Goal: Transaction & Acquisition: Subscribe to service/newsletter

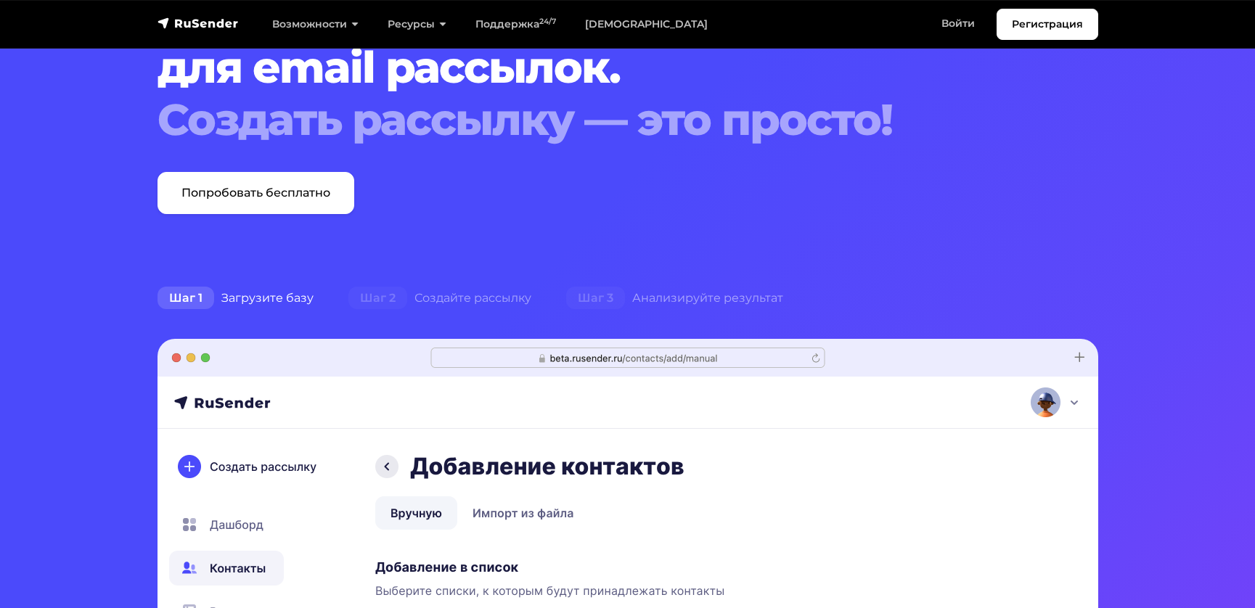
scroll to position [153, 0]
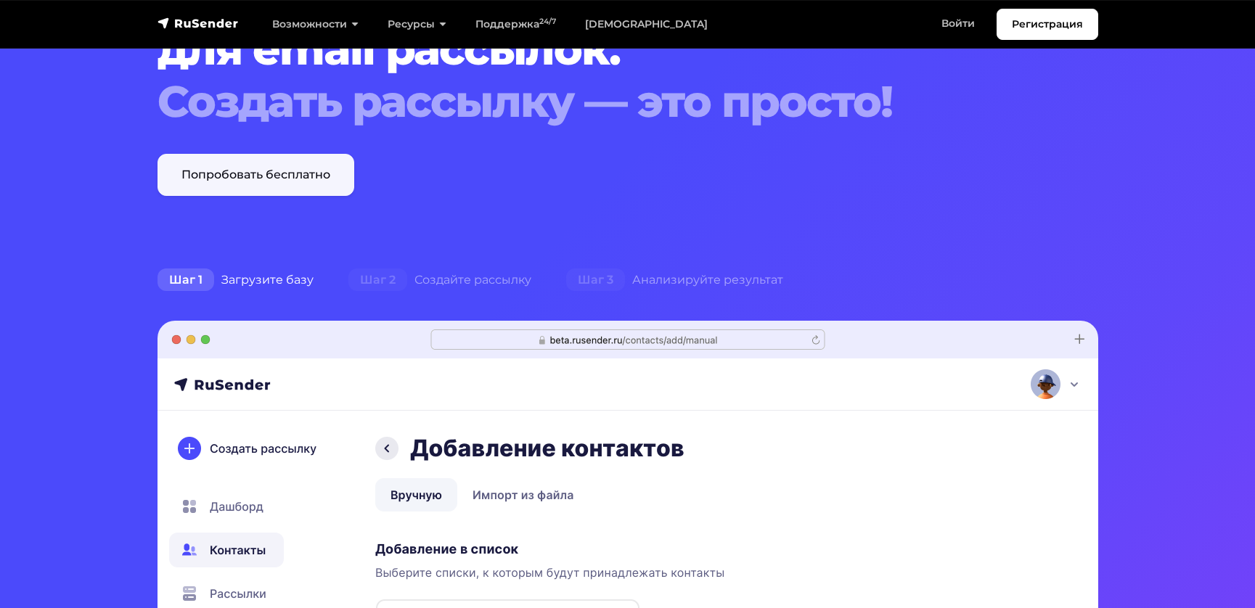
click at [296, 176] on link "Попробовать бесплатно" at bounding box center [256, 175] width 197 height 42
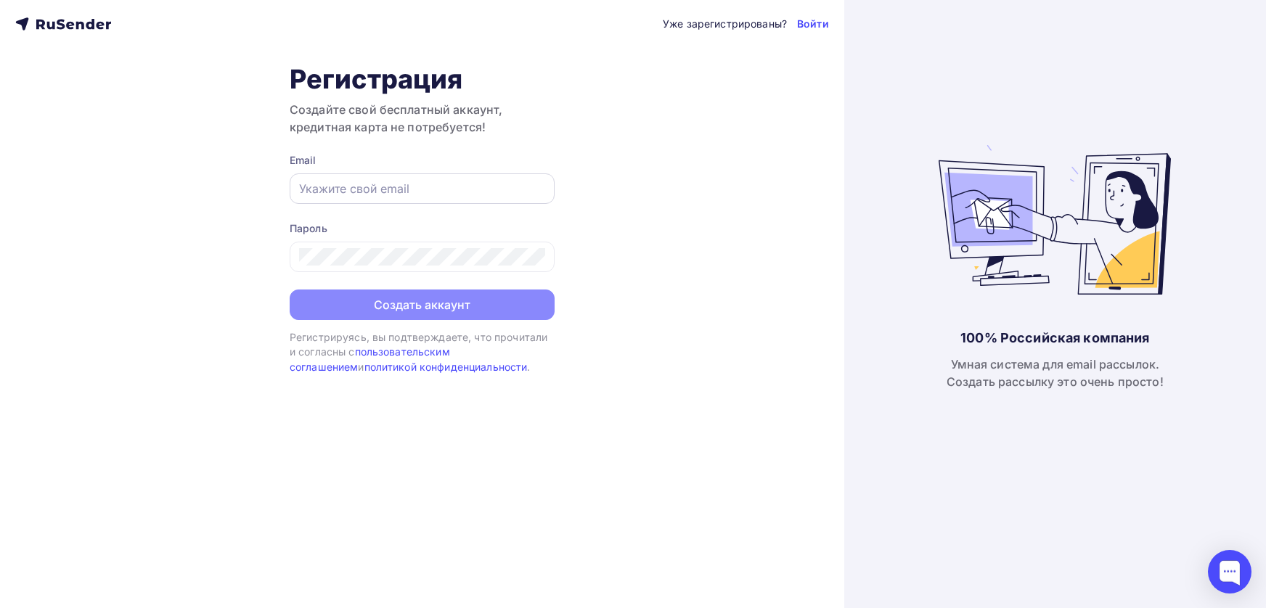
click at [319, 189] on input "text" at bounding box center [422, 188] width 246 height 17
paste input "[EMAIL_ADDRESS][DOMAIN_NAME]"
type input "[EMAIL_ADDRESS][DOMAIN_NAME]"
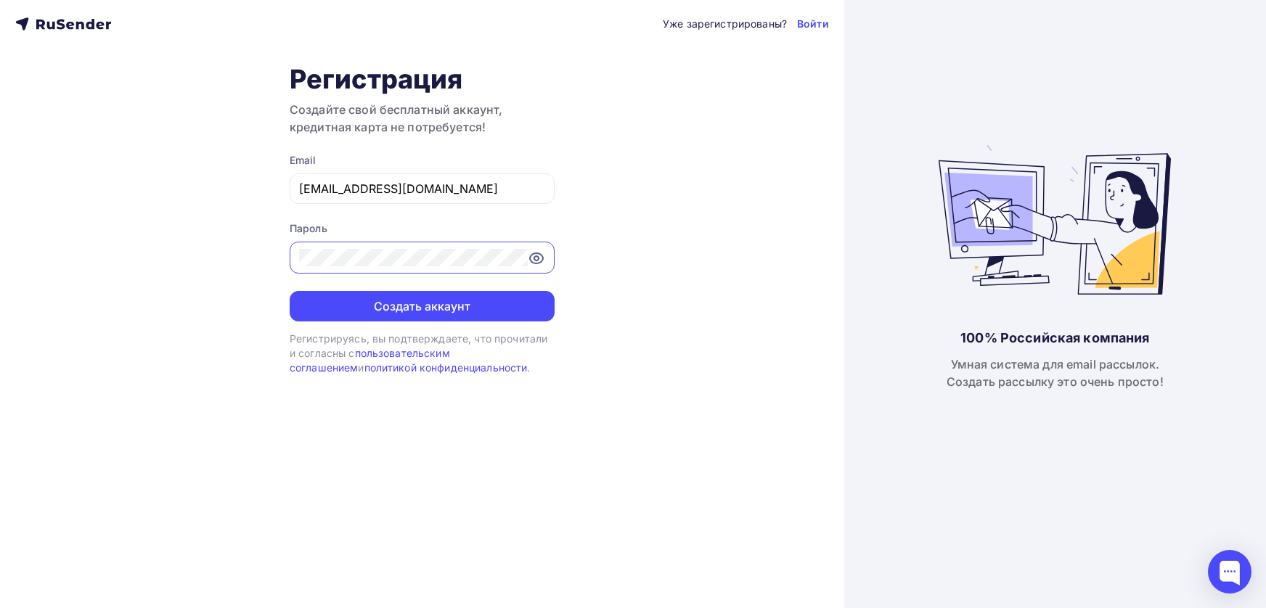
click at [530, 258] on icon at bounding box center [536, 258] width 13 height 10
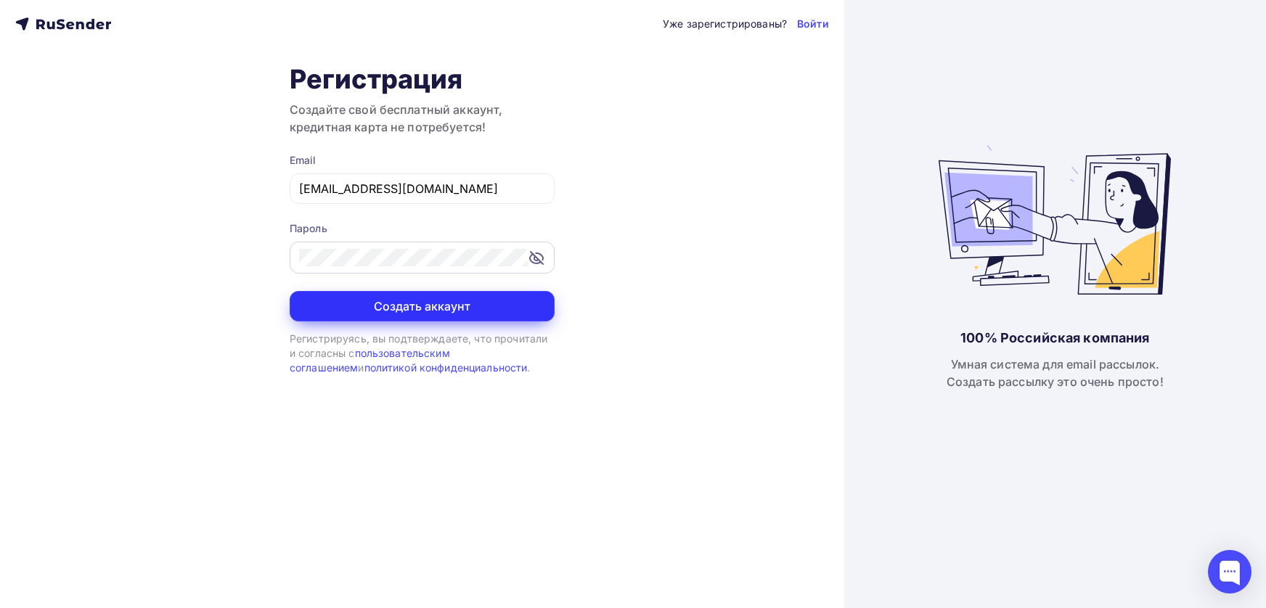
click at [409, 308] on button "Создать аккаунт" at bounding box center [422, 306] width 265 height 30
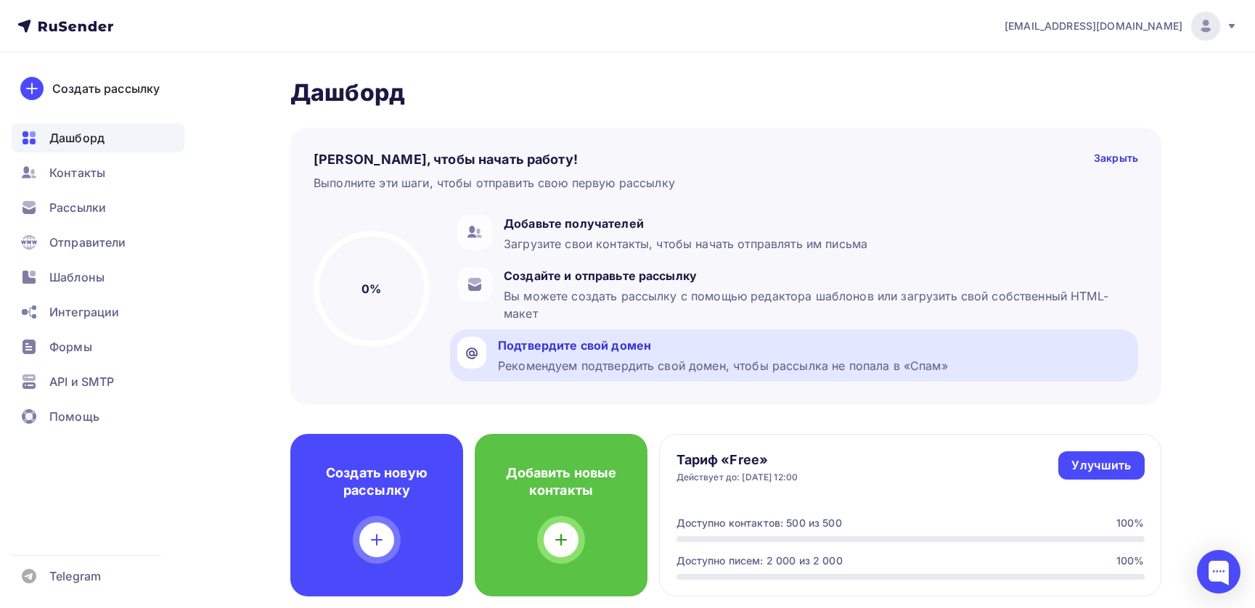
click at [696, 364] on div "Рекомендуем подтвердить свой домен, чтобы рассылка не попала в «Спам»" at bounding box center [723, 365] width 450 height 17
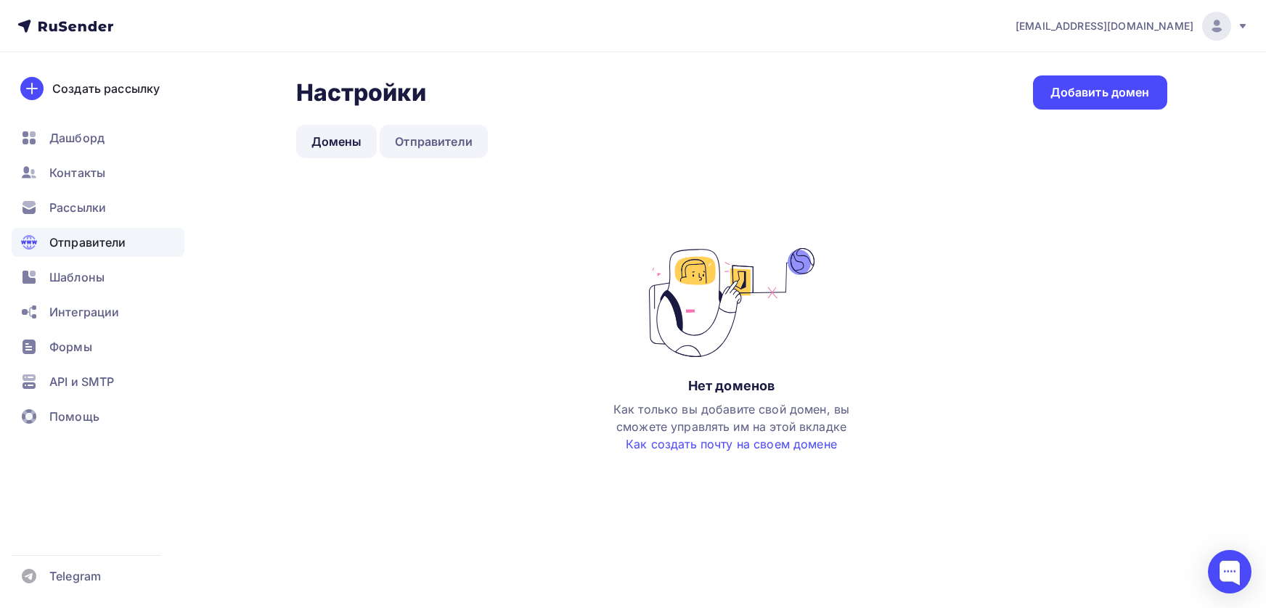
click at [438, 140] on link "Отправители" at bounding box center [434, 141] width 108 height 33
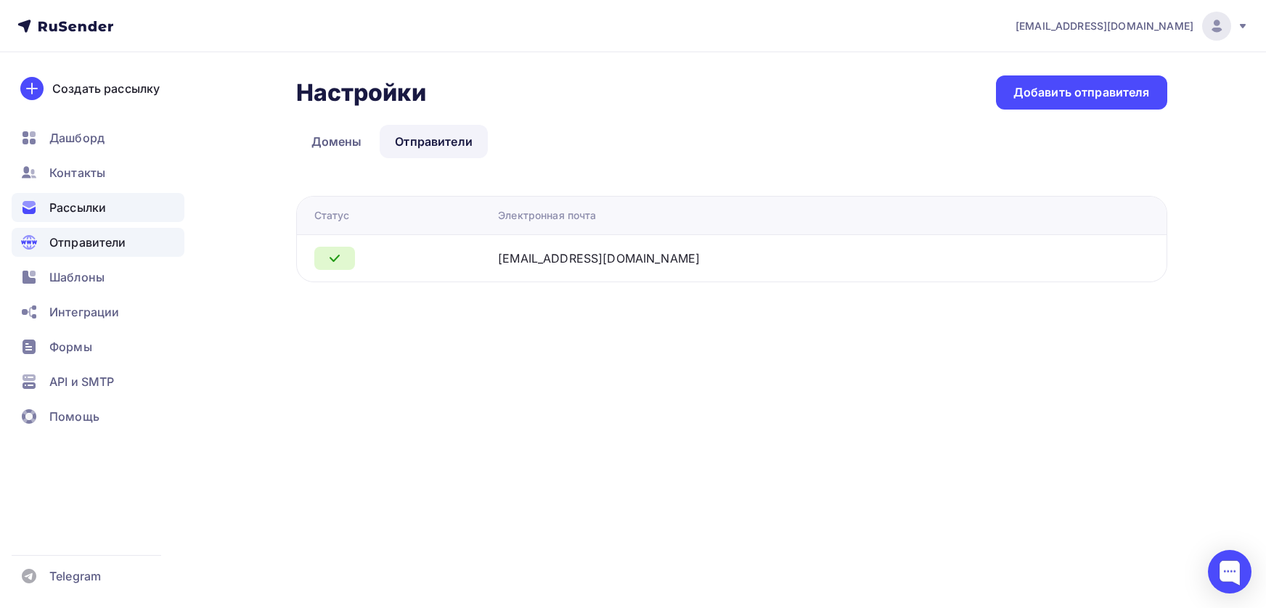
click at [83, 210] on span "Рассылки" at bounding box center [77, 207] width 57 height 17
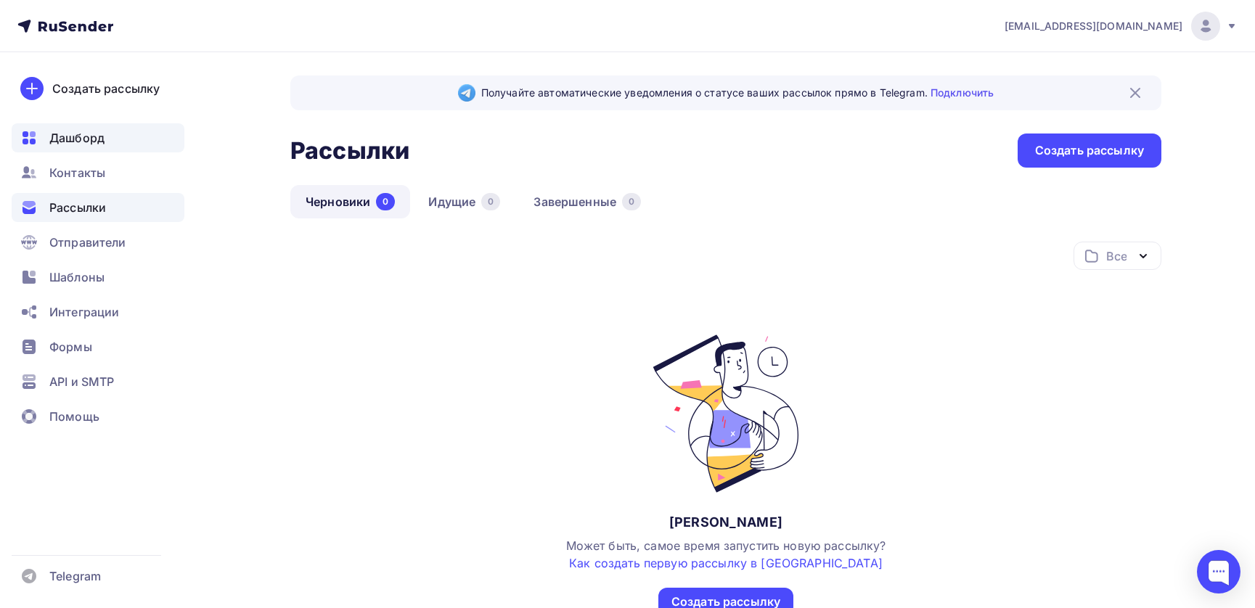
click at [85, 139] on span "Дашборд" at bounding box center [76, 137] width 55 height 17
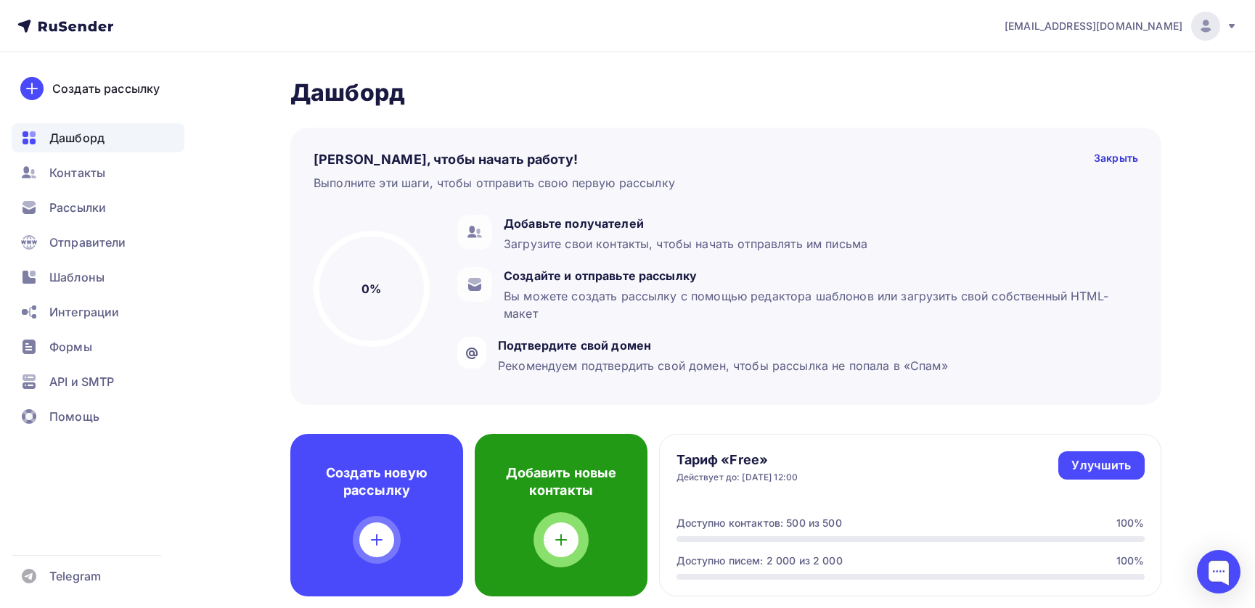
click at [560, 538] on icon at bounding box center [560, 539] width 17 height 17
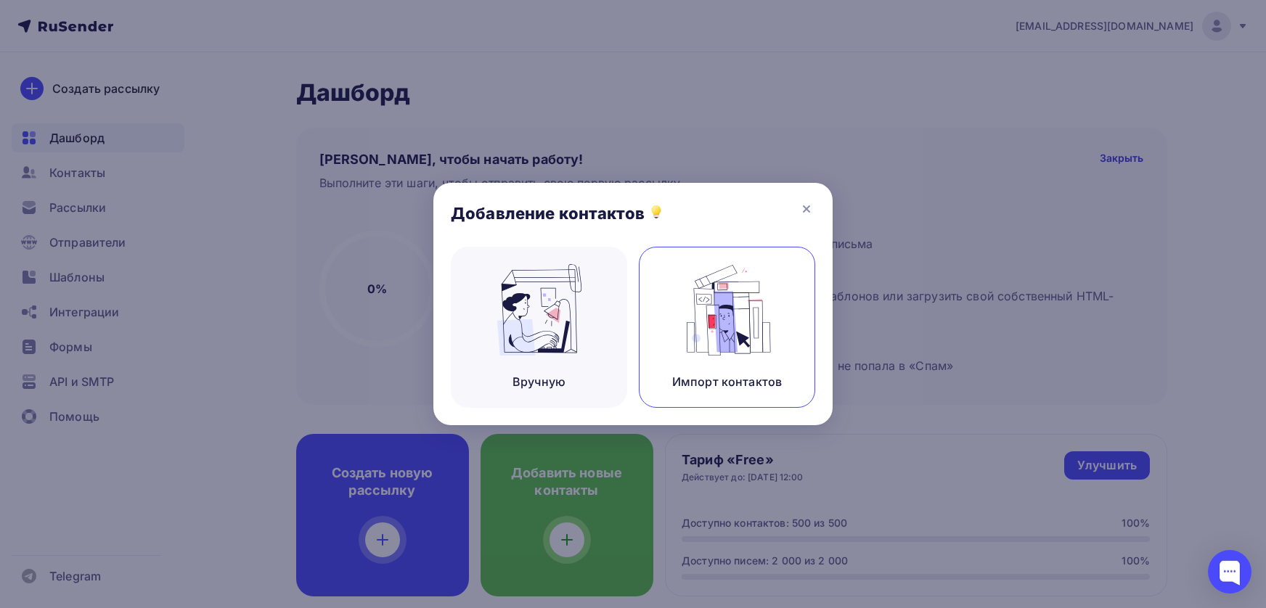
click at [752, 354] on img at bounding box center [727, 309] width 97 height 91
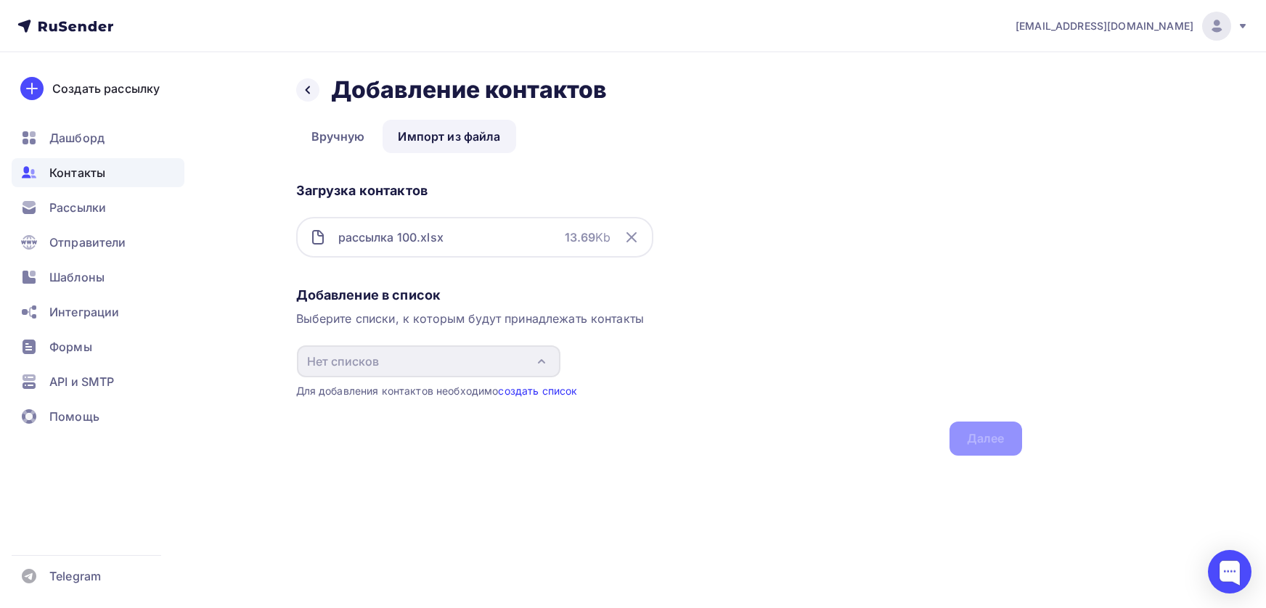
click at [533, 393] on link "создать список" at bounding box center [537, 391] width 79 height 12
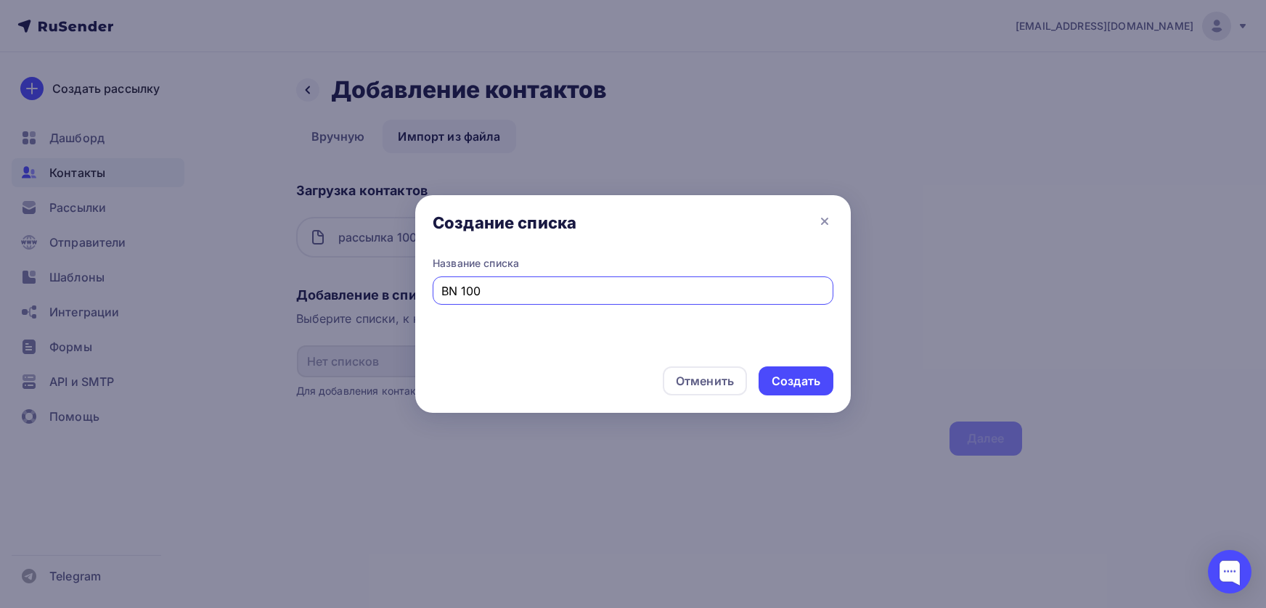
click at [447, 289] on input "BN 100" at bounding box center [633, 290] width 384 height 17
type input "IT 100"
click at [803, 381] on div "Создать" at bounding box center [796, 381] width 49 height 17
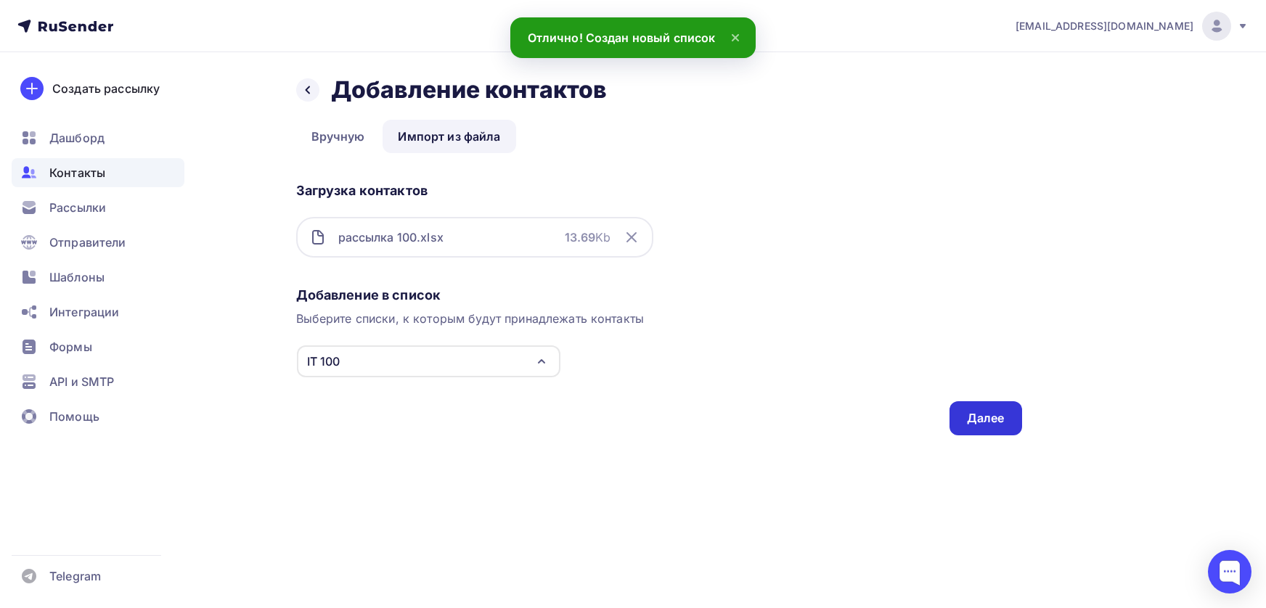
click at [975, 418] on div "Далее" at bounding box center [986, 418] width 38 height 17
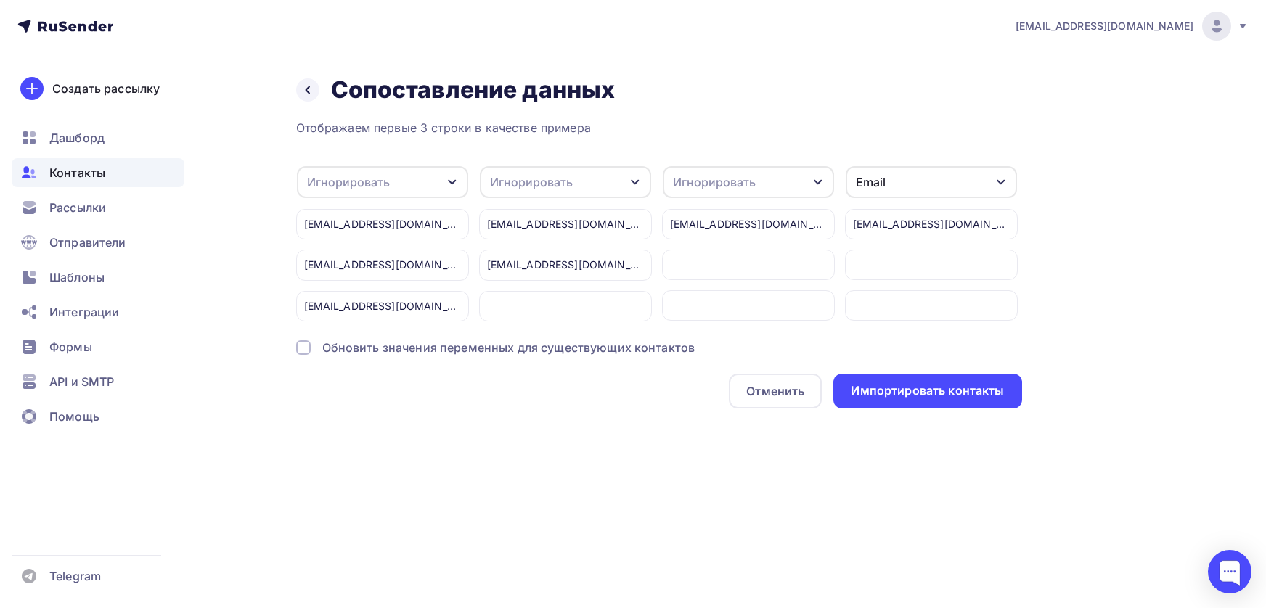
click at [430, 184] on div "Игнорировать" at bounding box center [382, 182] width 171 height 32
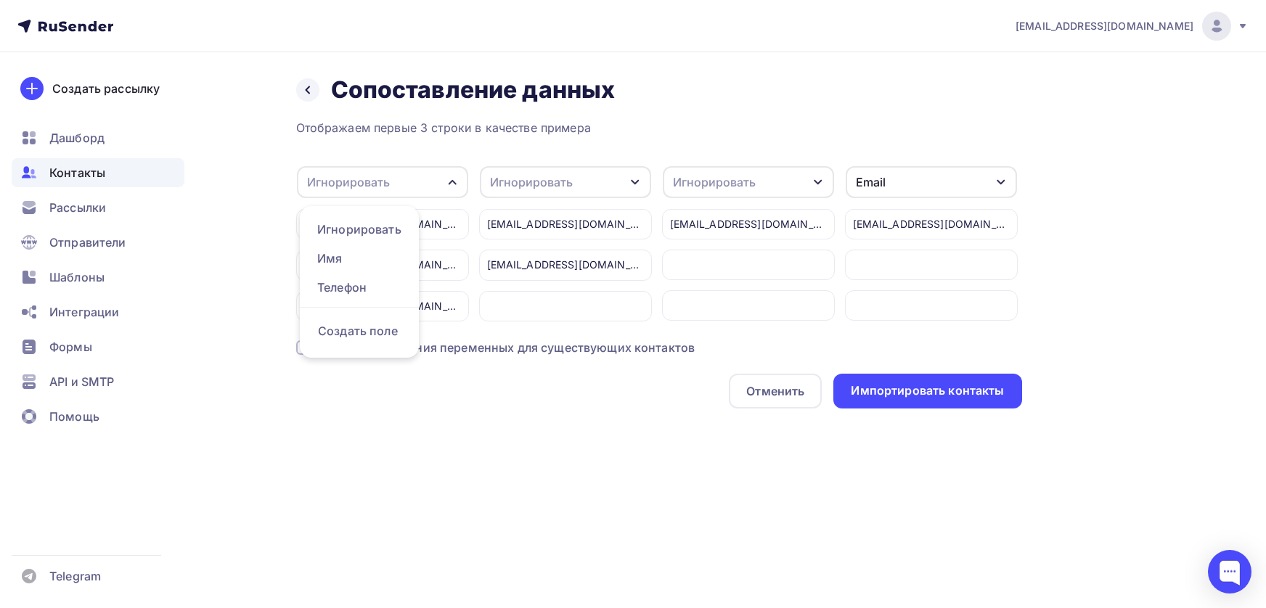
click at [536, 441] on div "Назад Сопоставление данных Сопоставление данных Отображаем первые 3 строки в ка…" at bounding box center [633, 259] width 1190 height 414
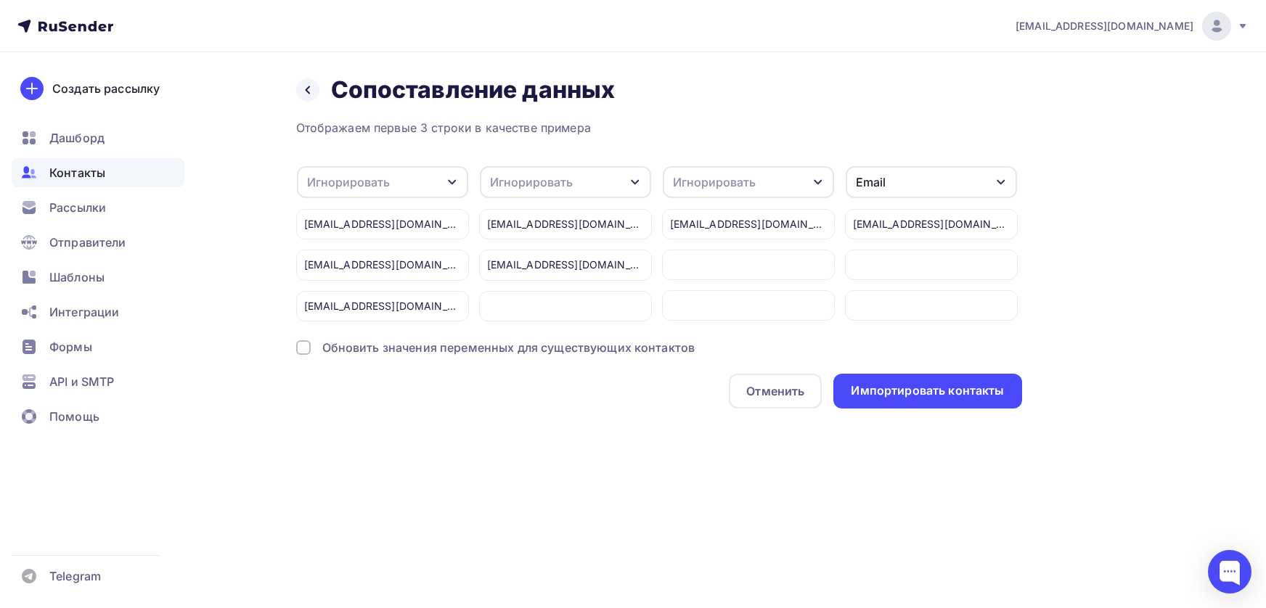
click at [424, 178] on div "Игнорировать" at bounding box center [382, 182] width 171 height 32
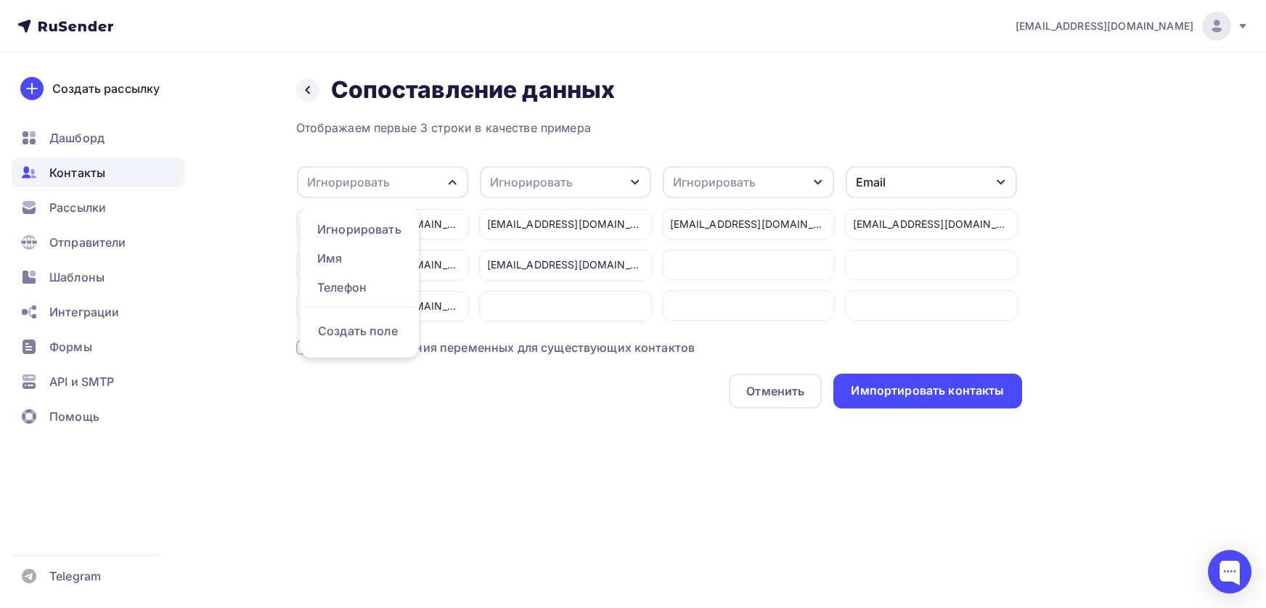
click at [941, 179] on div "Email" at bounding box center [931, 182] width 171 height 32
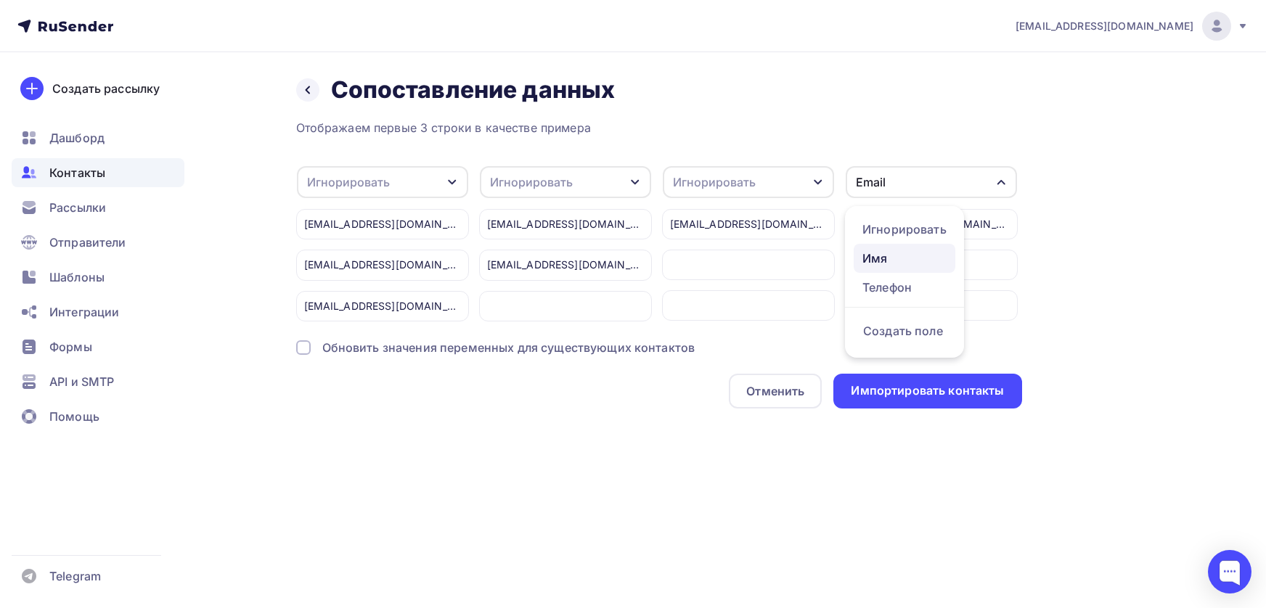
click at [928, 256] on div "Имя" at bounding box center [904, 258] width 84 height 17
click at [402, 176] on div "Игнорировать" at bounding box center [382, 182] width 171 height 32
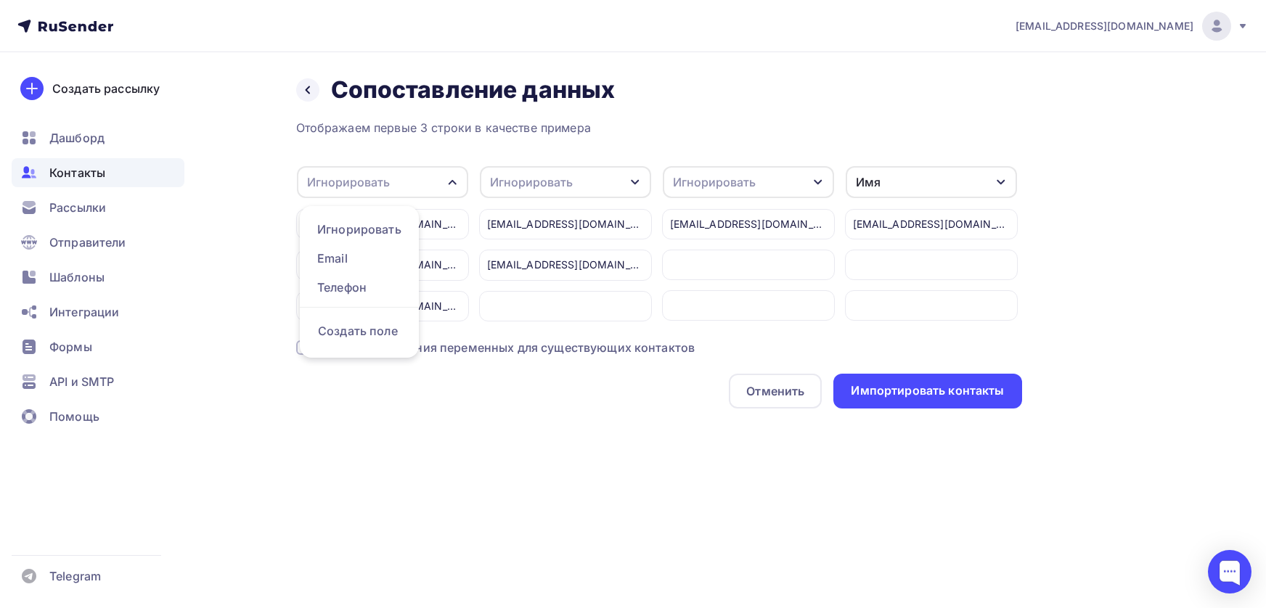
click at [368, 181] on div "Игнорировать" at bounding box center [348, 181] width 83 height 17
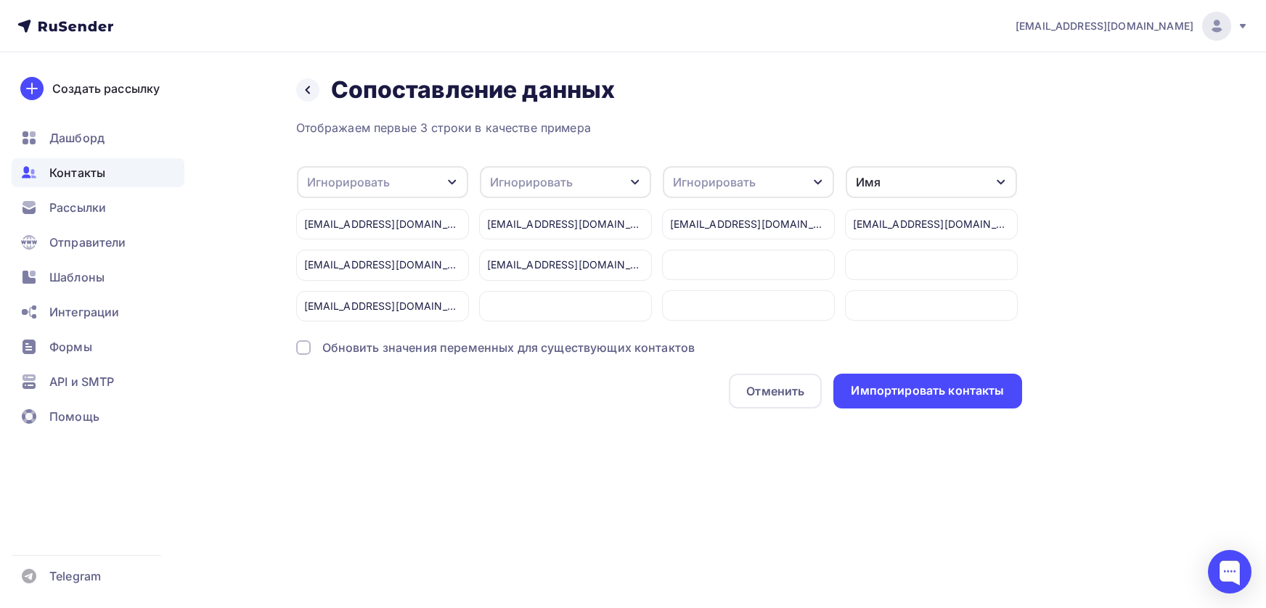
click at [928, 185] on div "Имя" at bounding box center [931, 182] width 171 height 32
click at [755, 171] on div "Игнорировать" at bounding box center [748, 182] width 171 height 32
click at [719, 259] on div "Email" at bounding box center [721, 258] width 84 height 17
click at [404, 180] on div "Игнорировать" at bounding box center [382, 182] width 171 height 32
click at [560, 184] on div "Игнорировать" at bounding box center [531, 181] width 83 height 17
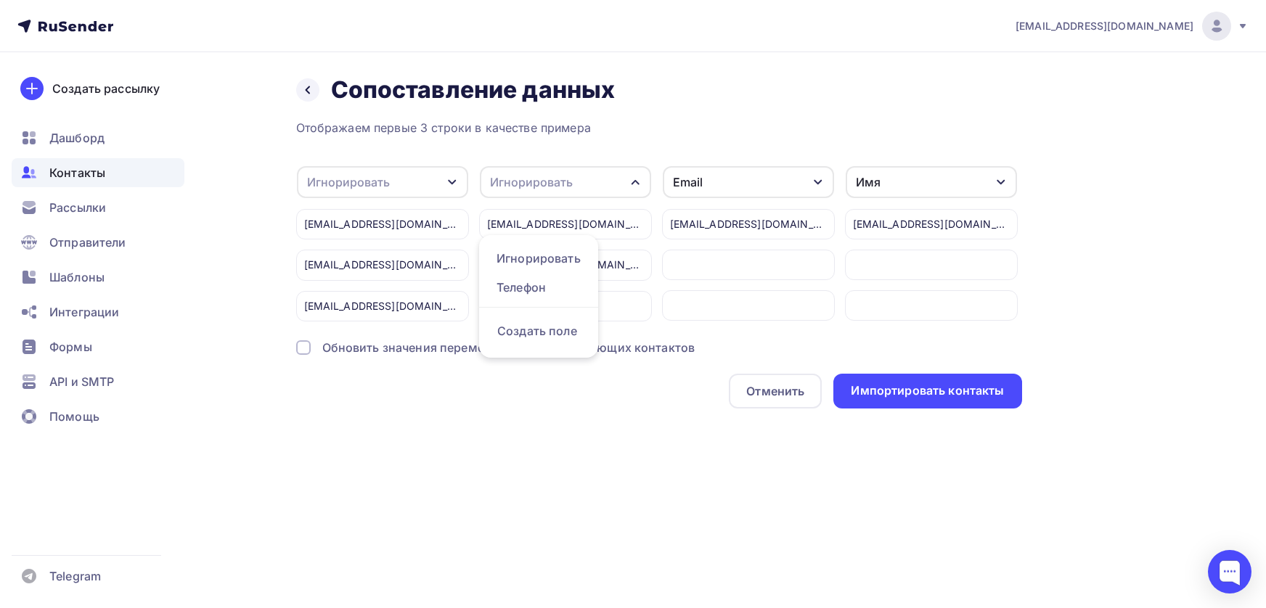
click at [645, 396] on div "Отменить Импортировать контакты" at bounding box center [659, 391] width 726 height 35
click at [590, 185] on div "Игнорировать" at bounding box center [565, 182] width 171 height 32
click at [757, 181] on div "Email" at bounding box center [748, 182] width 171 height 32
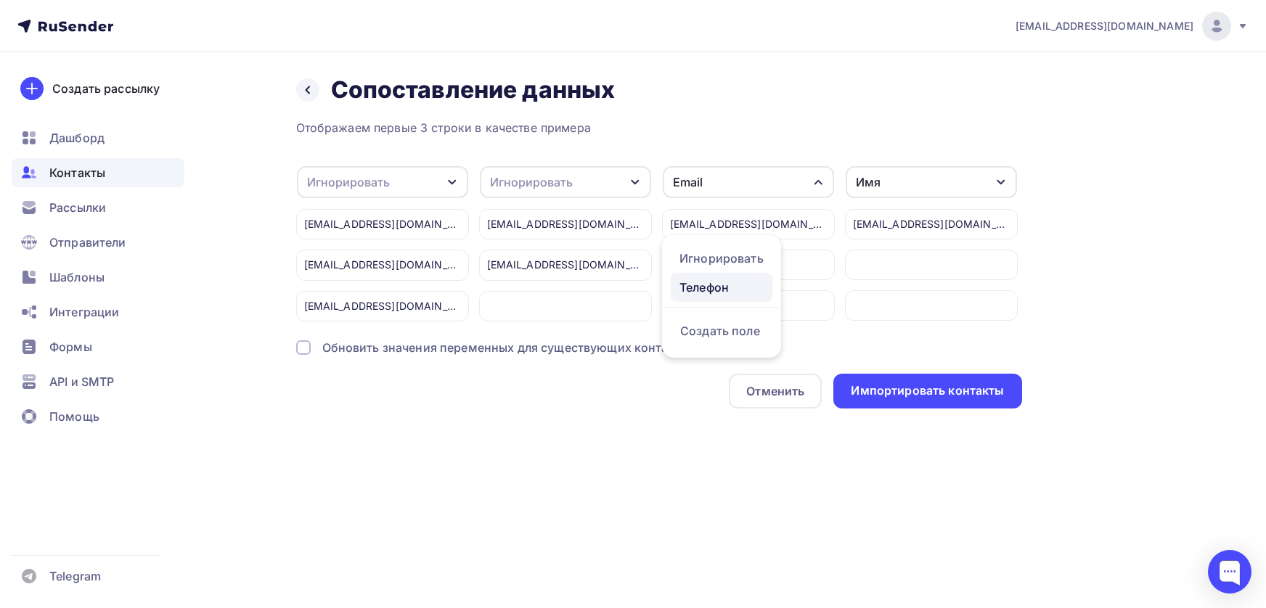
click at [723, 285] on div "Телефон" at bounding box center [721, 287] width 84 height 17
click at [566, 187] on div "Игнорировать" at bounding box center [531, 181] width 83 height 17
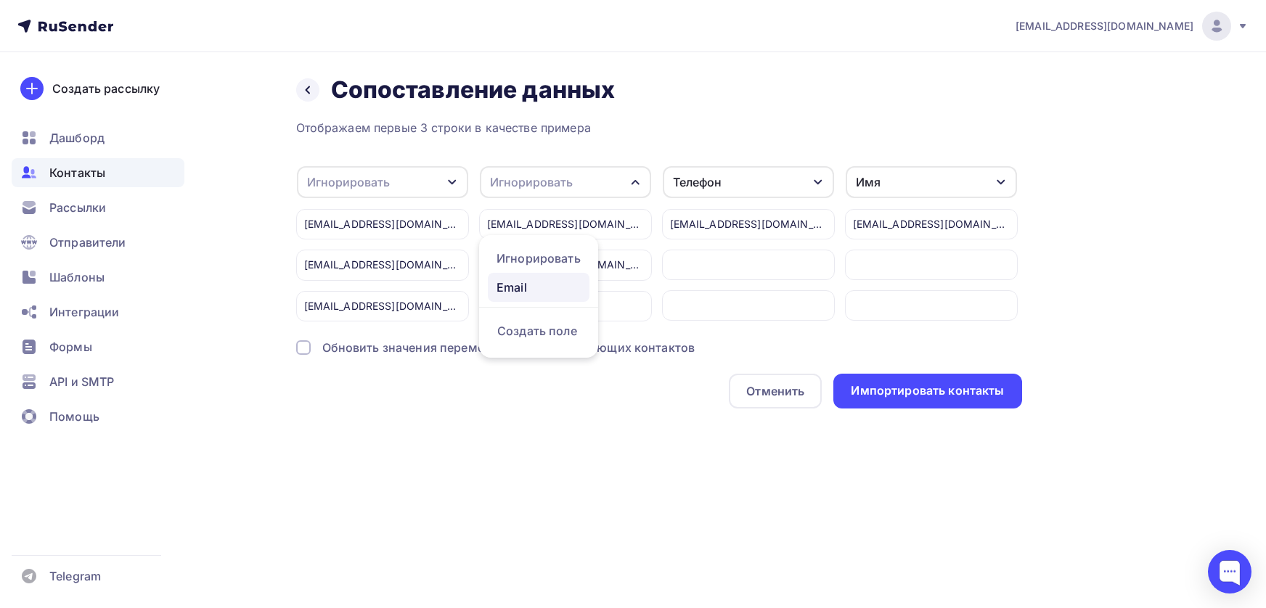
click at [541, 285] on div "Email" at bounding box center [538, 287] width 84 height 17
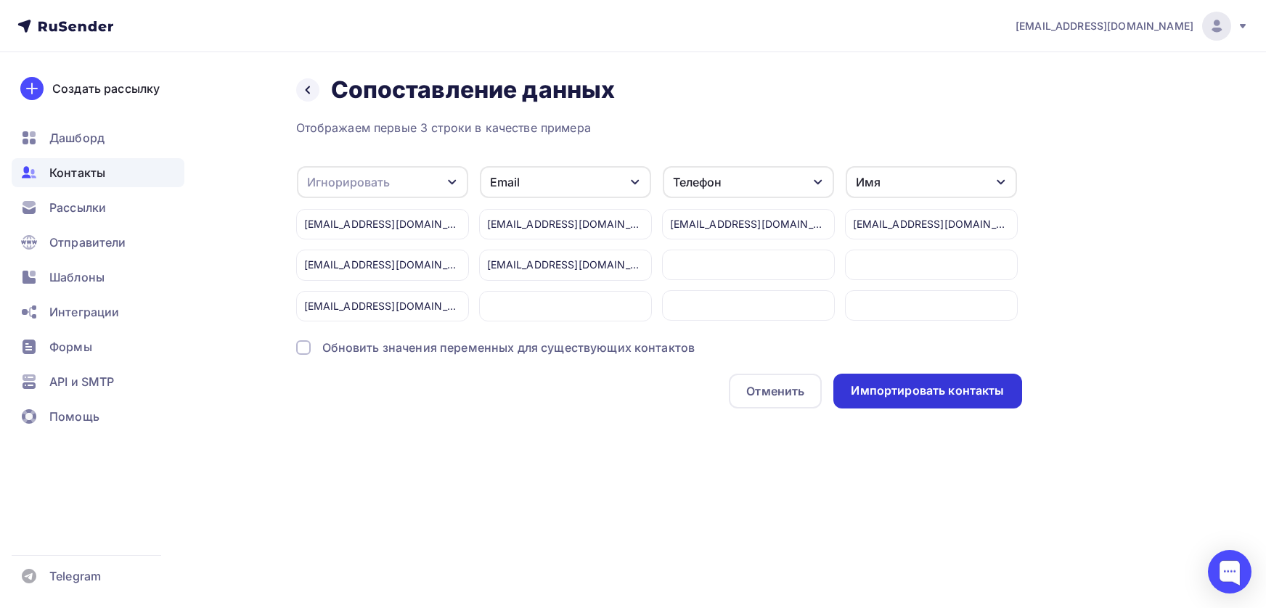
click at [882, 391] on div "Импортировать контакты" at bounding box center [927, 391] width 153 height 17
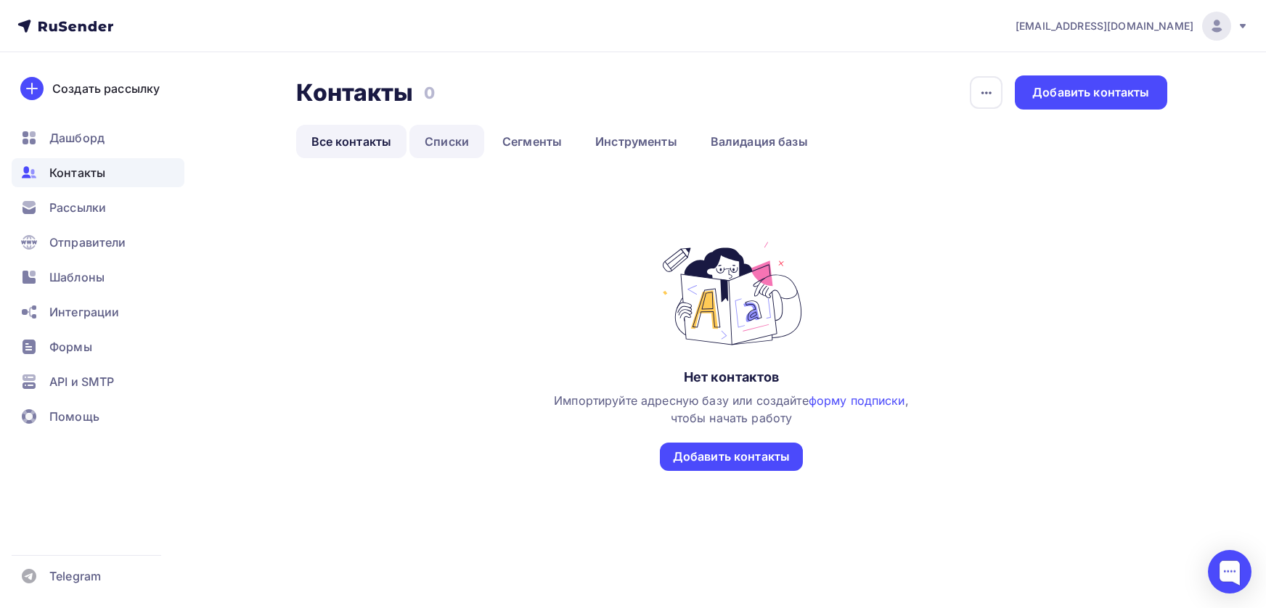
click at [451, 146] on link "Списки" at bounding box center [446, 141] width 75 height 33
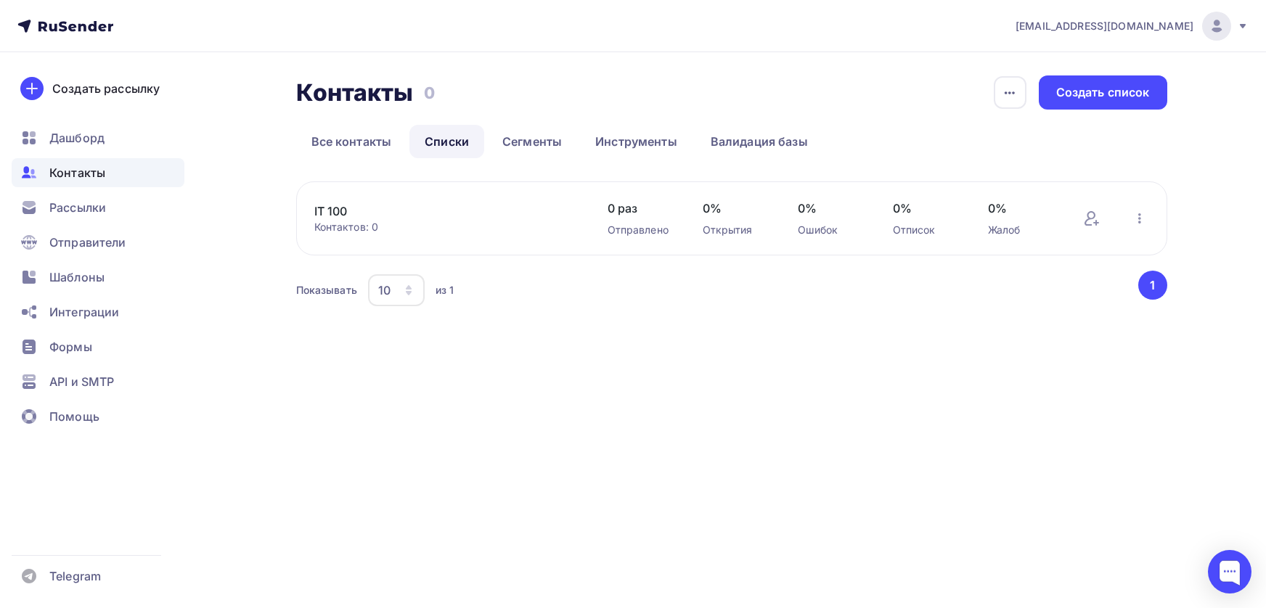
click at [340, 211] on link "IT 100" at bounding box center [437, 211] width 247 height 17
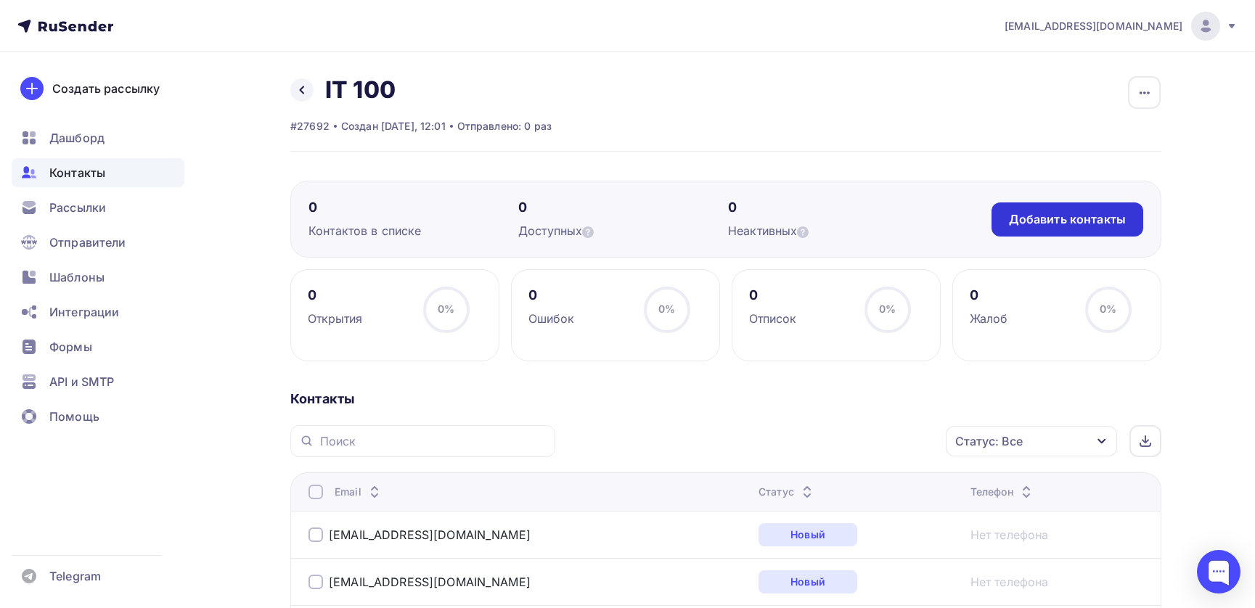
click at [1034, 226] on div "Добавить контакты" at bounding box center [1067, 219] width 117 height 17
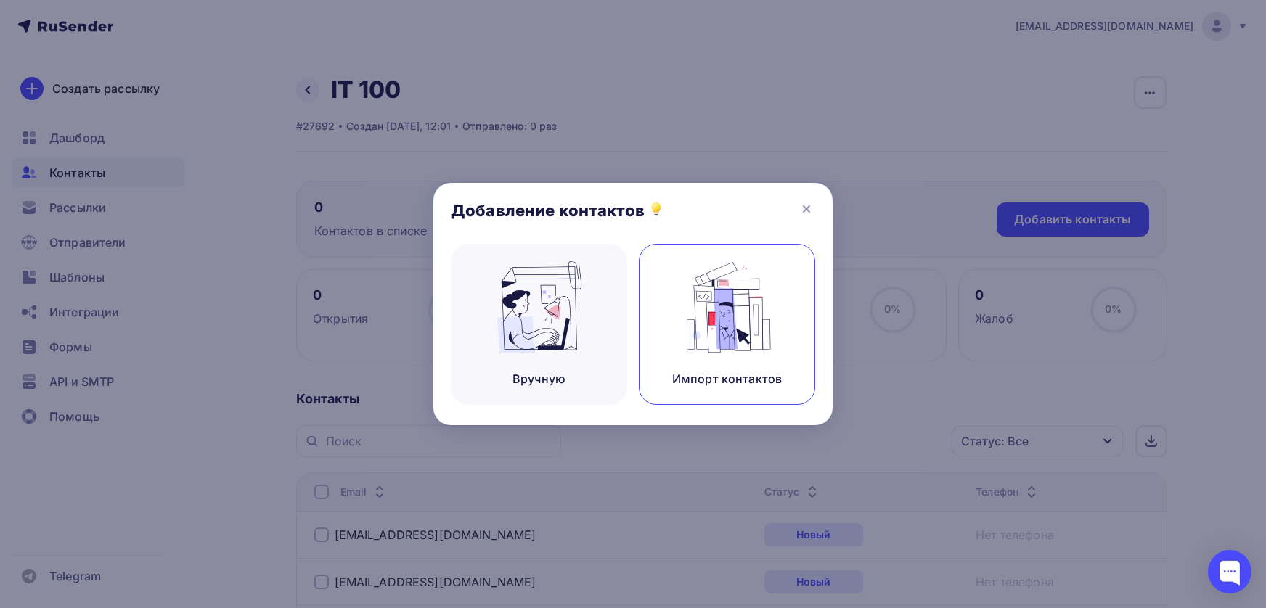
click at [708, 354] on div "Импорт контактов" at bounding box center [727, 324] width 176 height 161
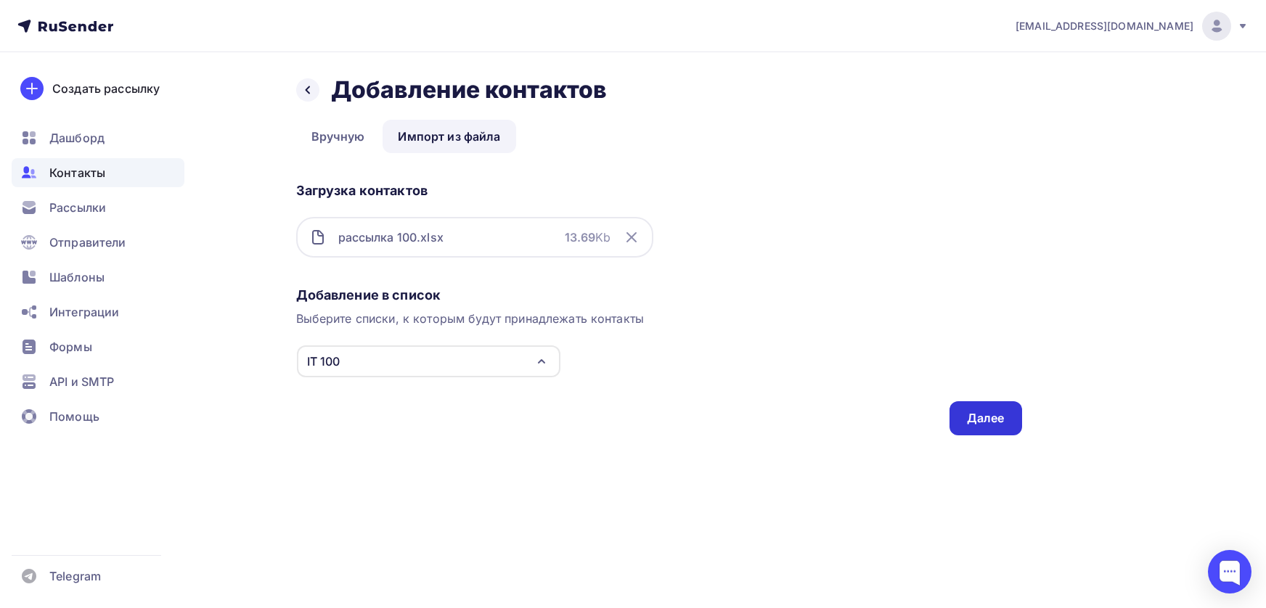
click at [999, 418] on div "Далее" at bounding box center [986, 418] width 38 height 17
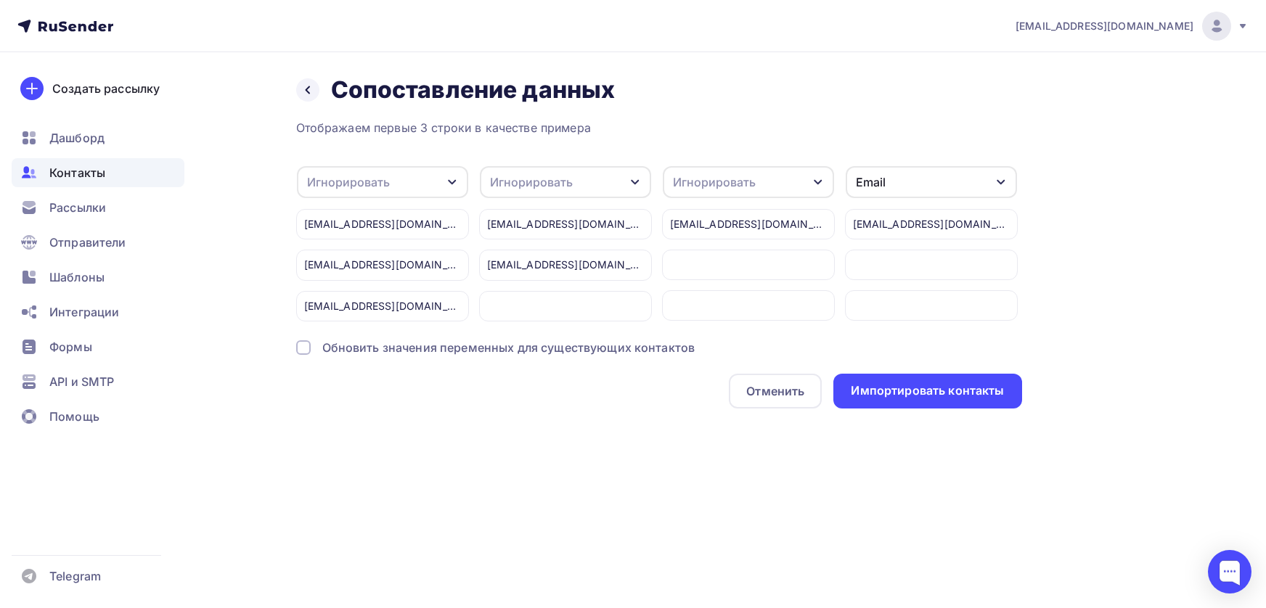
click at [385, 188] on div "Игнорировать" at bounding box center [348, 181] width 83 height 17
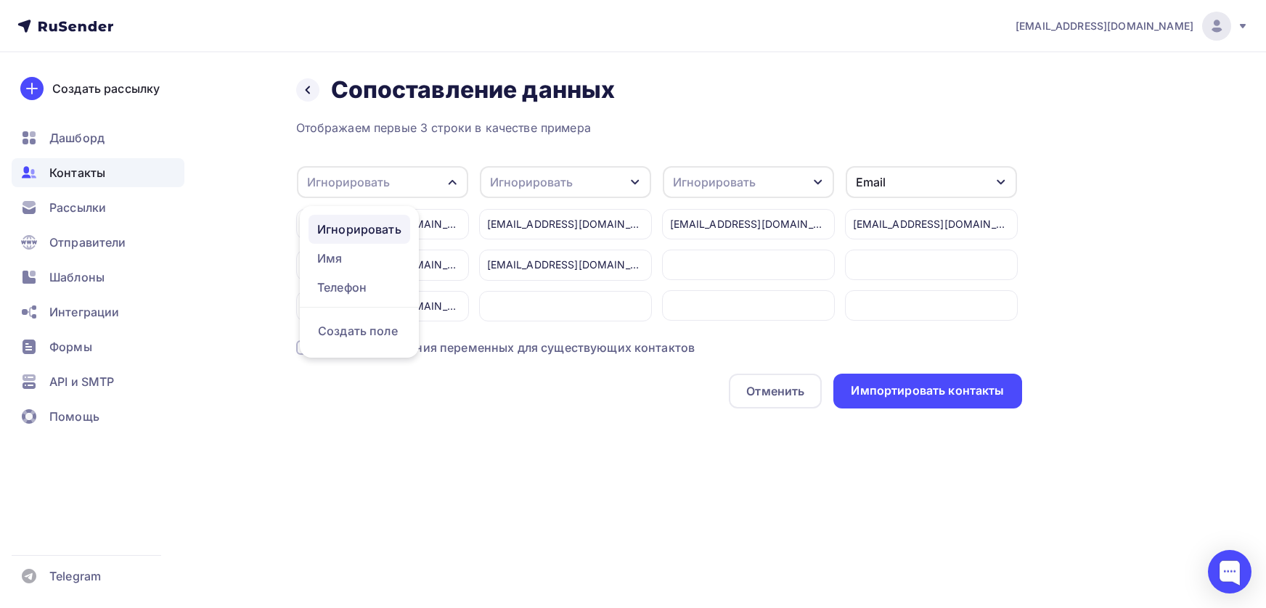
click at [377, 226] on div "Игнорировать" at bounding box center [359, 229] width 84 height 17
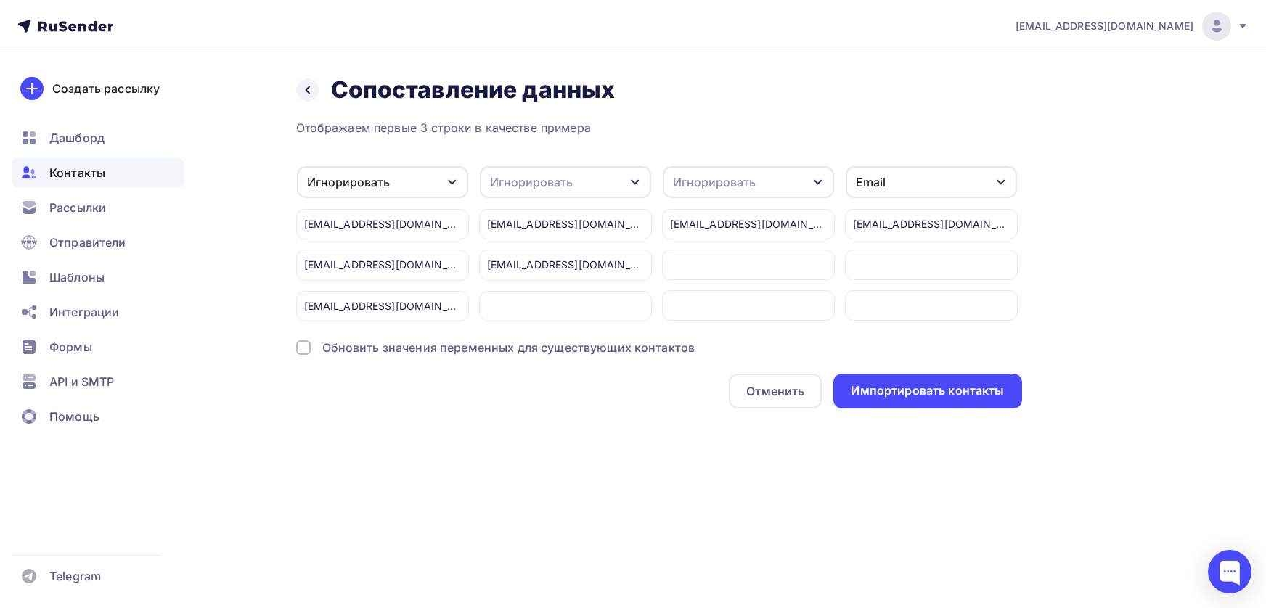
click at [897, 187] on div "Email" at bounding box center [931, 182] width 171 height 32
click at [894, 224] on div "Игнорировать" at bounding box center [904, 229] width 84 height 17
click at [891, 393] on div "Импортировать контакты" at bounding box center [927, 391] width 153 height 17
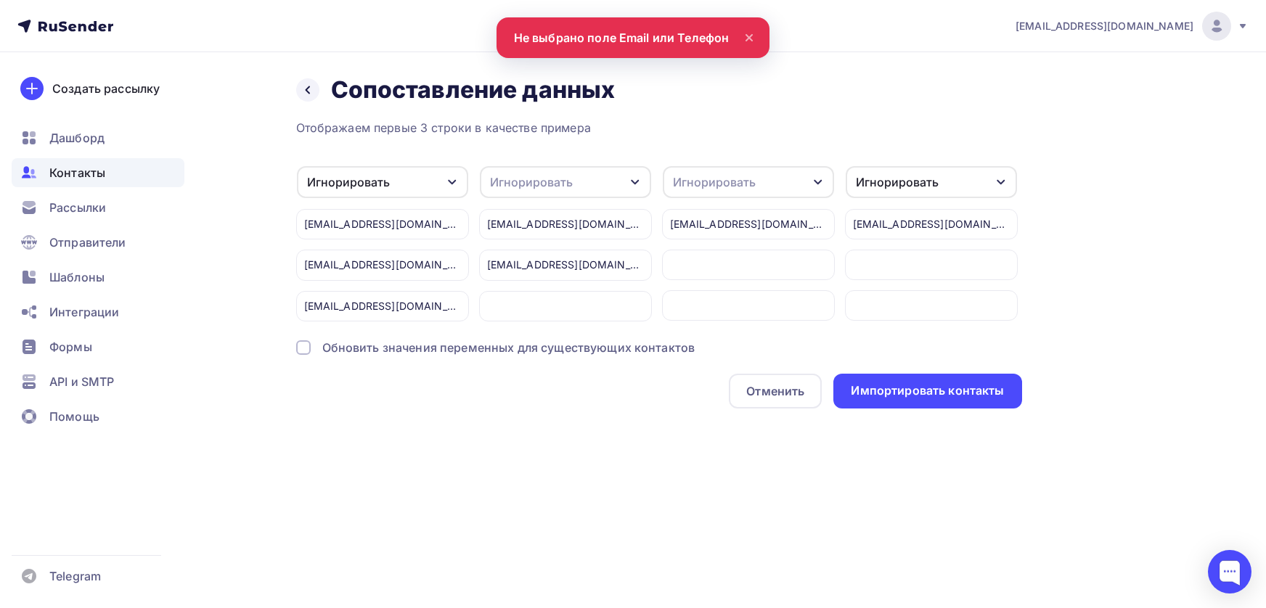
click at [431, 183] on div "Игнорировать" at bounding box center [382, 182] width 171 height 32
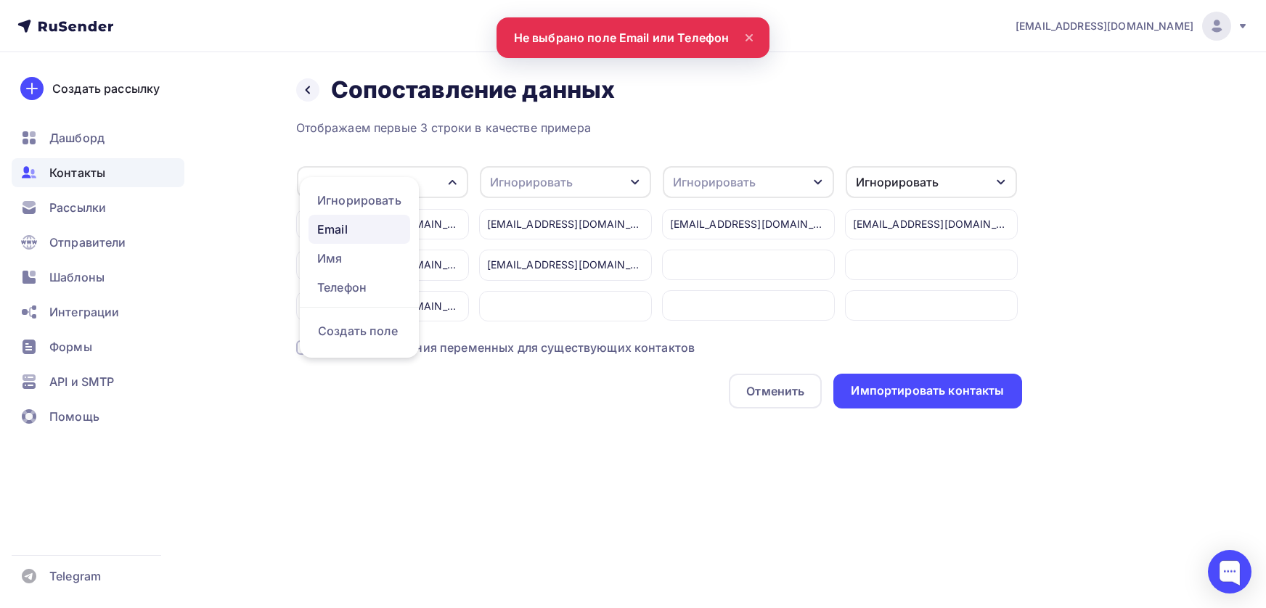
click at [351, 225] on div "Email" at bounding box center [359, 229] width 84 height 17
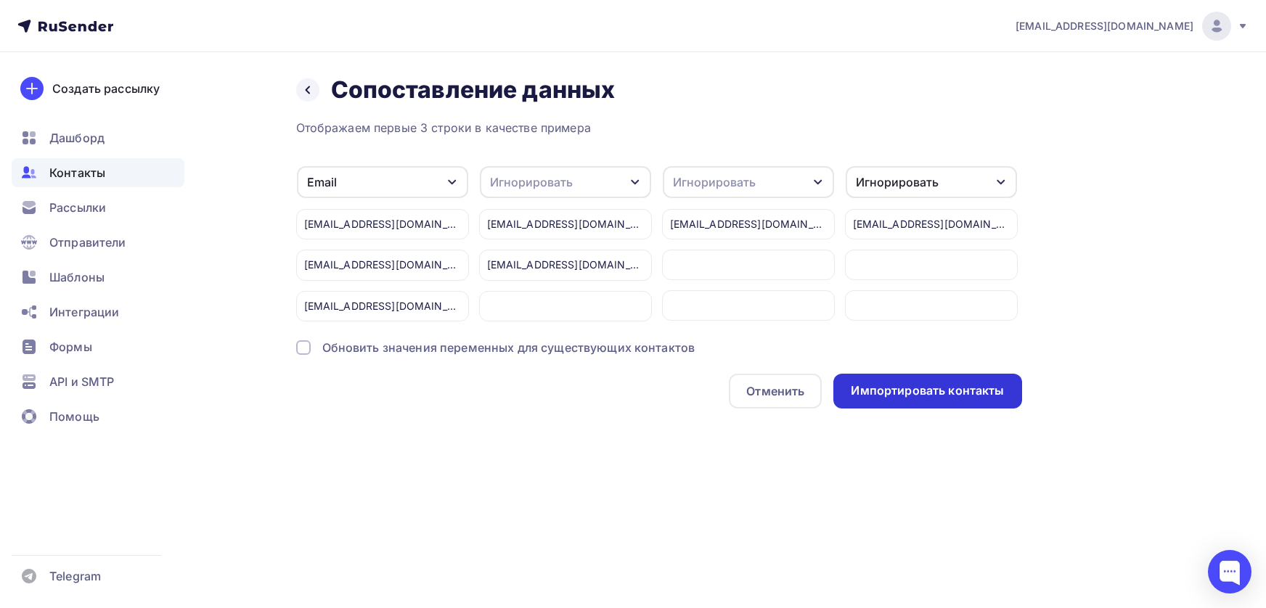
click at [904, 389] on div "Импортировать контакты" at bounding box center [927, 391] width 153 height 17
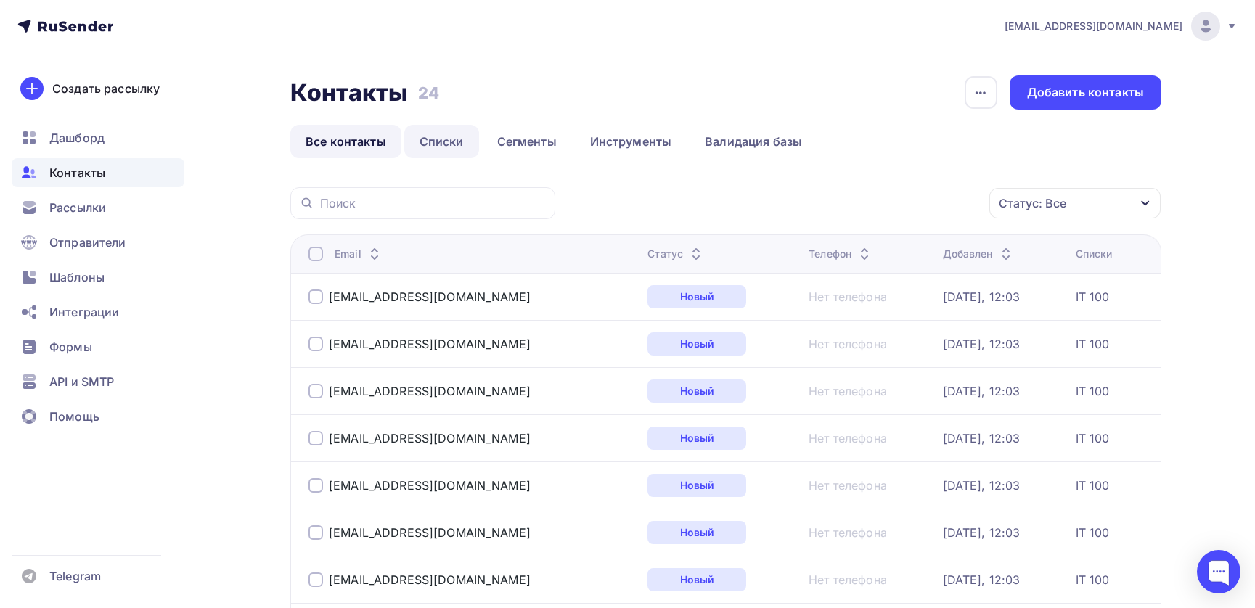
click at [449, 146] on link "Списки" at bounding box center [441, 141] width 75 height 33
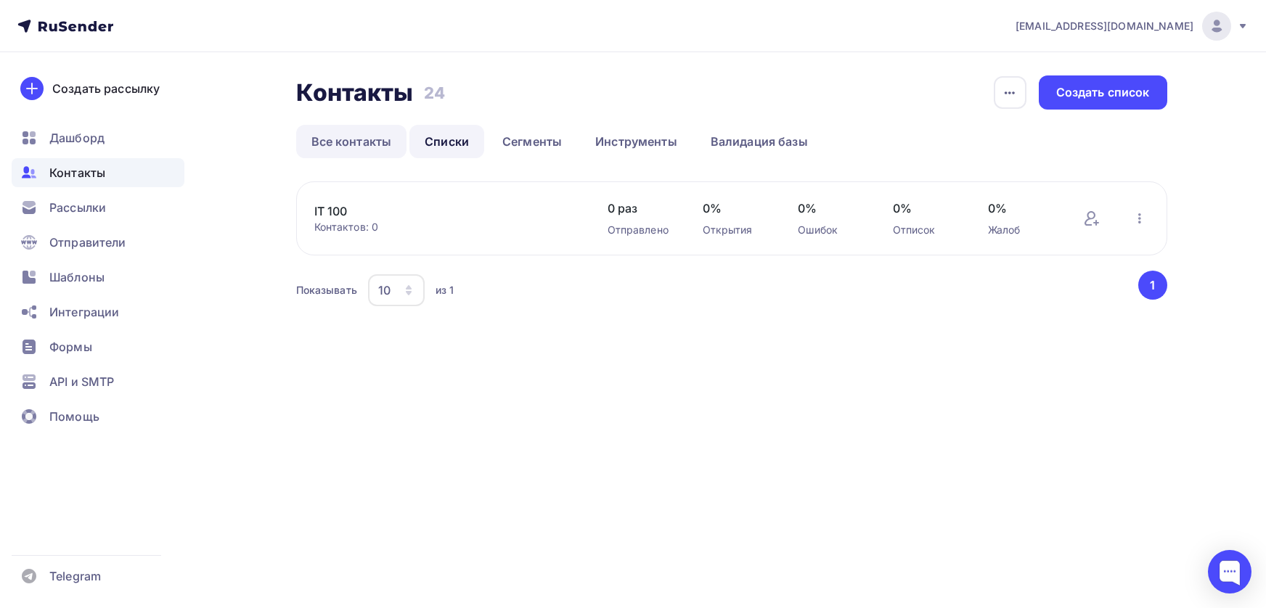
click at [370, 144] on link "Все контакты" at bounding box center [351, 141] width 111 height 33
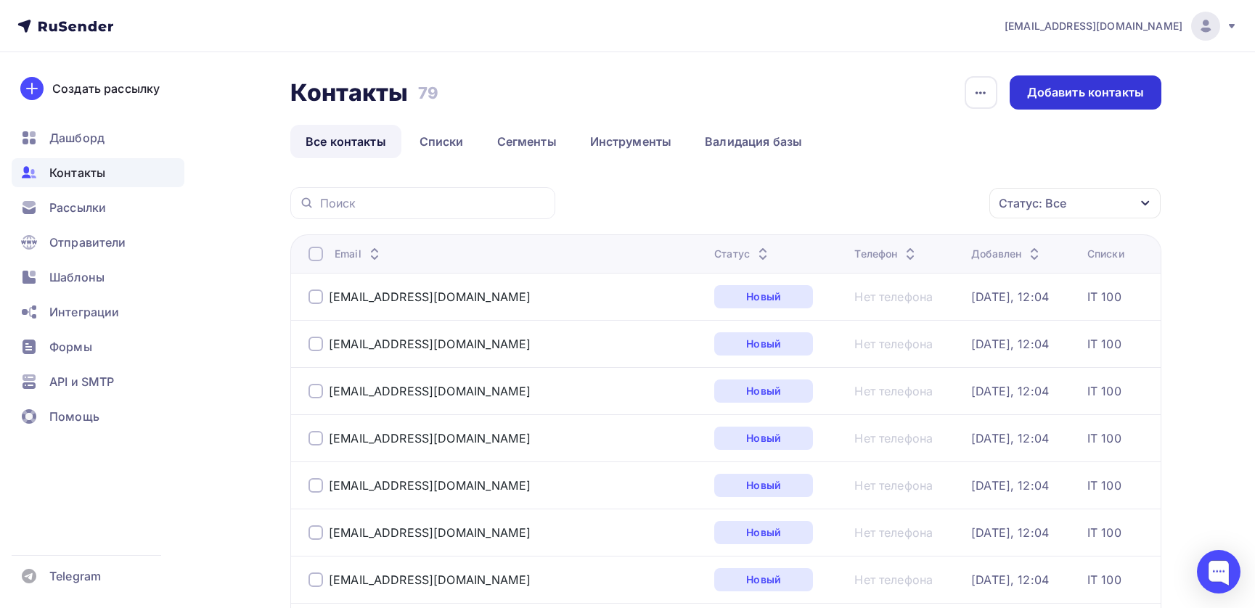
click at [1058, 93] on div "Добавить контакты" at bounding box center [1085, 92] width 117 height 17
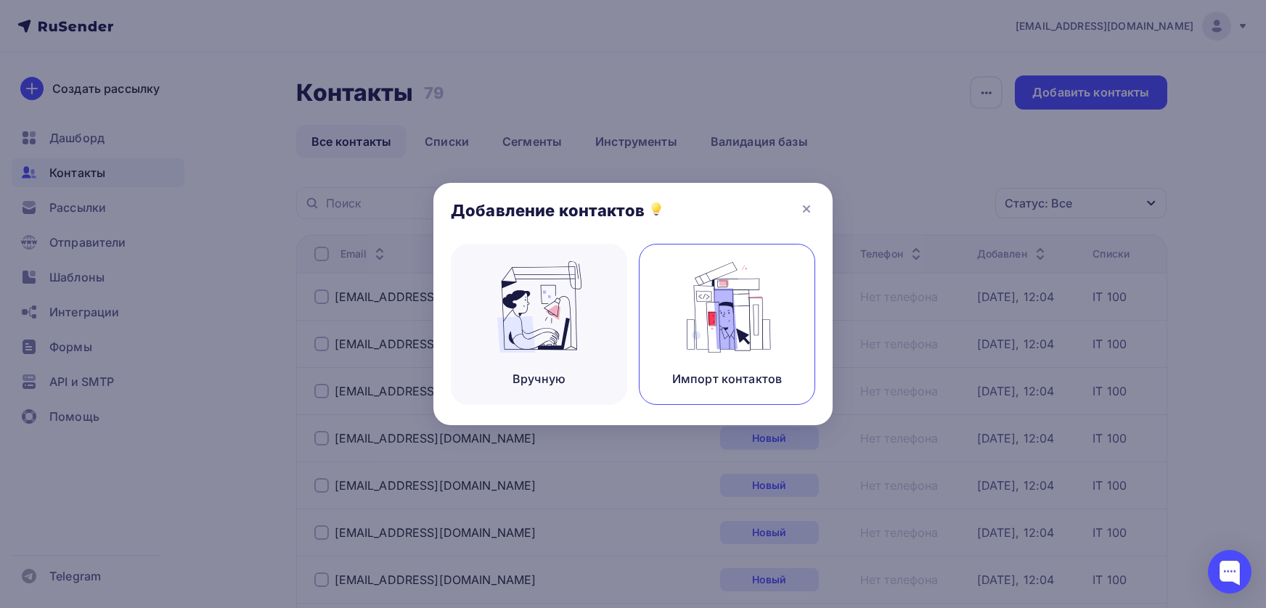
click at [738, 331] on img at bounding box center [727, 306] width 97 height 91
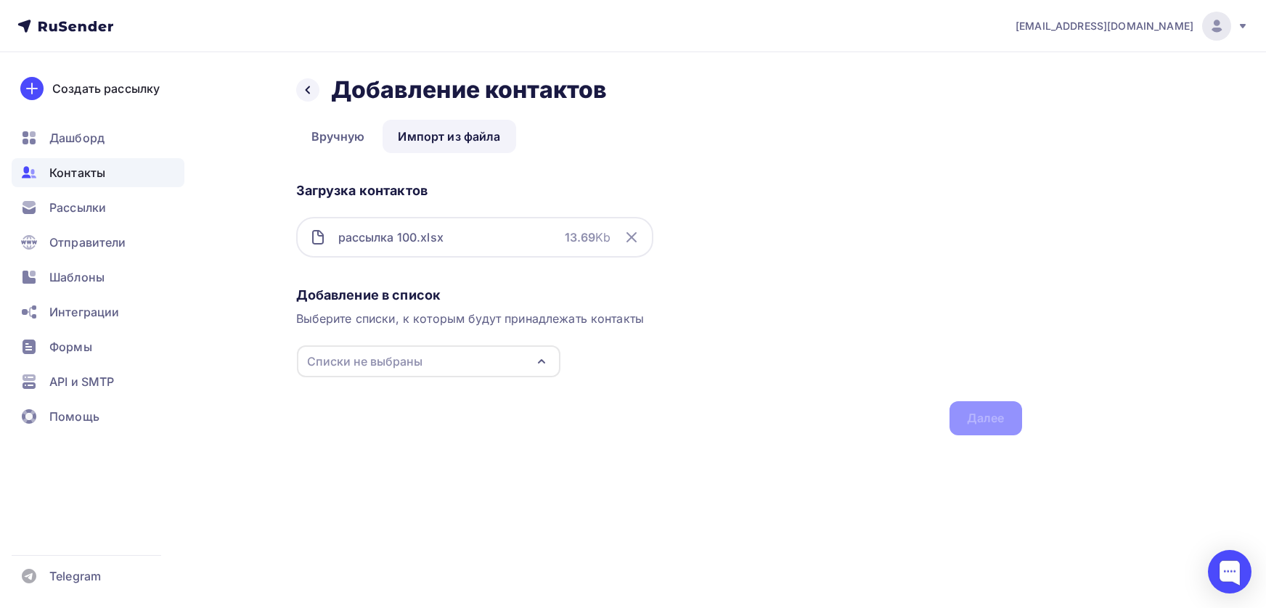
click at [457, 363] on div "Списки не выбраны" at bounding box center [428, 361] width 263 height 32
click at [441, 421] on div "IT 100" at bounding box center [428, 415] width 234 height 17
click at [969, 416] on div "Далее" at bounding box center [986, 418] width 38 height 17
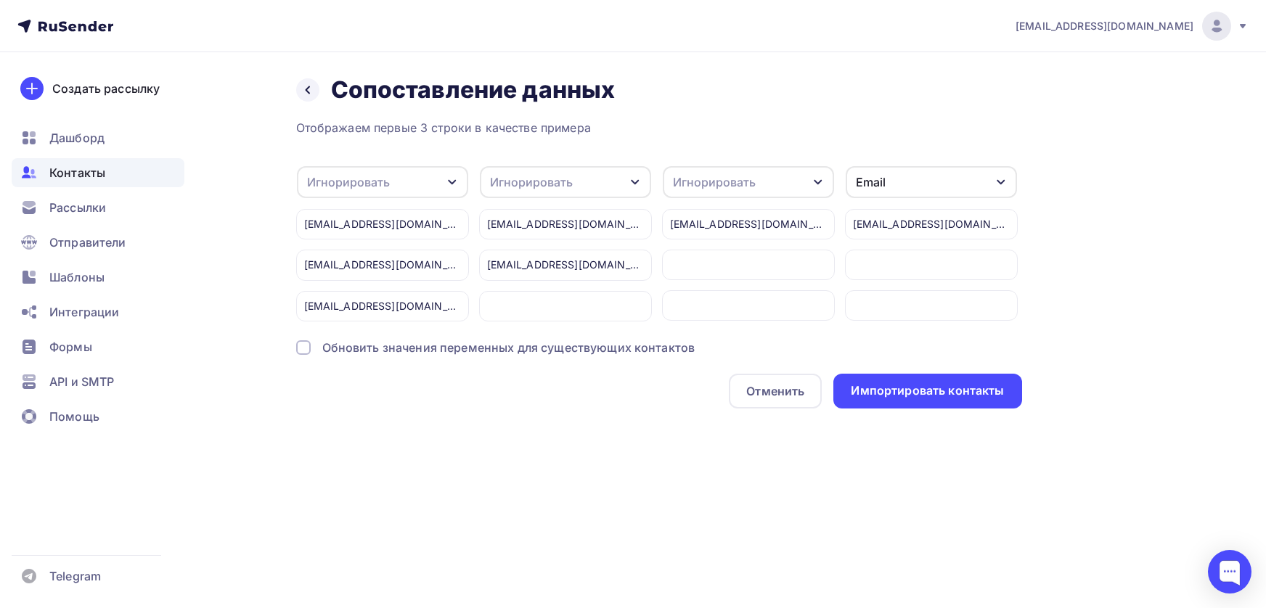
click at [426, 189] on div "Игнорировать" at bounding box center [382, 182] width 171 height 32
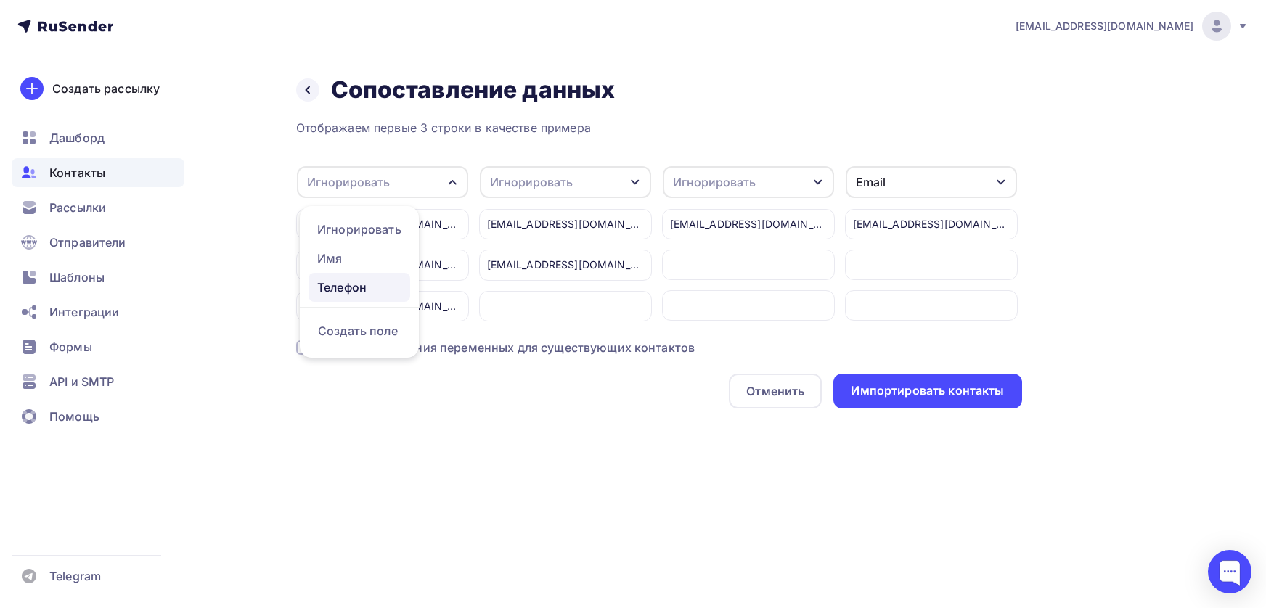
click at [378, 298] on link "Телефон" at bounding box center [359, 287] width 102 height 29
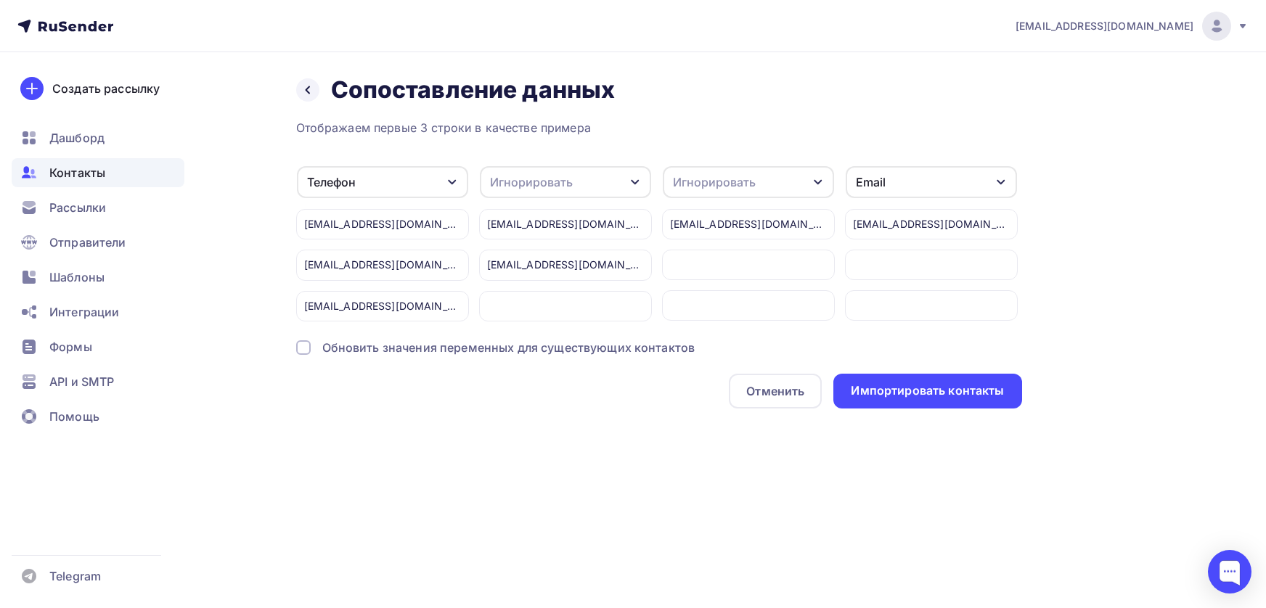
click at [584, 195] on div "Игнорировать" at bounding box center [565, 182] width 171 height 32
click at [565, 285] on div "Имя" at bounding box center [538, 287] width 84 height 17
click at [895, 388] on div "Импортировать контакты" at bounding box center [927, 391] width 153 height 17
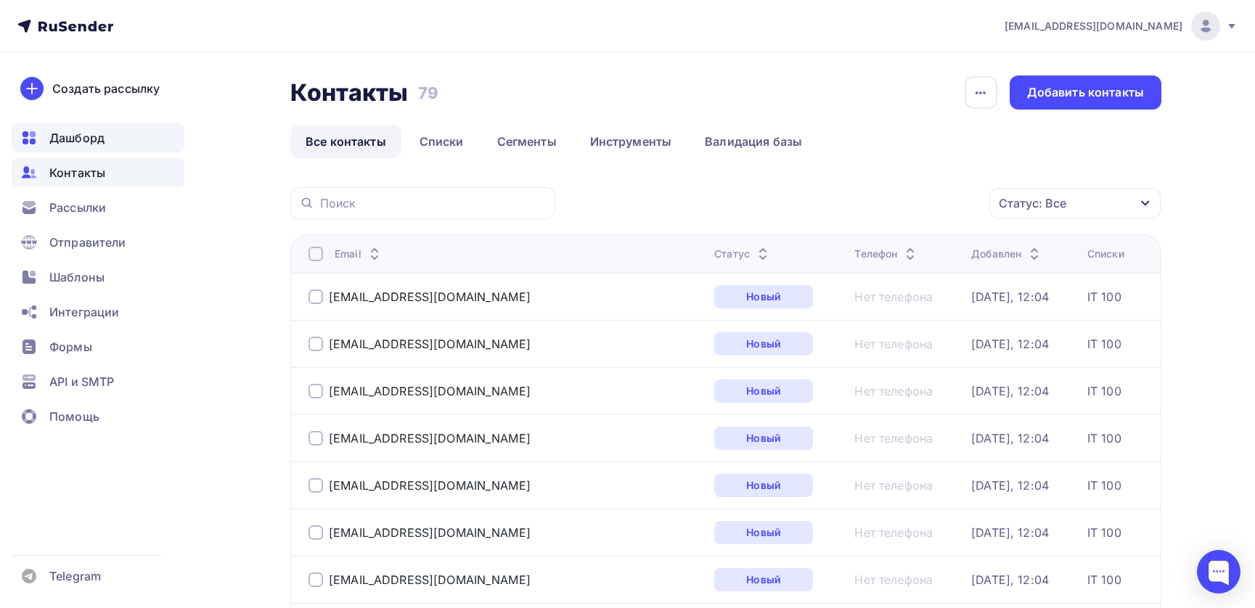
click at [90, 141] on span "Дашборд" at bounding box center [76, 137] width 55 height 17
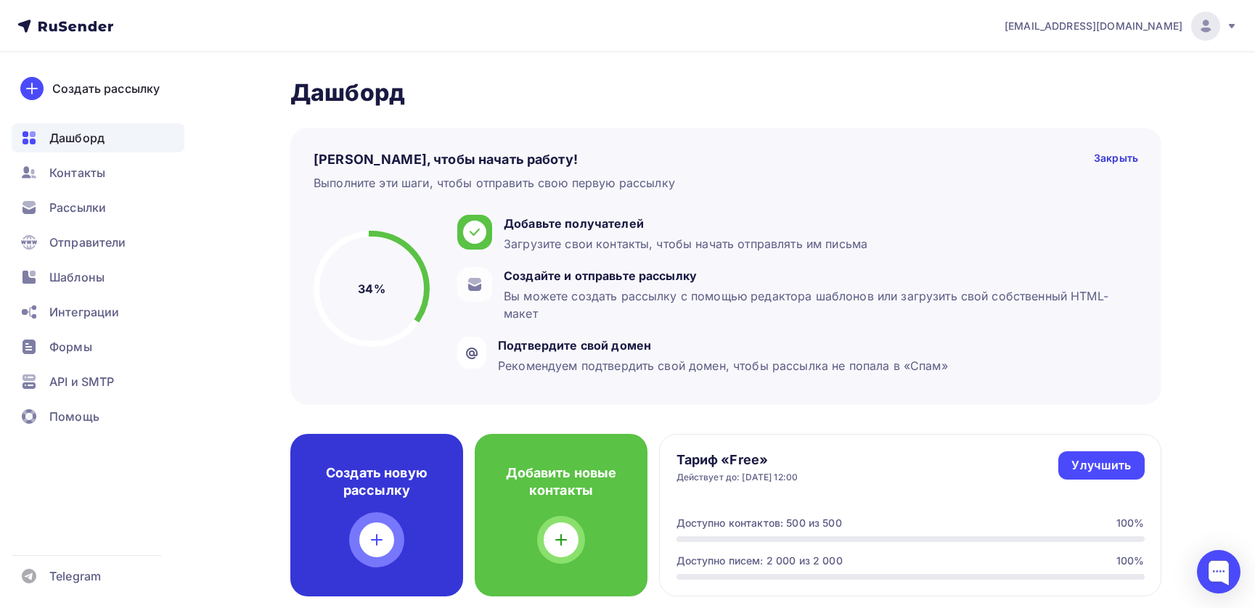
click at [364, 483] on h4 "Создать новую рассылку" at bounding box center [377, 482] width 126 height 35
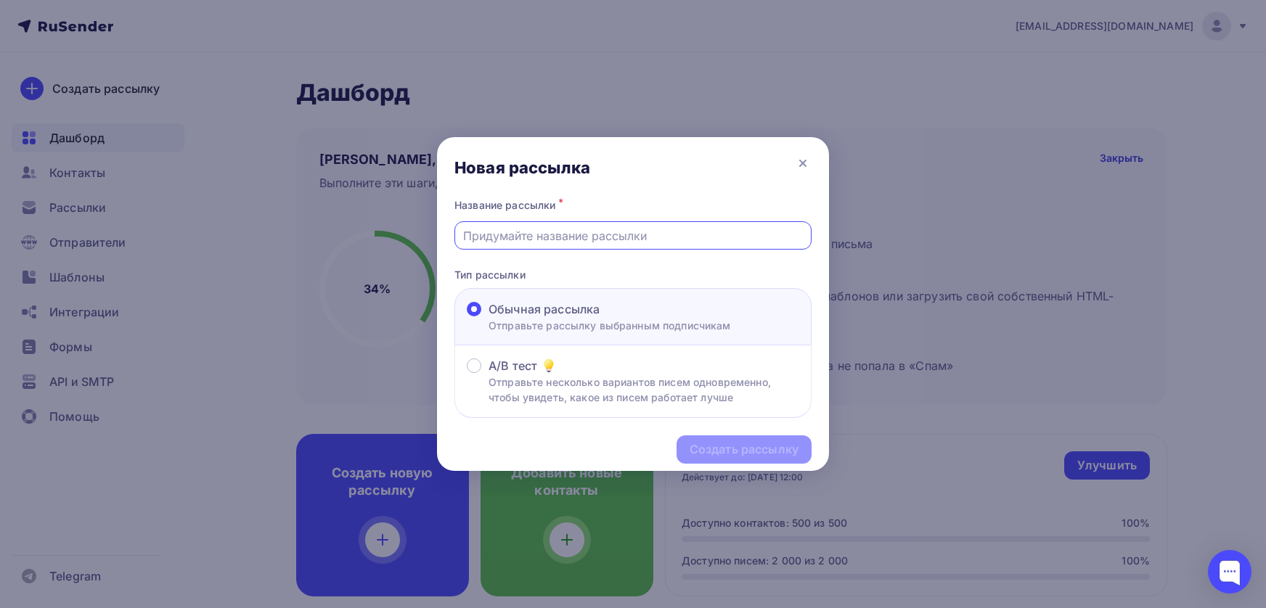
click at [555, 234] on input "text" at bounding box center [633, 235] width 340 height 17
type input "G"
type input "Поддержка ИТ-компаний"
click at [715, 454] on div "Создать рассылку" at bounding box center [744, 449] width 109 height 17
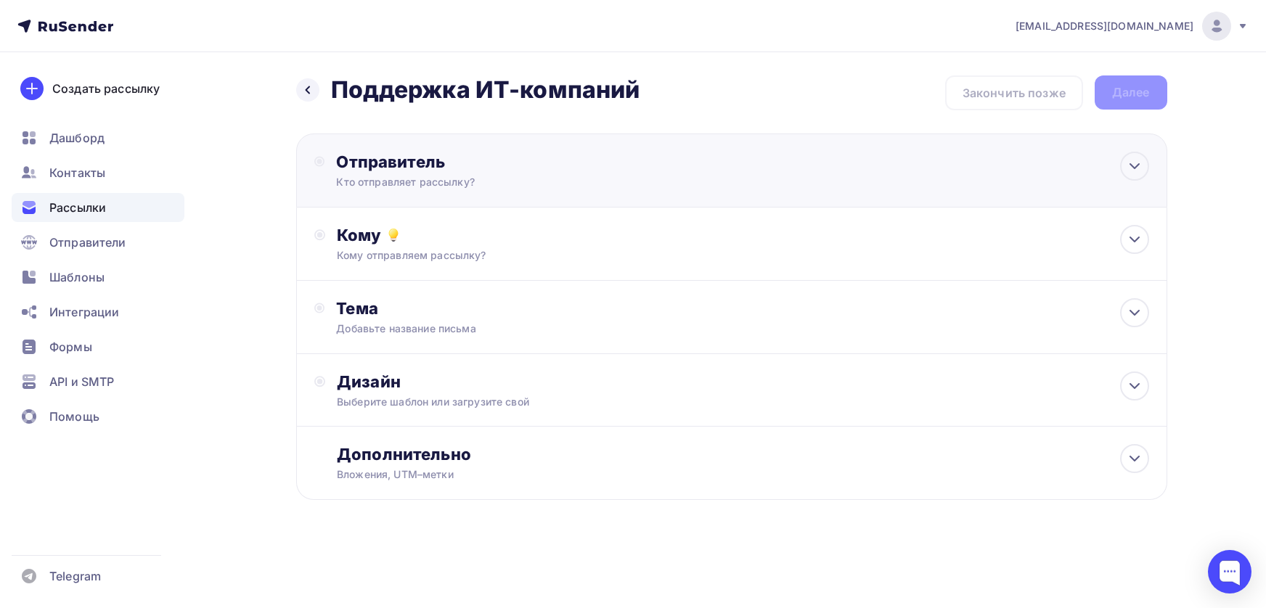
click at [323, 164] on circle at bounding box center [318, 161] width 9 height 9
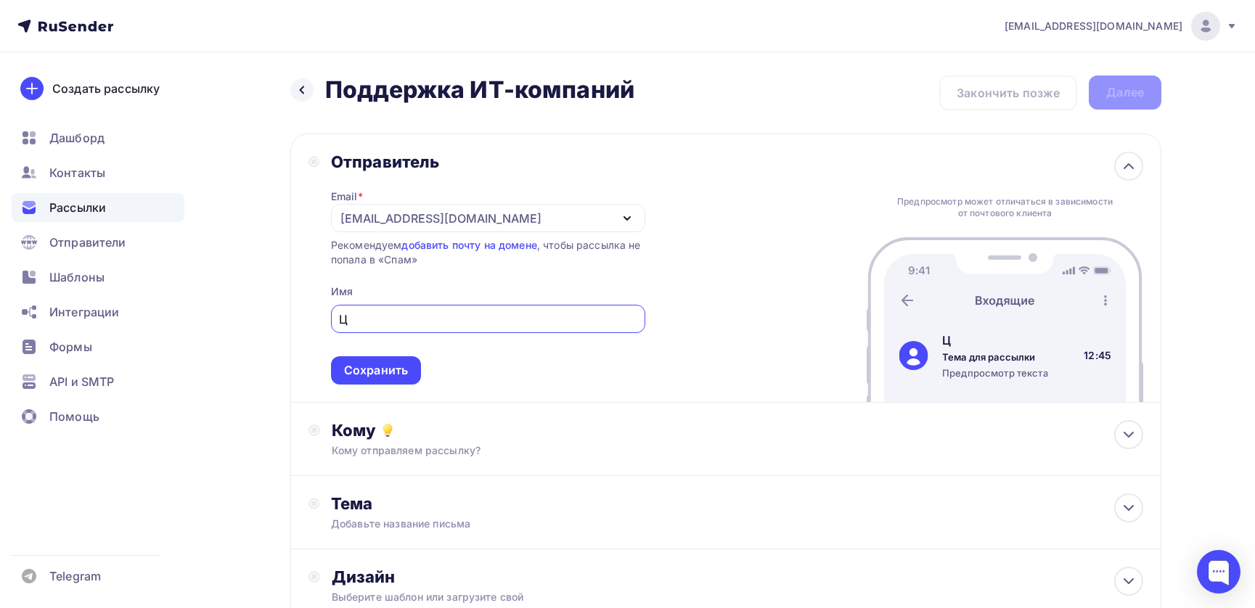
type input "Ц"
type input "WinWin"
click at [401, 372] on div "Сохранить" at bounding box center [376, 370] width 64 height 17
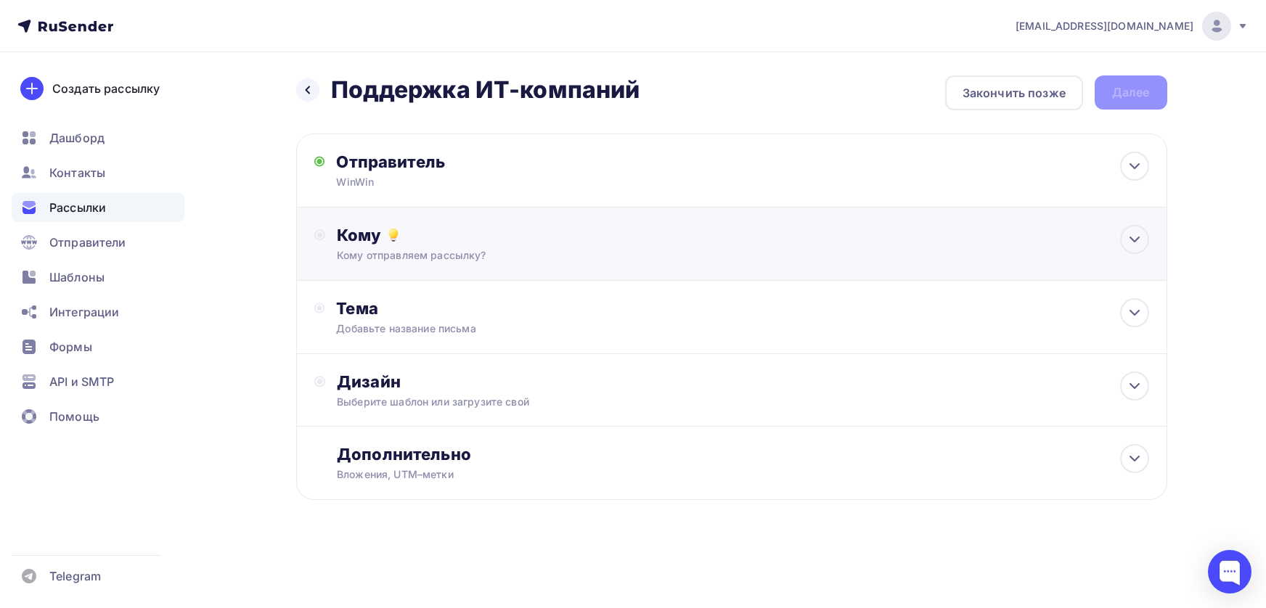
click at [359, 240] on div "Кому" at bounding box center [742, 235] width 811 height 20
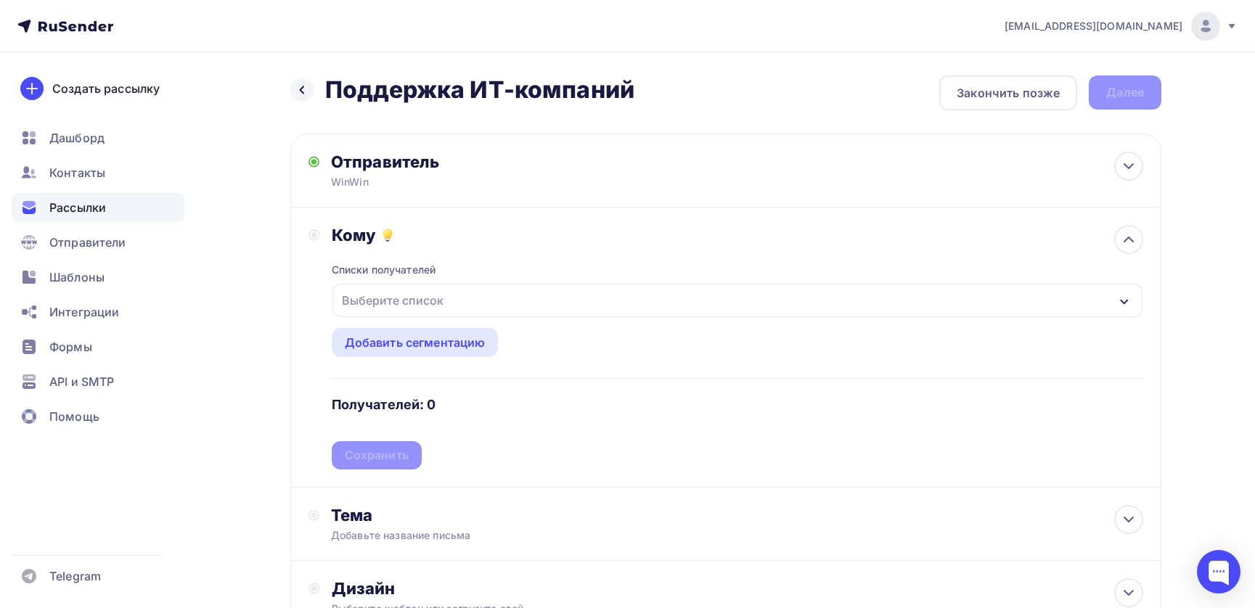
click at [390, 294] on div "Выберите список" at bounding box center [392, 300] width 113 height 26
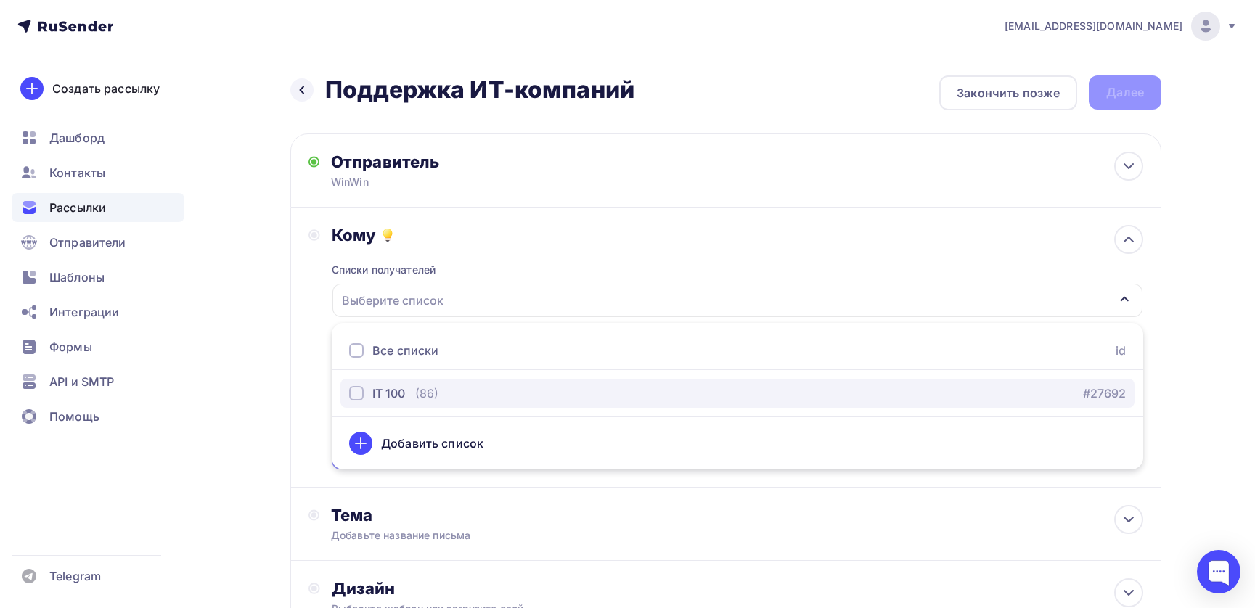
click at [358, 396] on div "button" at bounding box center [356, 393] width 15 height 15
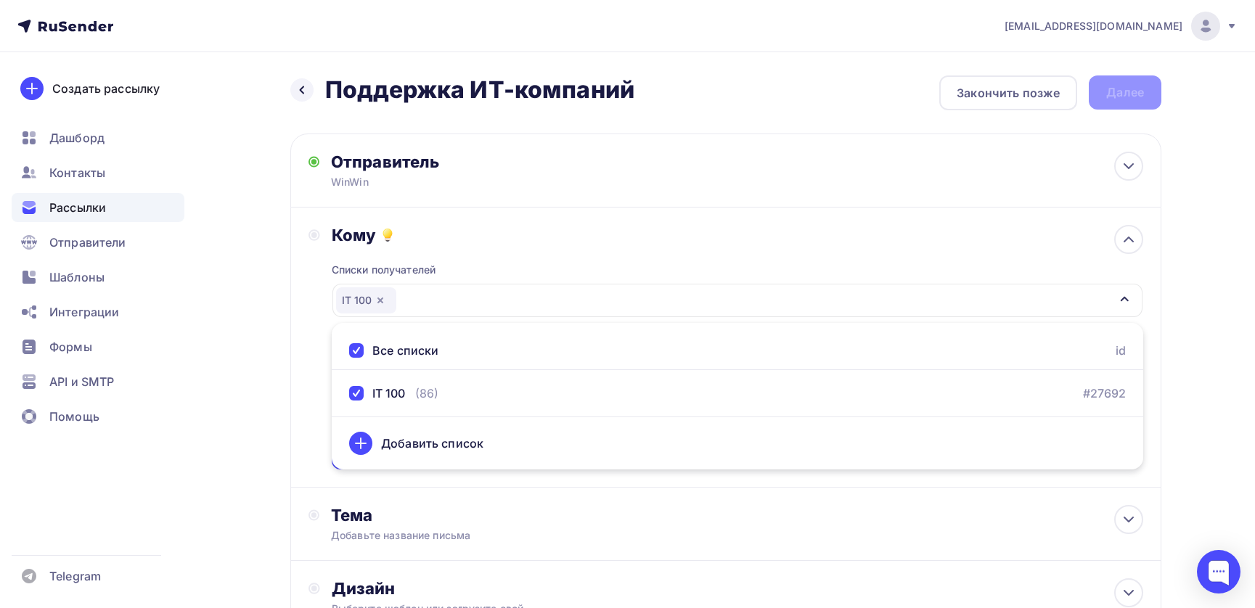
click at [1189, 408] on div "Назад Поддержка ИТ-компаний Поддержка ИТ-компаний Закончить позже Далее Отправи…" at bounding box center [628, 426] width 1190 height 748
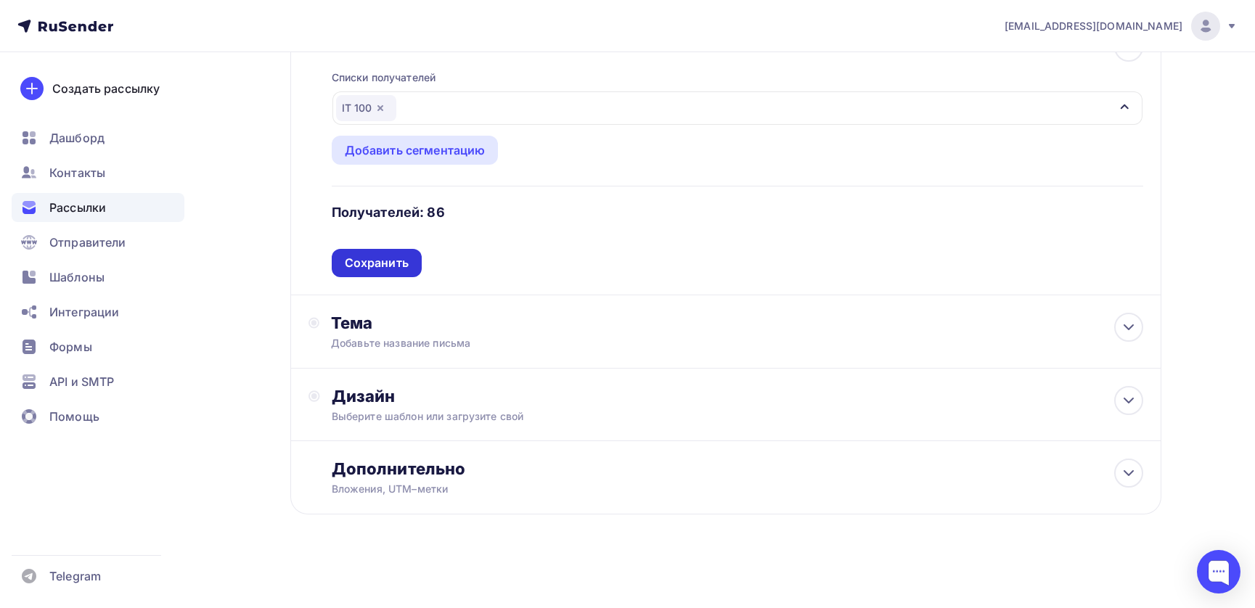
click at [374, 266] on div "Сохранить" at bounding box center [377, 263] width 64 height 17
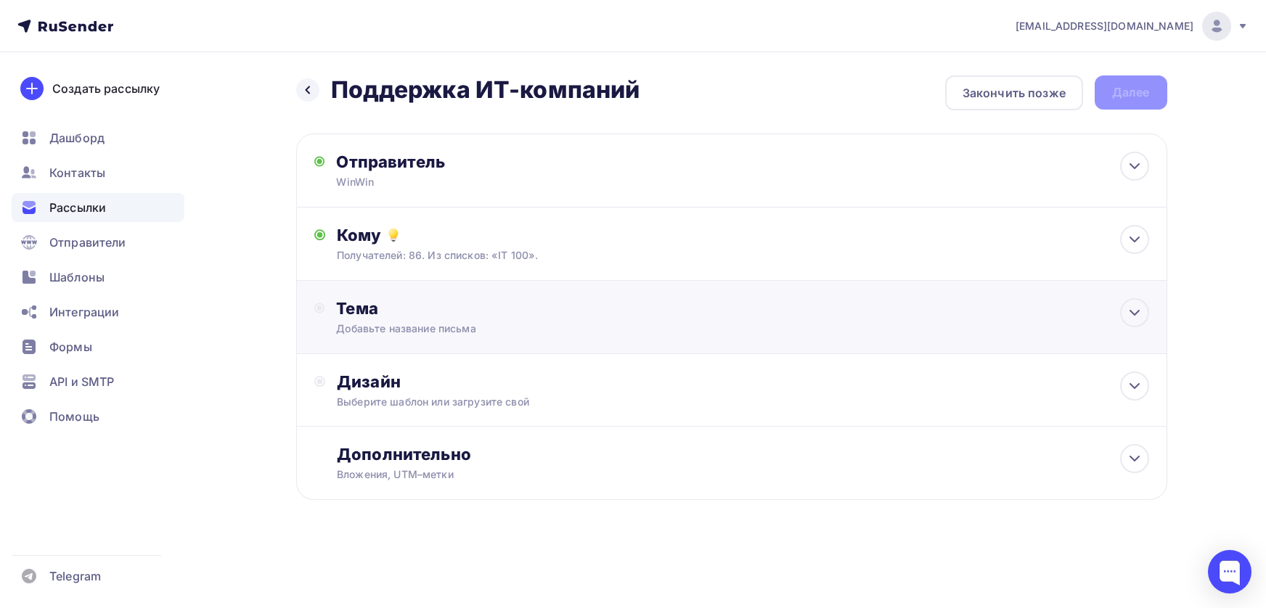
click at [328, 314] on div "Тема Добавьте название письма Тема * Рекомендуем использовать не более 150 симв…" at bounding box center [468, 317] width 309 height 38
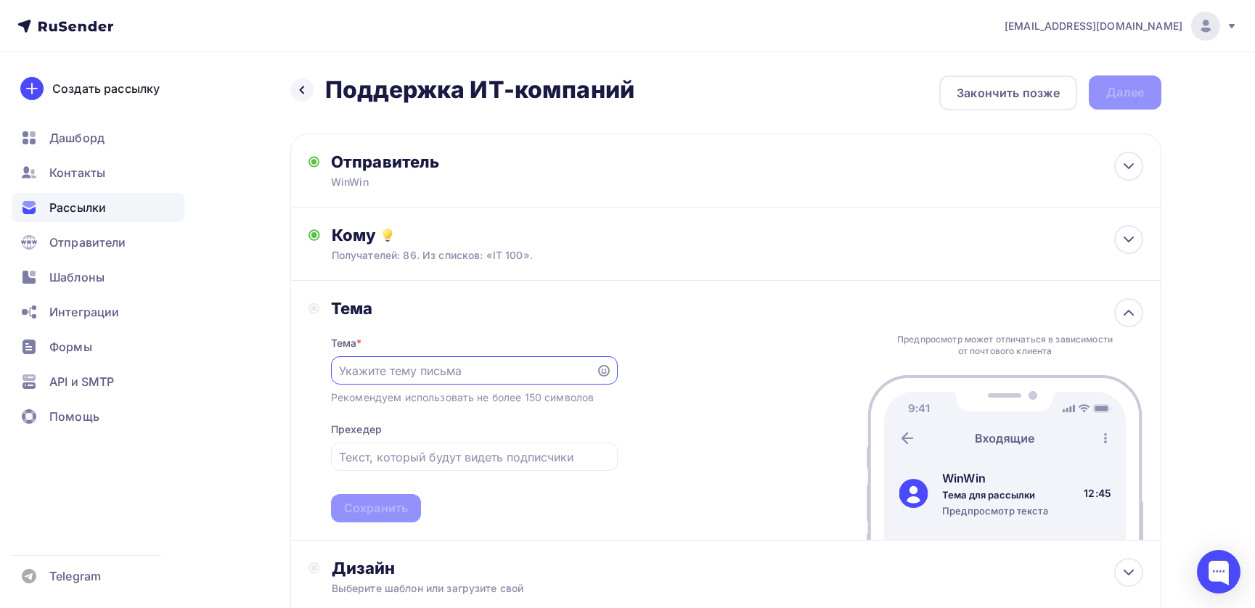
paste input "⚡Программа поддержки московских разработчиков игр и приложений"
type input "⚡Программа поддержки московских разработчиков игр и приложений"
click at [375, 506] on div "Сохранить" at bounding box center [376, 508] width 64 height 17
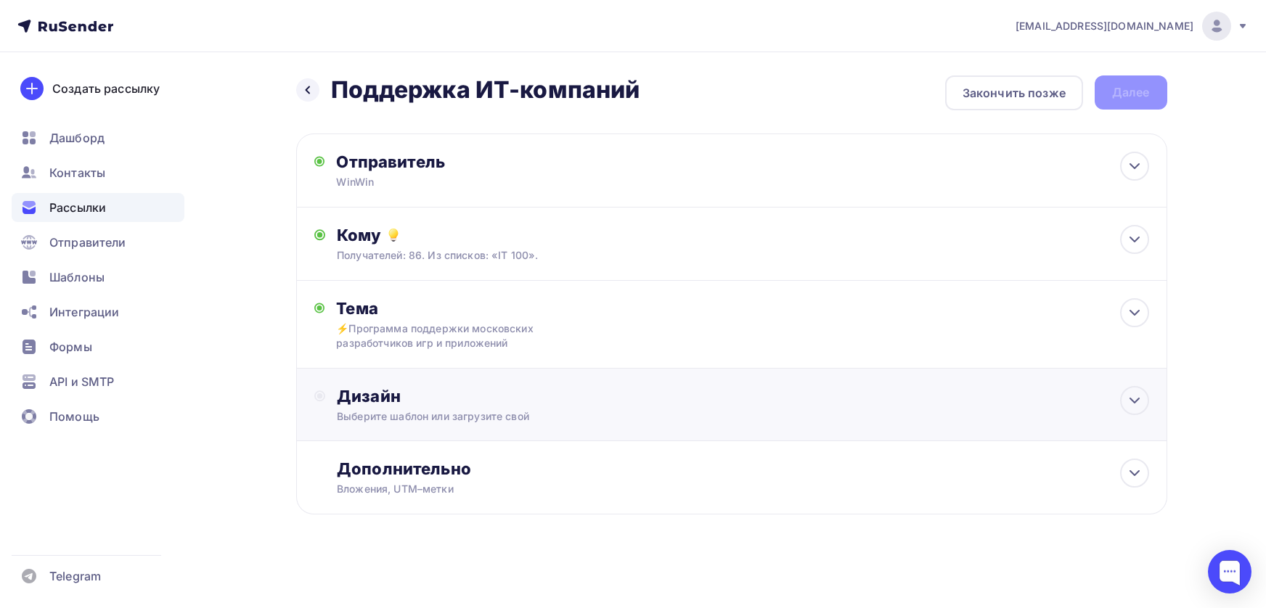
click at [356, 404] on div "Дизайн" at bounding box center [742, 396] width 811 height 20
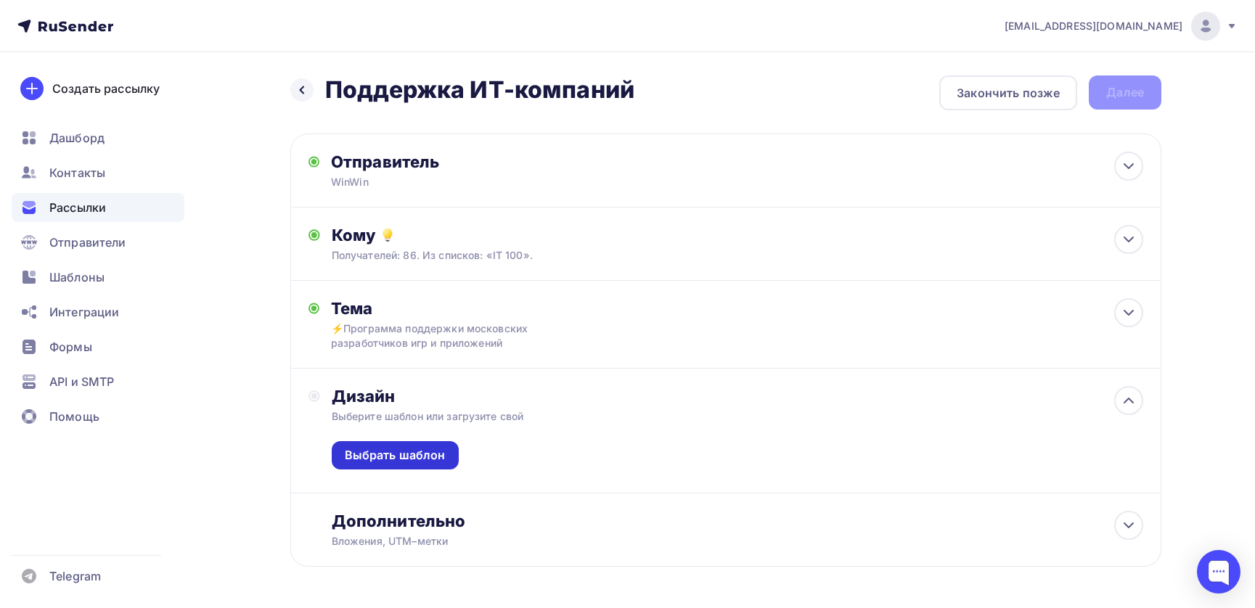
click at [369, 453] on div "Выбрать шаблон" at bounding box center [395, 455] width 101 height 17
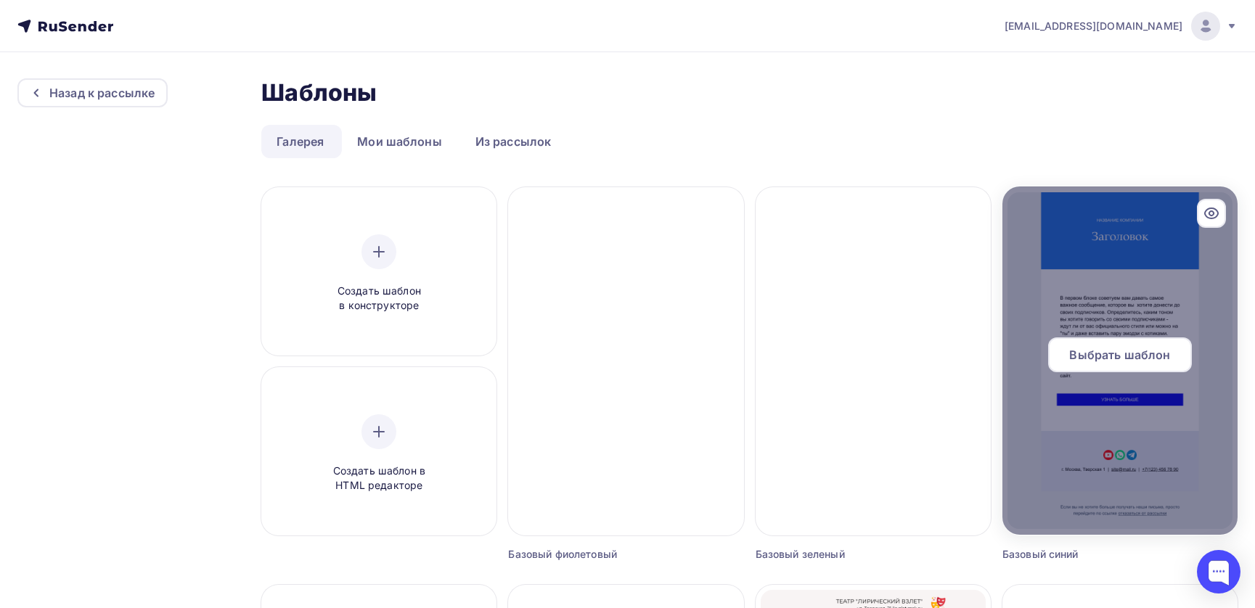
scroll to position [270, 0]
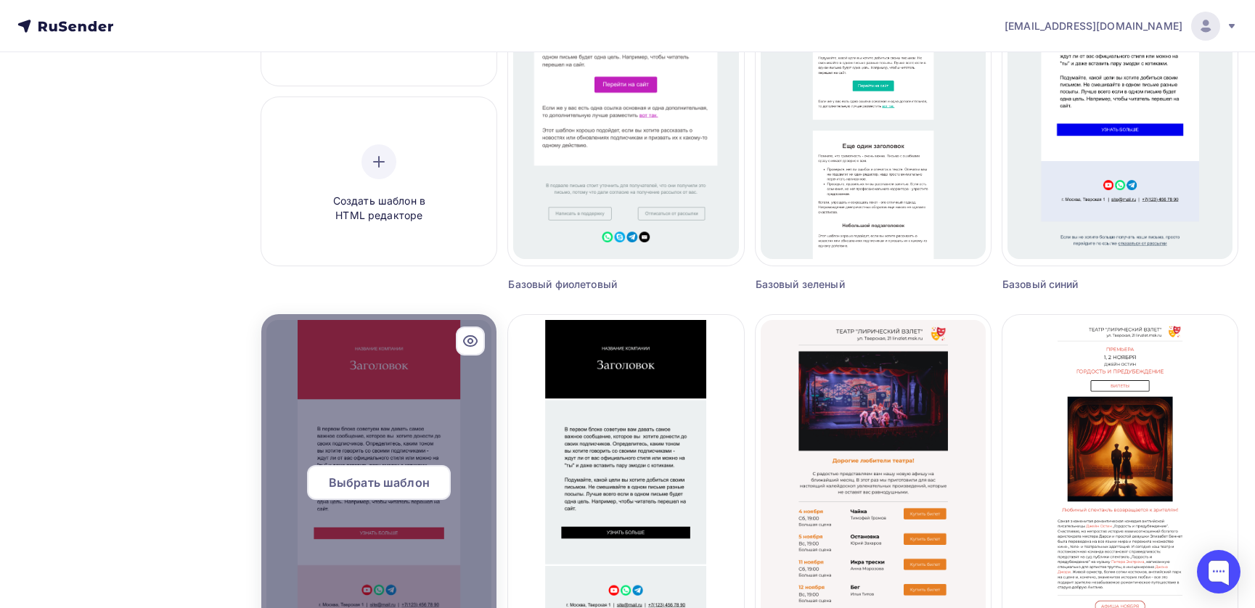
click at [377, 478] on span "Выбрать шаблон" at bounding box center [379, 482] width 101 height 17
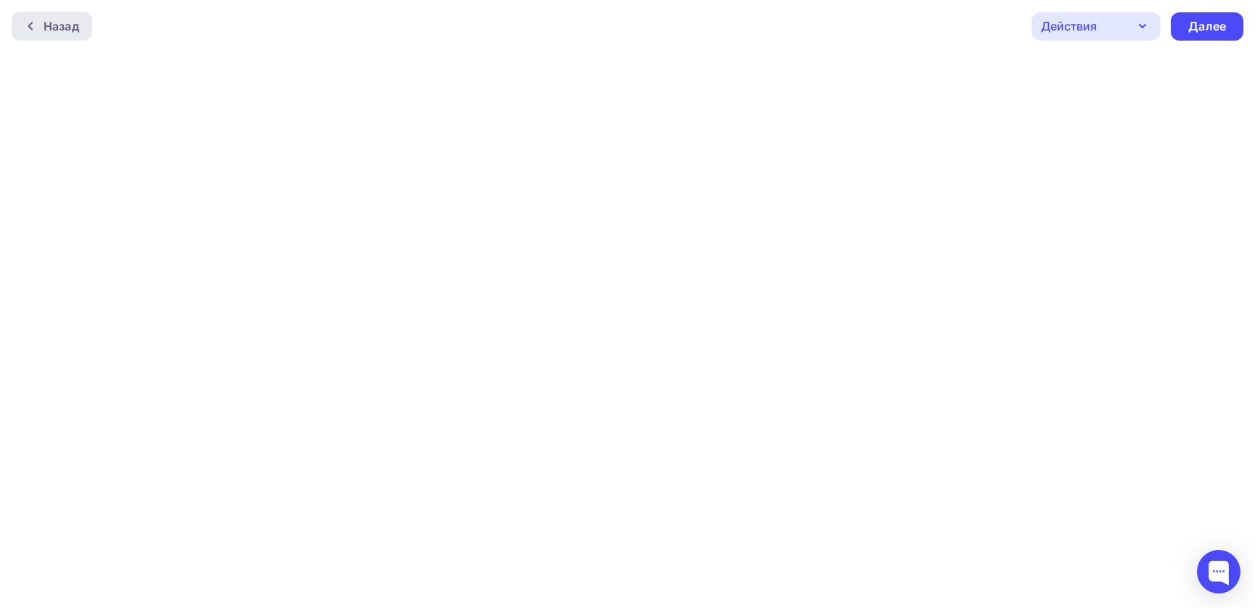
click at [62, 30] on div "Назад" at bounding box center [62, 25] width 36 height 17
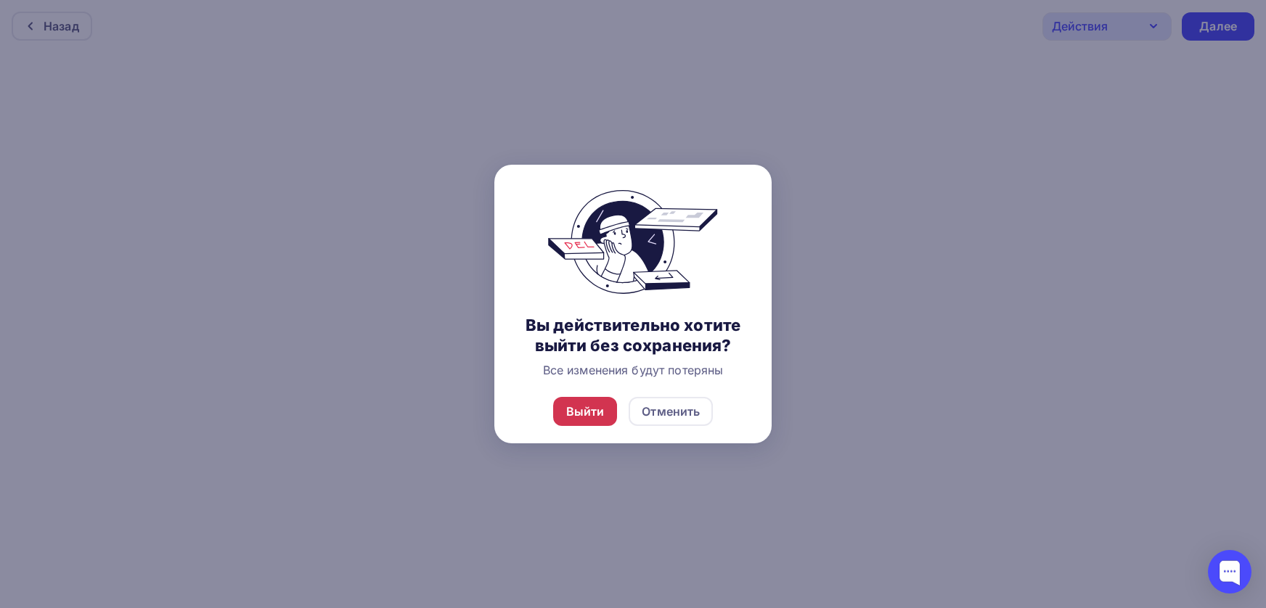
click at [594, 412] on div "Выйти" at bounding box center [585, 411] width 38 height 17
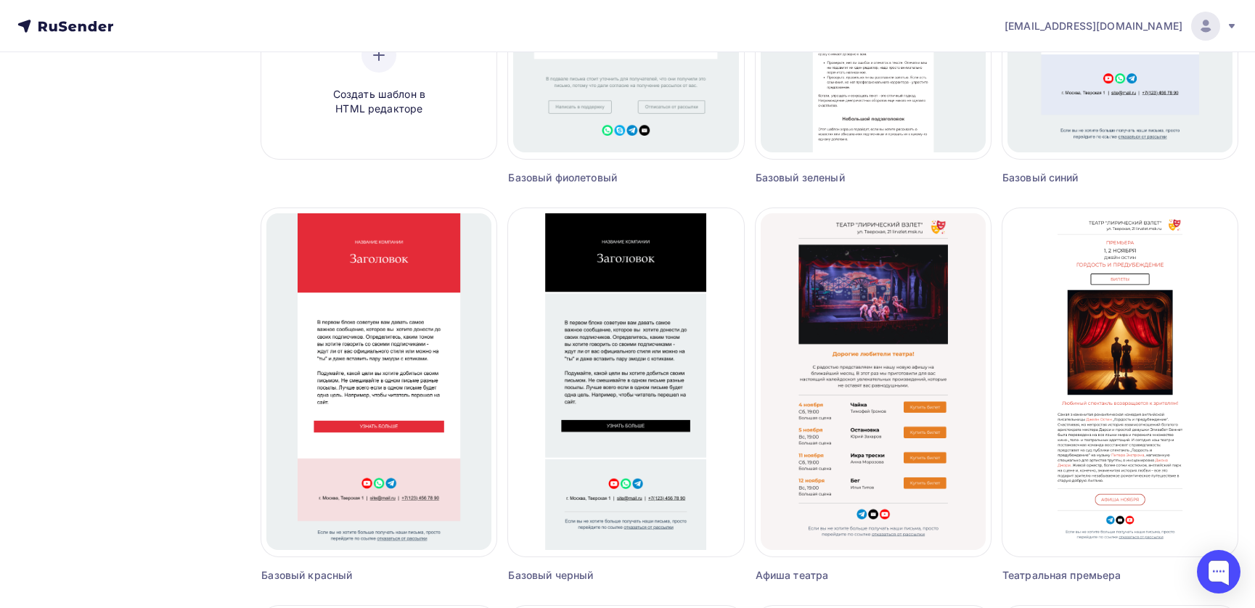
scroll to position [378, 0]
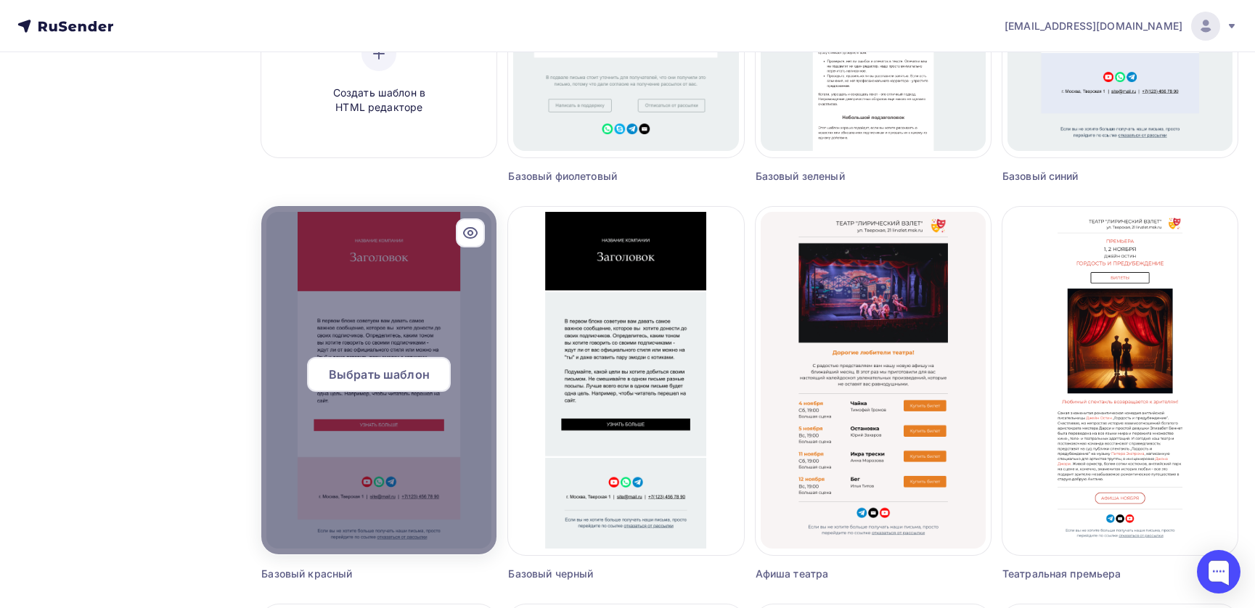
click at [370, 372] on span "Выбрать шаблон" at bounding box center [379, 374] width 101 height 17
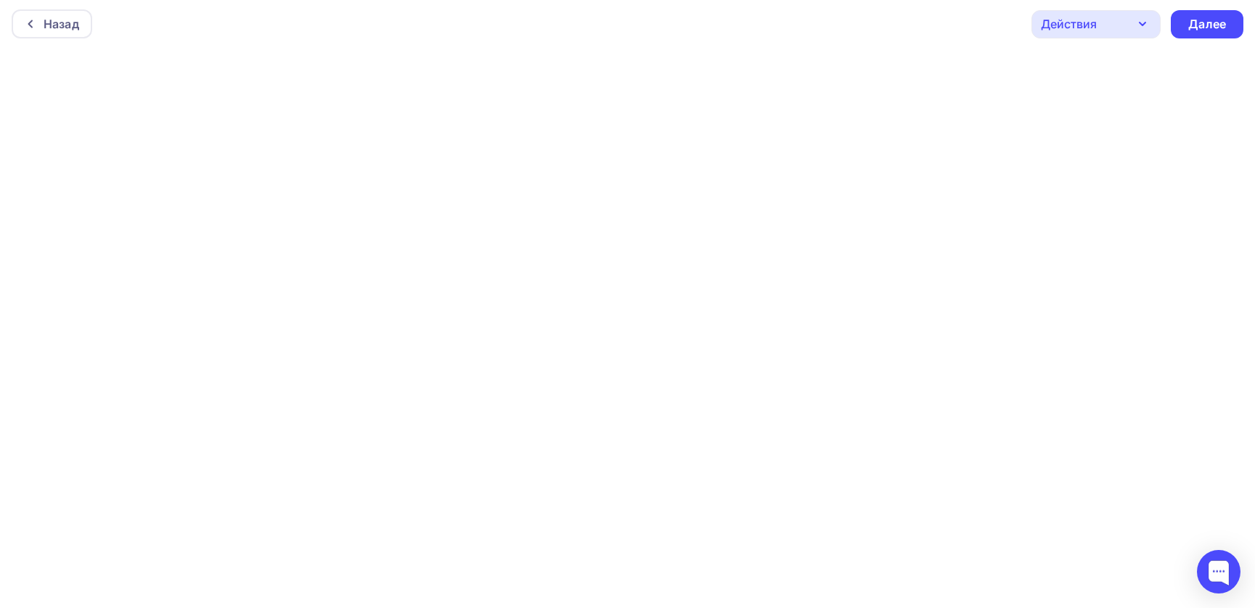
scroll to position [4, 0]
click at [1134, 23] on icon "button" at bounding box center [1142, 22] width 17 height 17
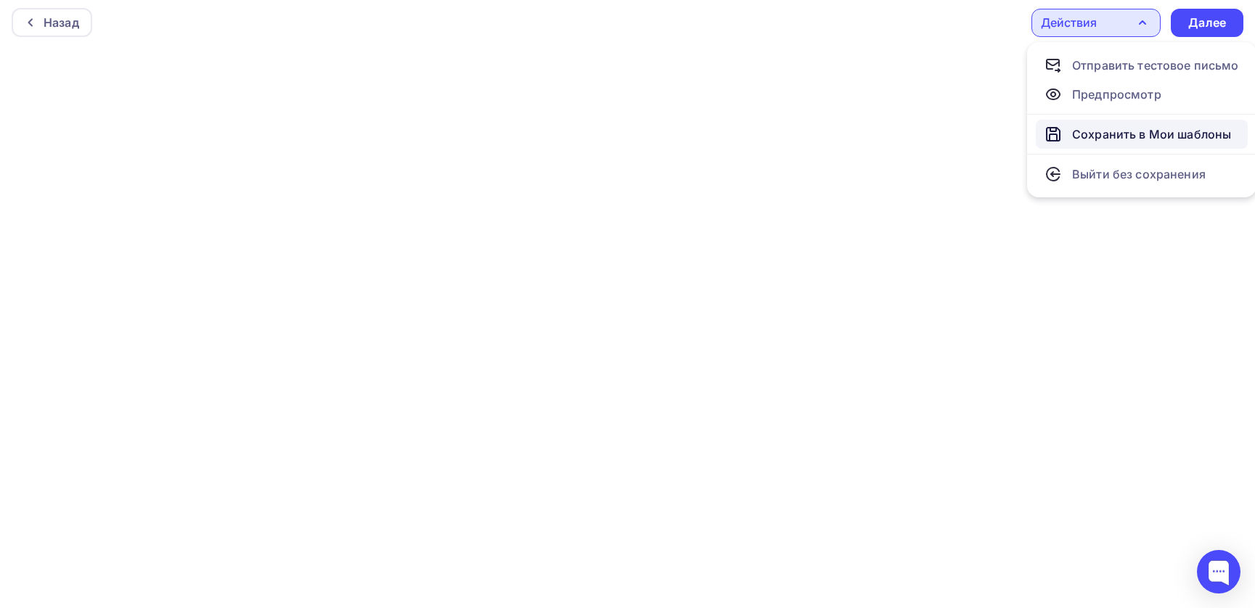
click at [1108, 131] on div "Сохранить в Мои шаблоны" at bounding box center [1151, 134] width 159 height 17
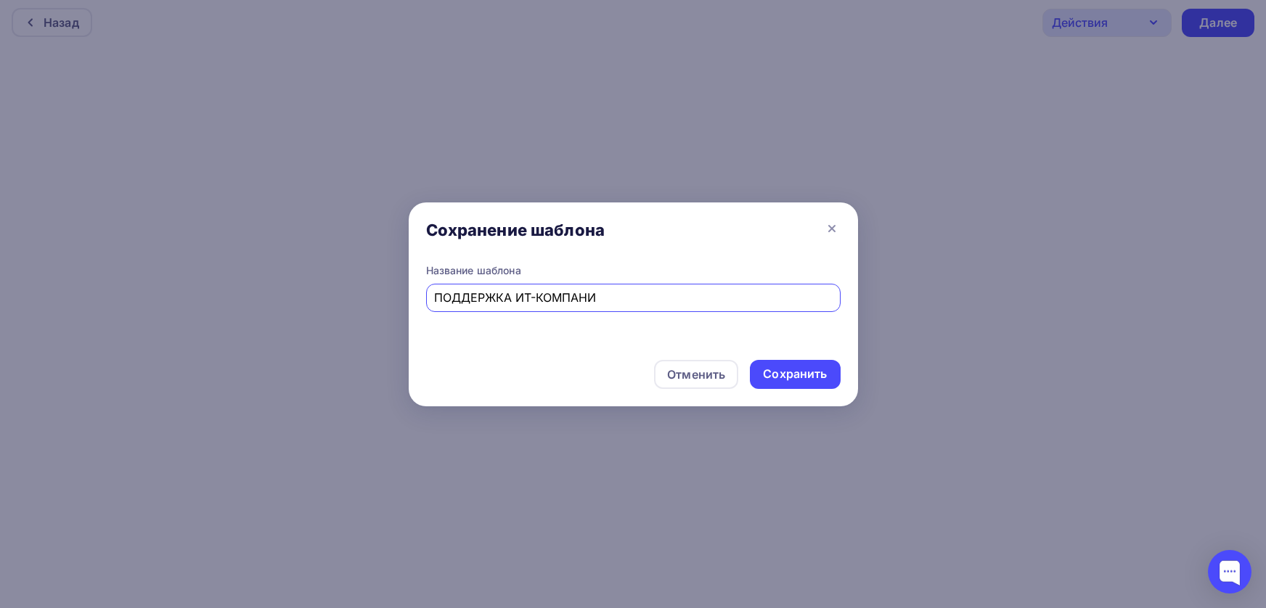
type input "ПОДДЕРЖКА ИТ-КОМПАНИЙ"
drag, startPoint x: 641, startPoint y: 289, endPoint x: 423, endPoint y: 297, distance: 217.9
click at [423, 297] on div "Название шаблона ПОДДЕРЖКА ИТ-КОМПАНИЙ" at bounding box center [633, 305] width 449 height 85
type input "Поддержка ИТ-компаний"
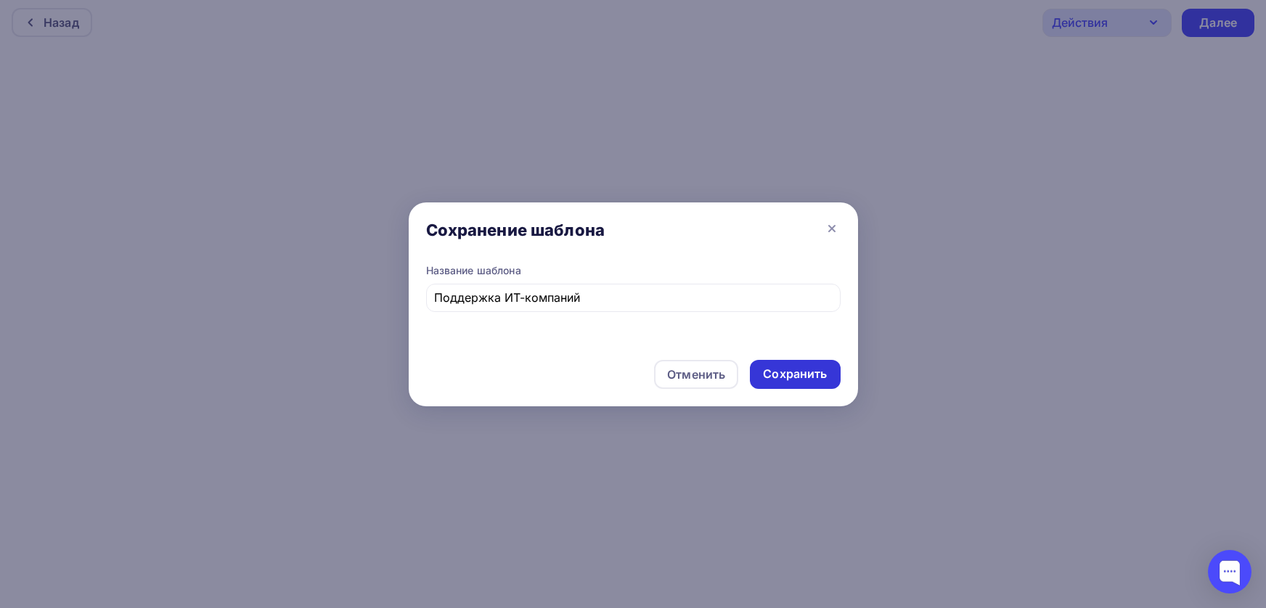
click at [809, 369] on div "Сохранить" at bounding box center [795, 374] width 64 height 17
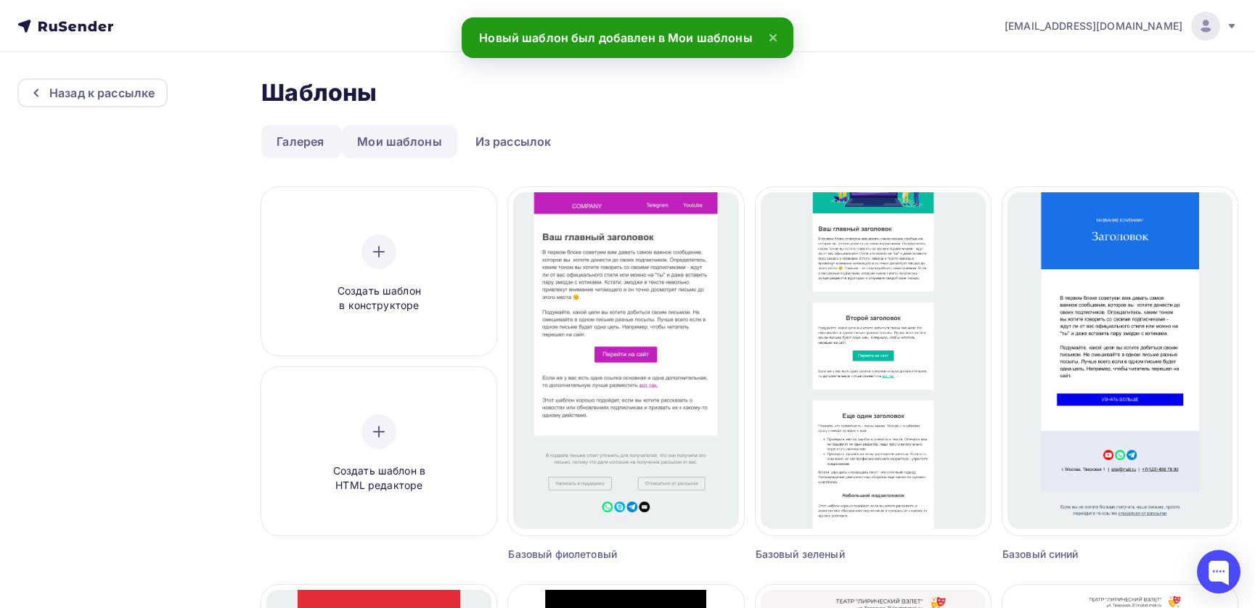
click at [418, 142] on link "Мои шаблоны" at bounding box center [399, 141] width 115 height 33
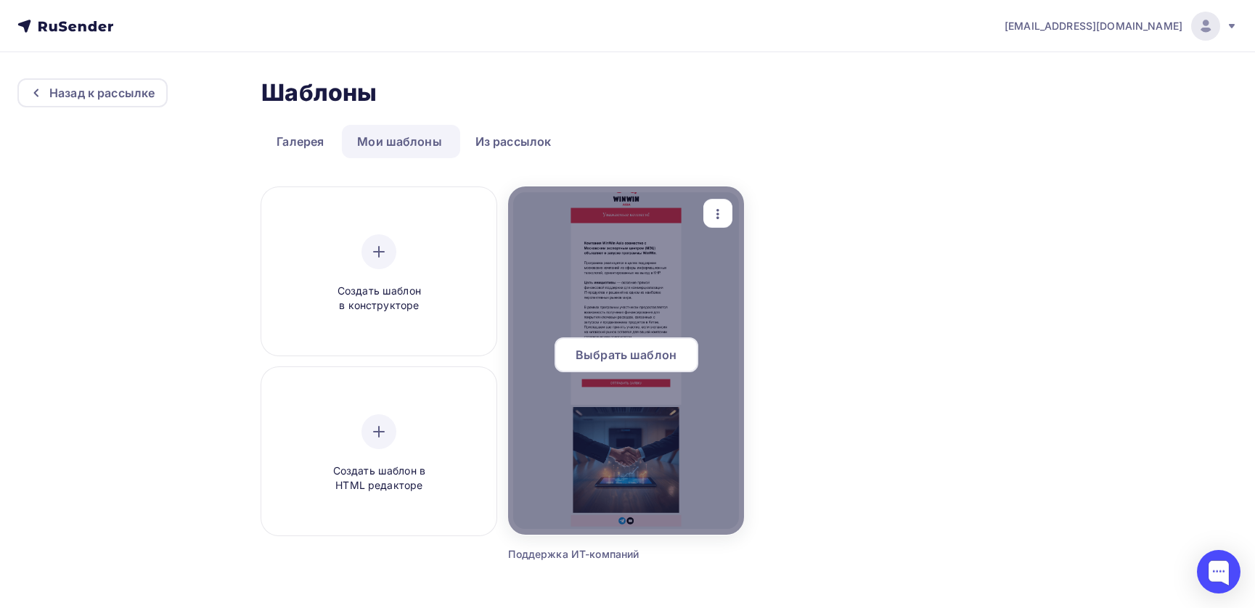
click at [609, 306] on div at bounding box center [625, 361] width 235 height 348
click at [611, 361] on span "Выбрать шаблон" at bounding box center [626, 354] width 101 height 17
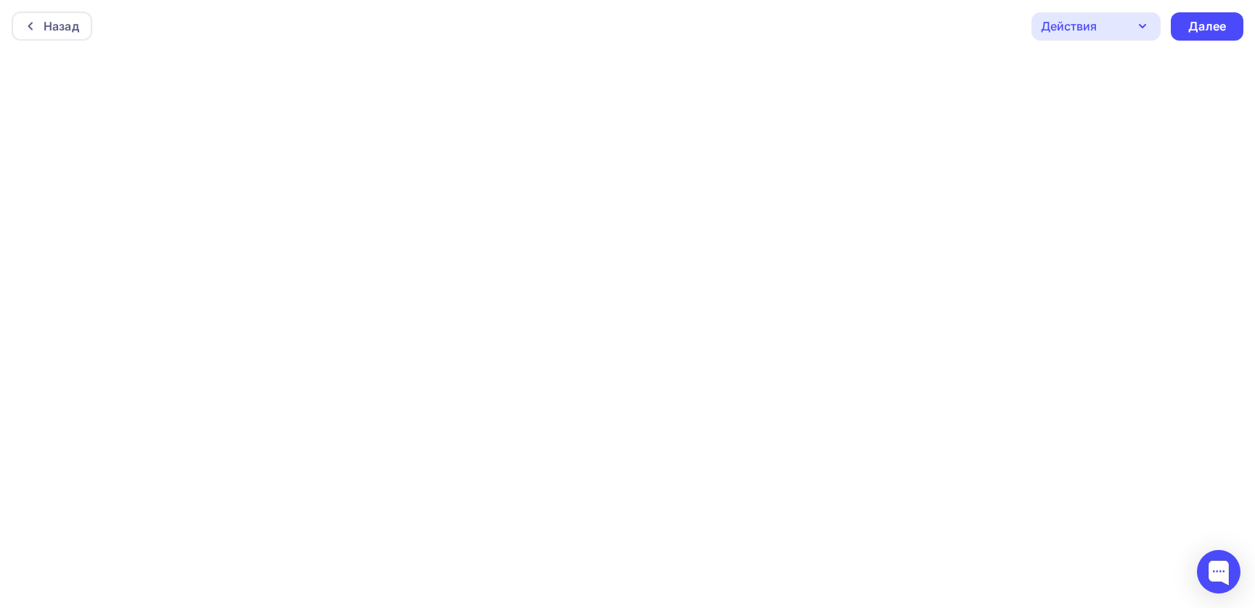
click at [1145, 30] on icon "button" at bounding box center [1142, 25] width 17 height 17
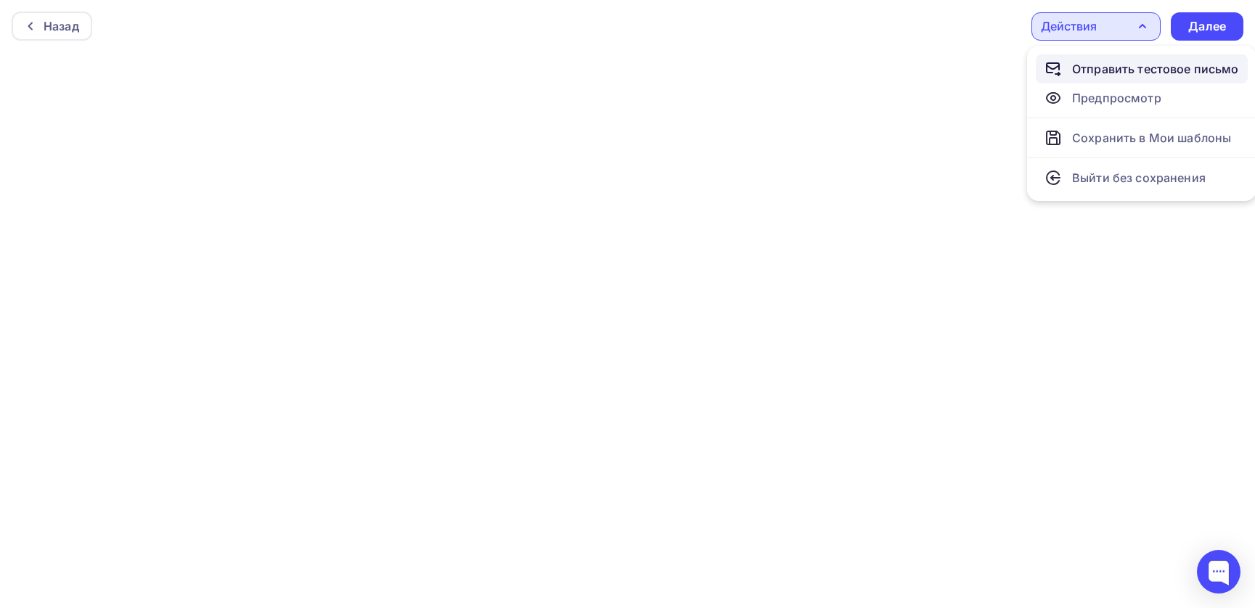
click at [1097, 75] on div "Отправить тестовое письмо" at bounding box center [1155, 68] width 167 height 17
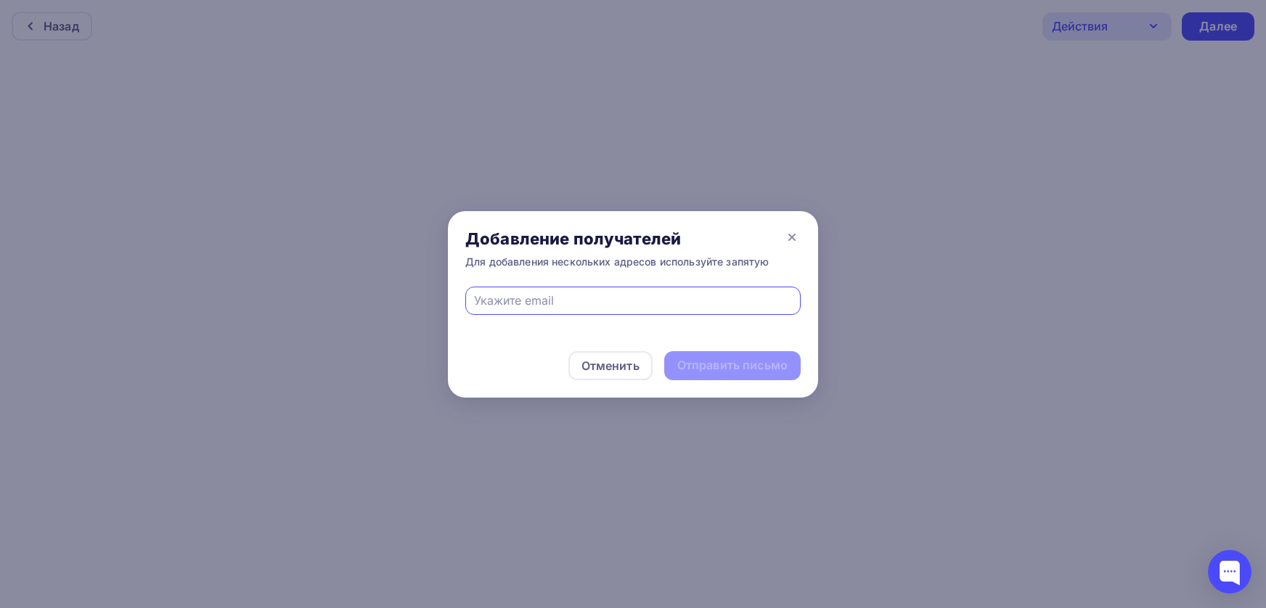
type input "oofedorova@gmail.com"
click at [739, 369] on div "Отправить письмо" at bounding box center [732, 365] width 110 height 17
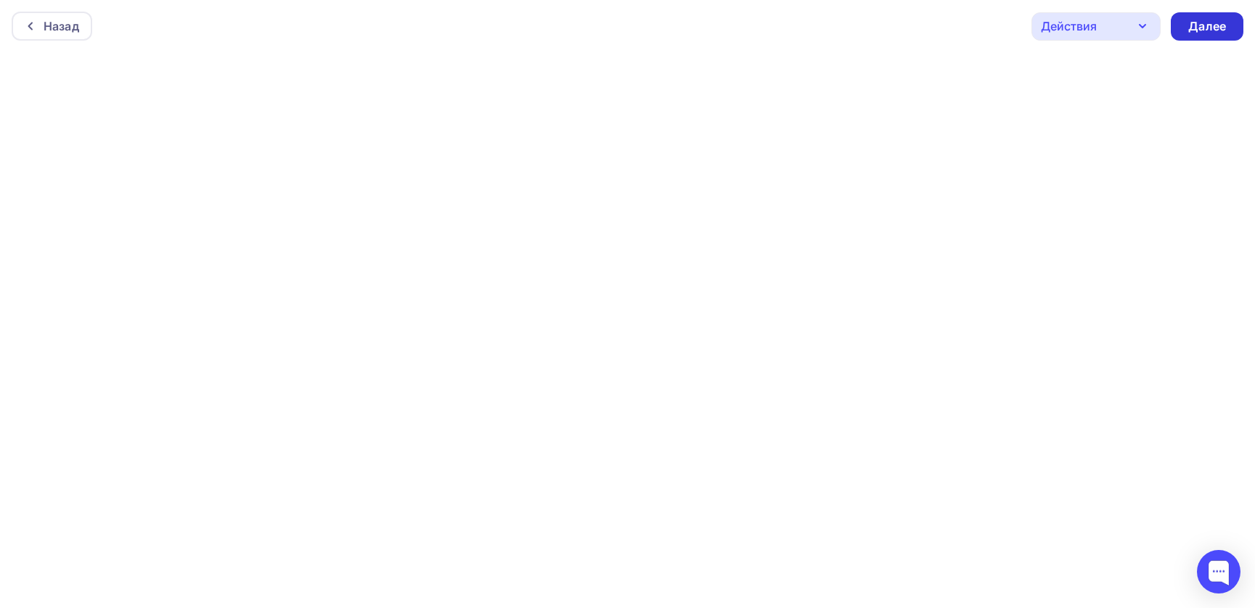
click at [1216, 27] on div "Далее" at bounding box center [1207, 26] width 38 height 17
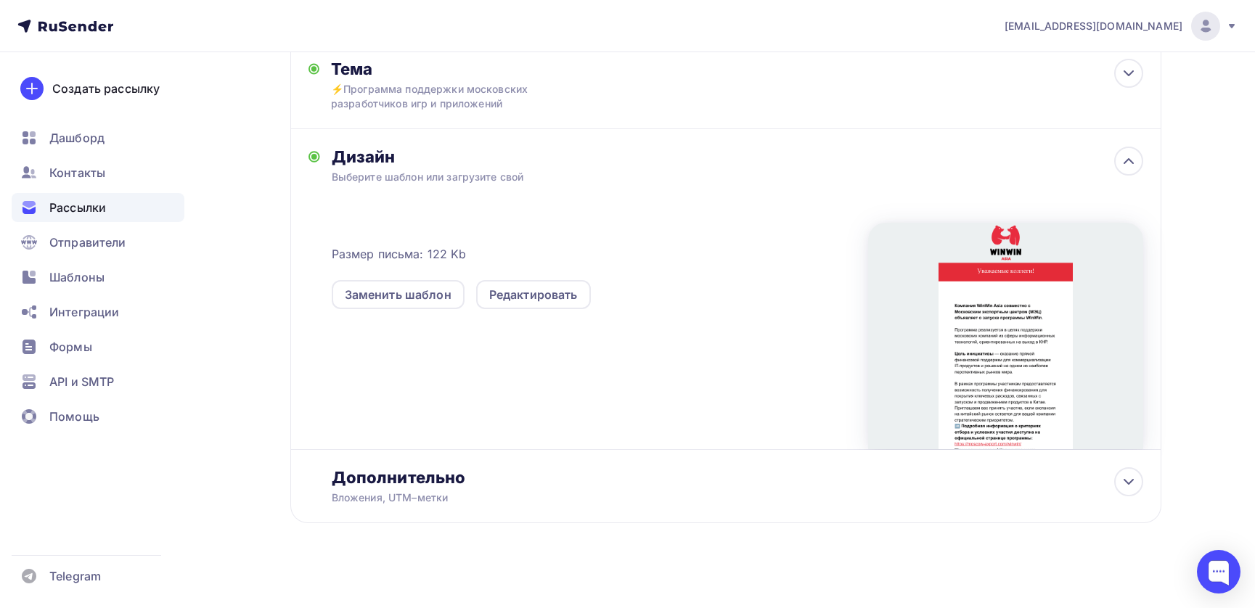
scroll to position [248, 0]
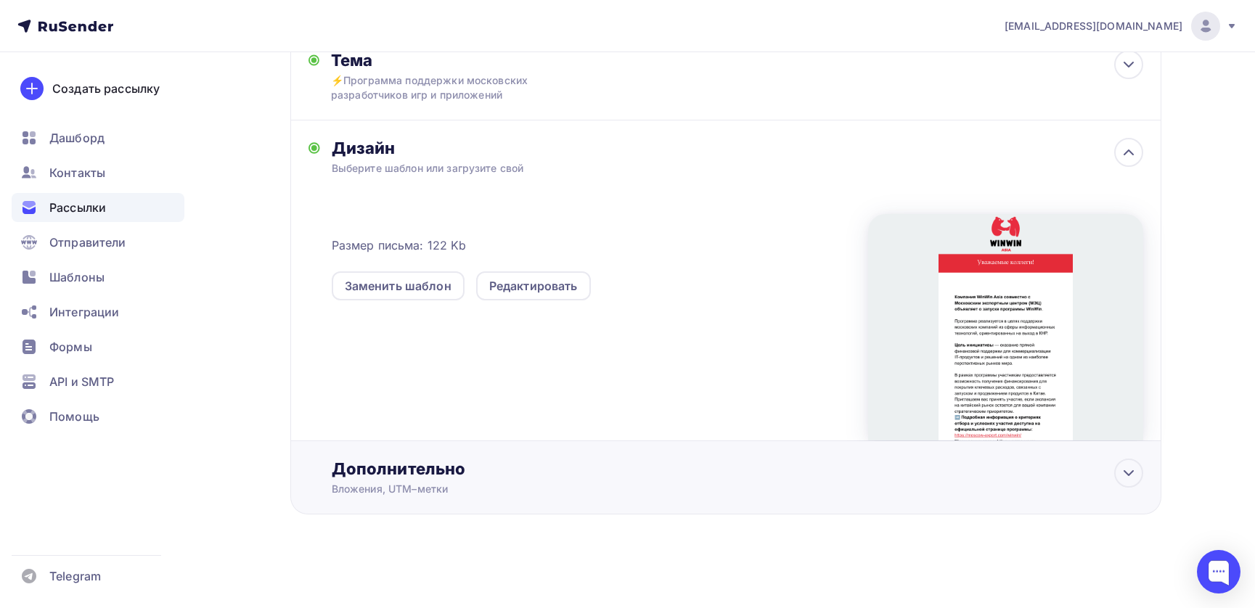
click at [467, 491] on div "Вложения, UTM–метки" at bounding box center [697, 489] width 731 height 15
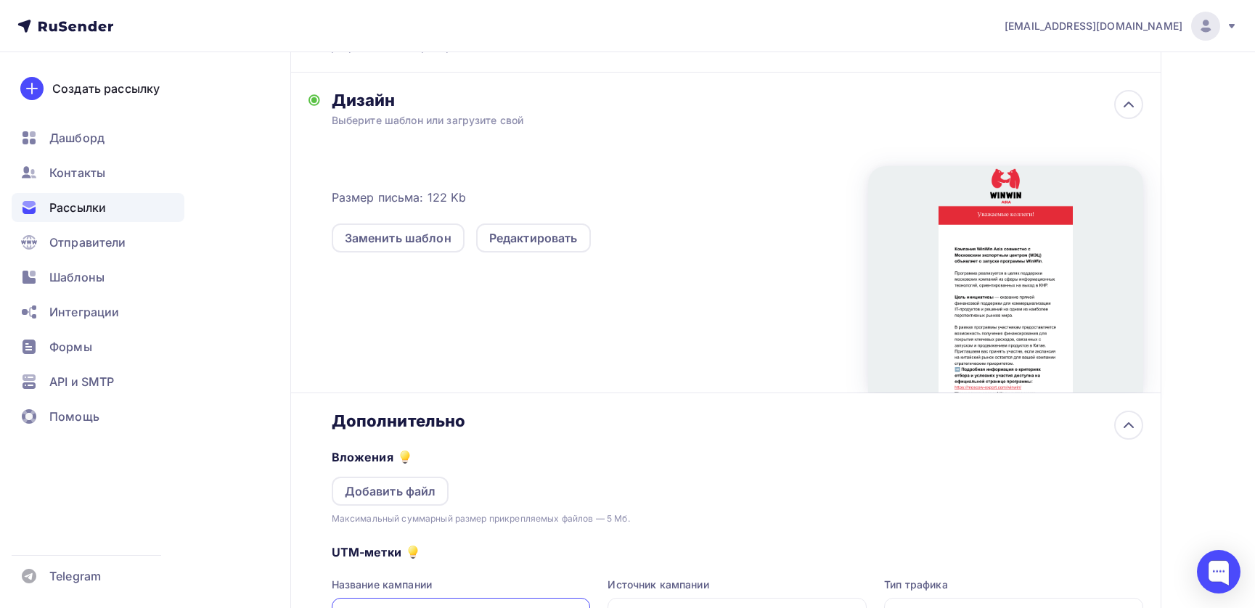
scroll to position [105, 0]
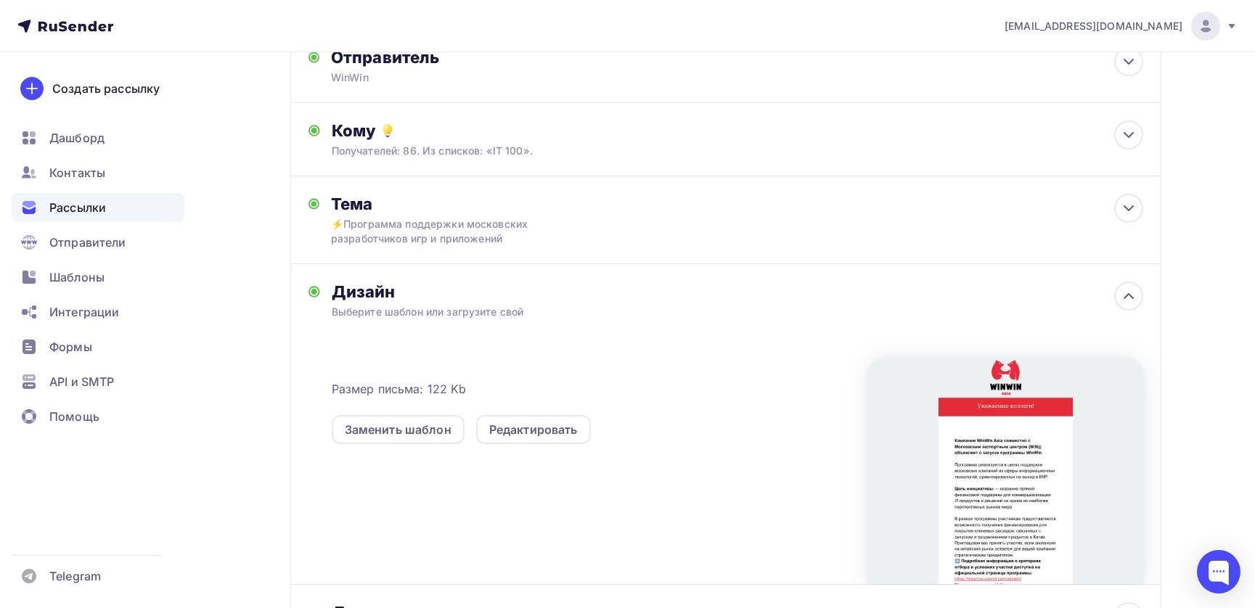
click at [1013, 470] on div at bounding box center [1005, 471] width 275 height 226
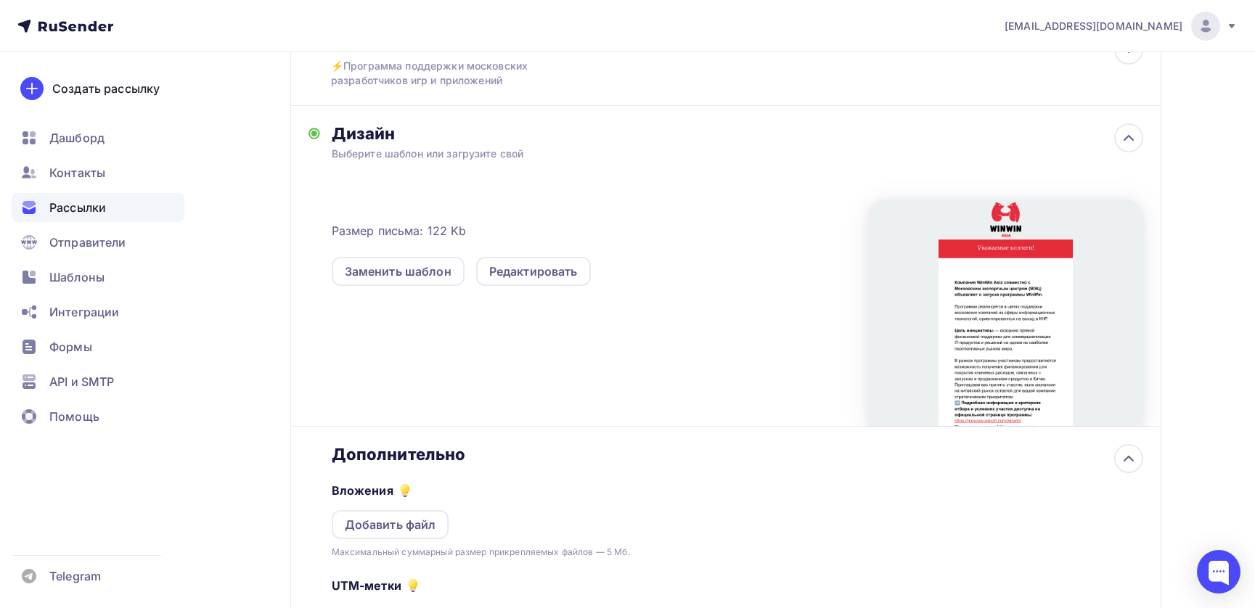
scroll to position [277, 0]
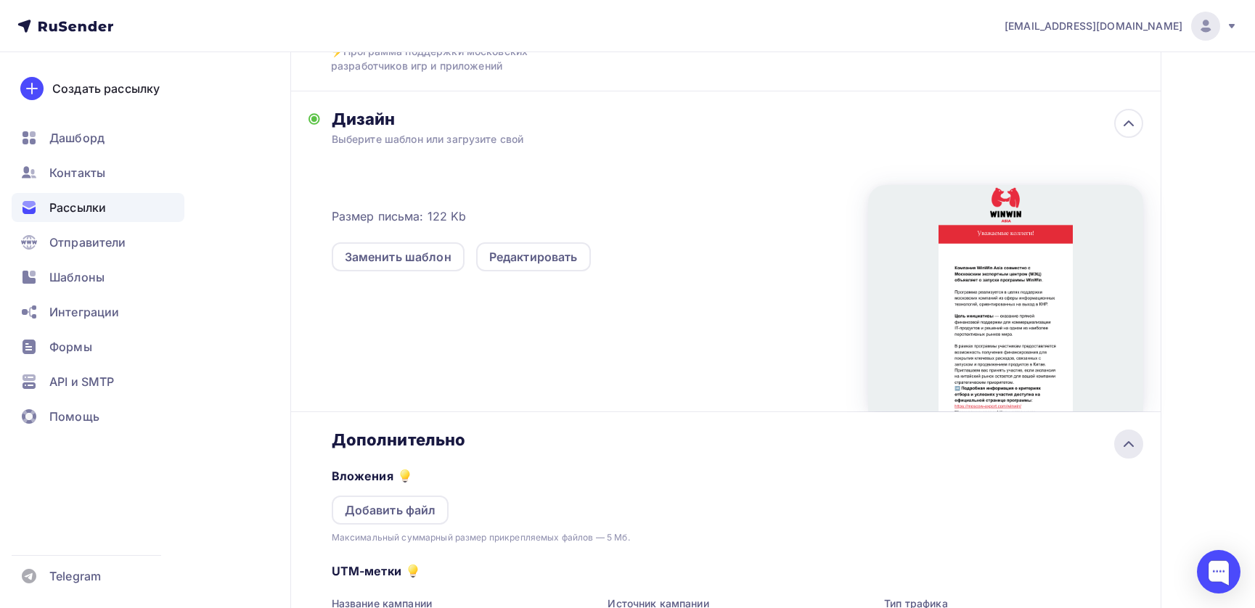
click at [1128, 445] on icon at bounding box center [1128, 443] width 17 height 17
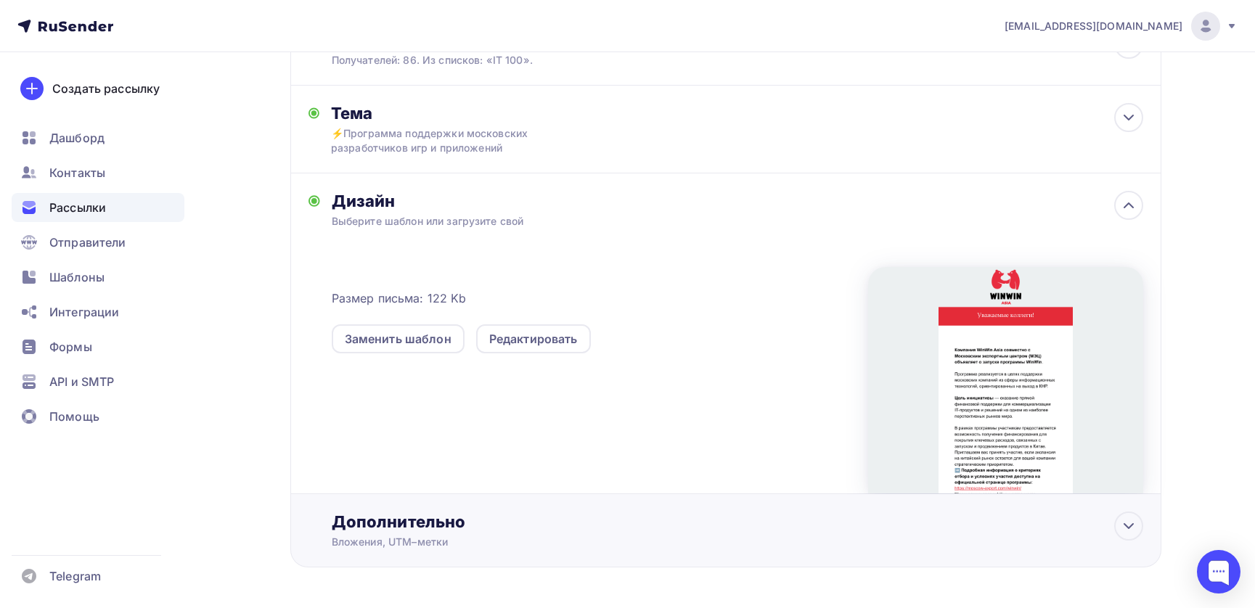
scroll to position [0, 0]
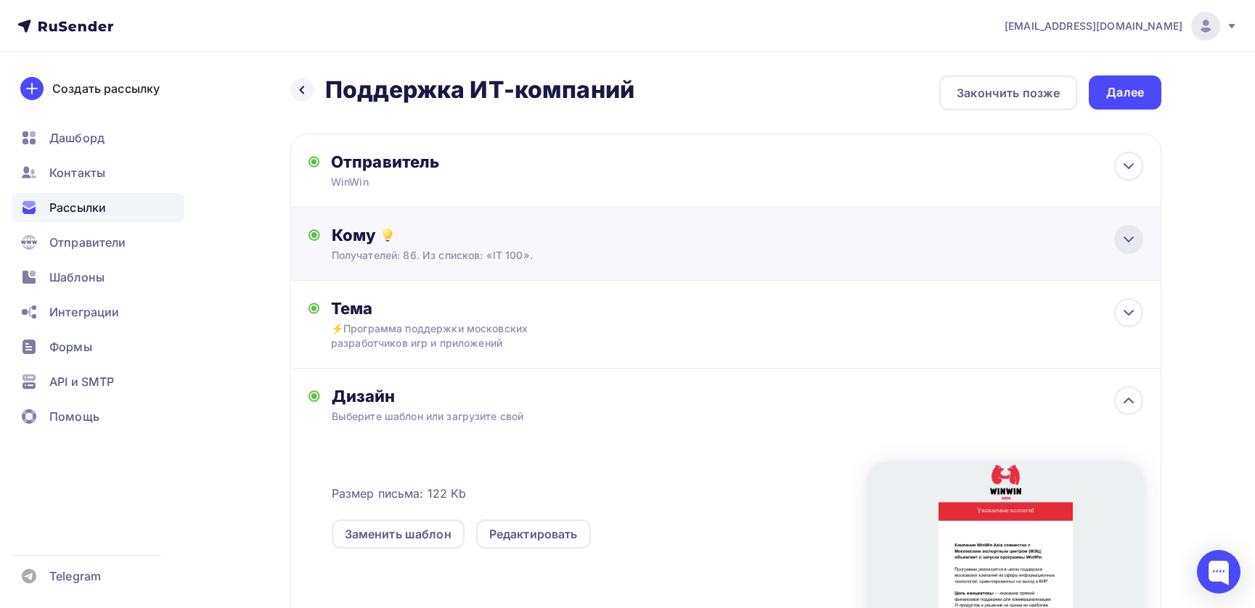
click at [1130, 243] on icon at bounding box center [1128, 239] width 17 height 17
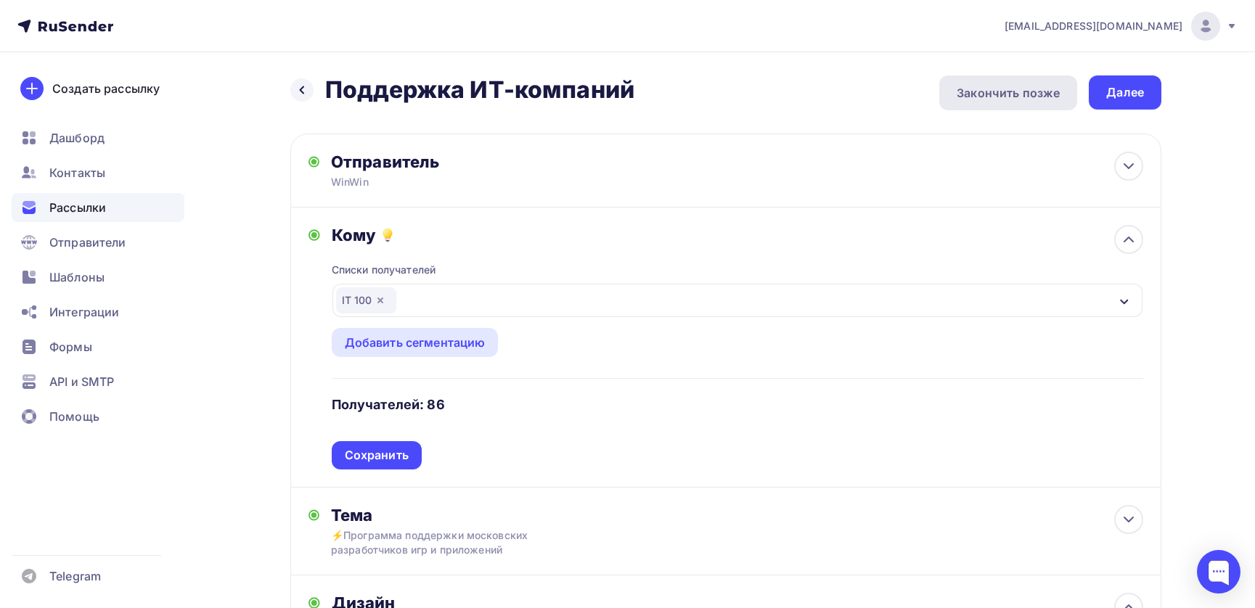
click at [996, 89] on div "Закончить позже" at bounding box center [1008, 92] width 103 height 17
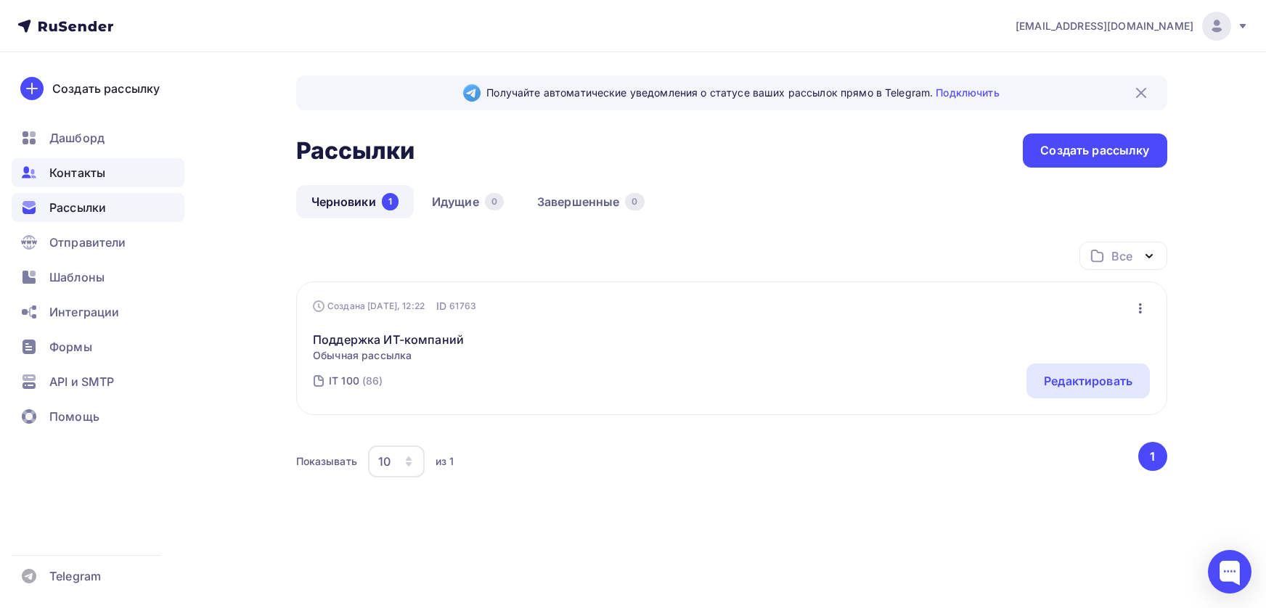
click at [92, 177] on span "Контакты" at bounding box center [77, 172] width 56 height 17
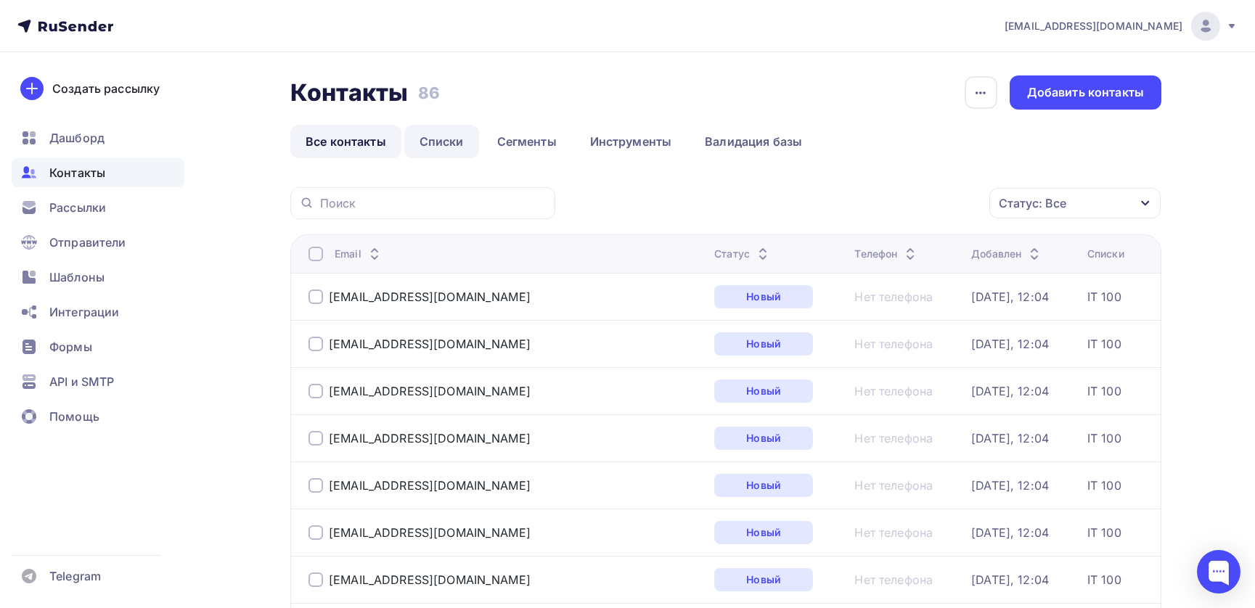
click at [451, 147] on link "Списки" at bounding box center [441, 141] width 75 height 33
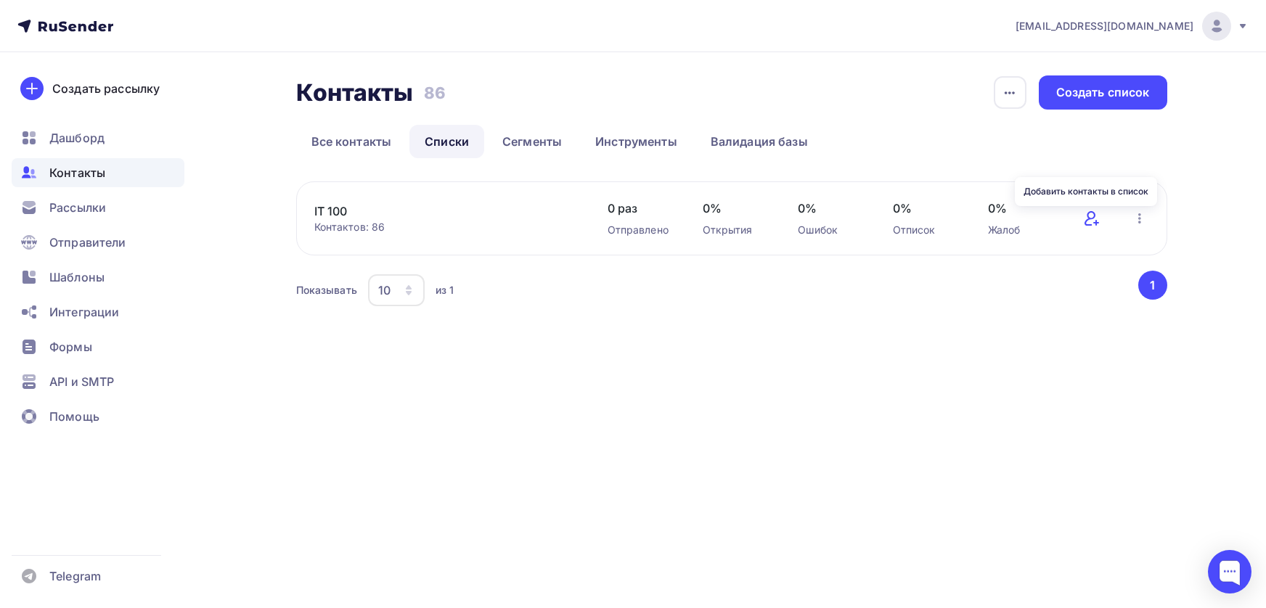
click at [1088, 220] on icon at bounding box center [1091, 218] width 17 height 17
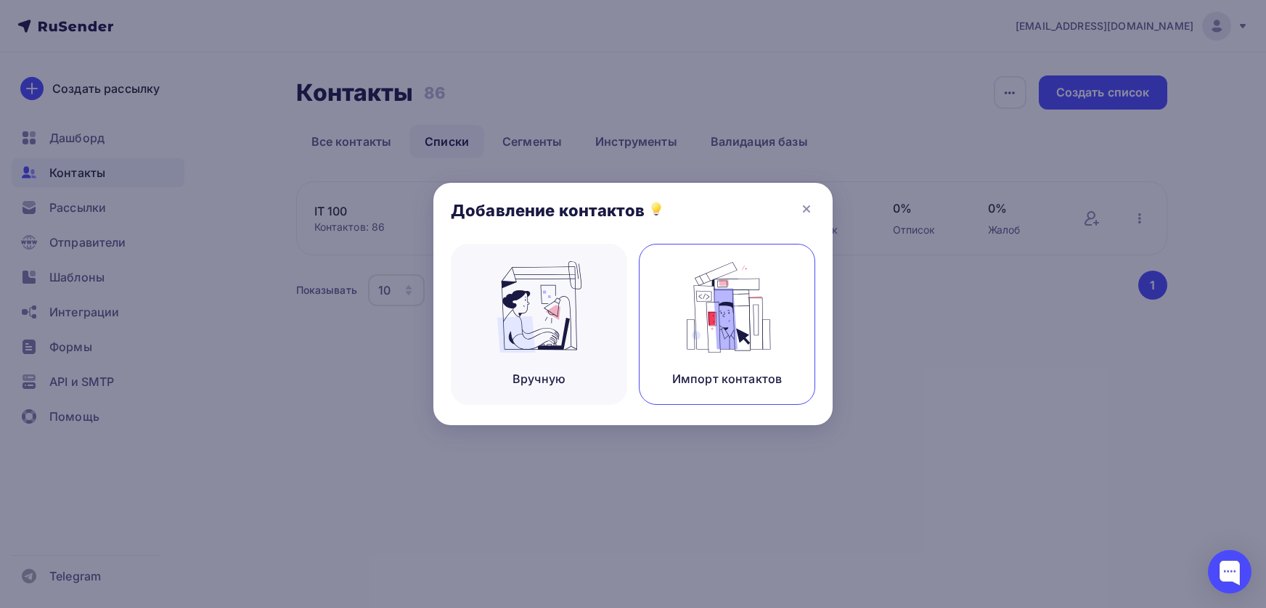
click at [706, 345] on img at bounding box center [727, 306] width 97 height 91
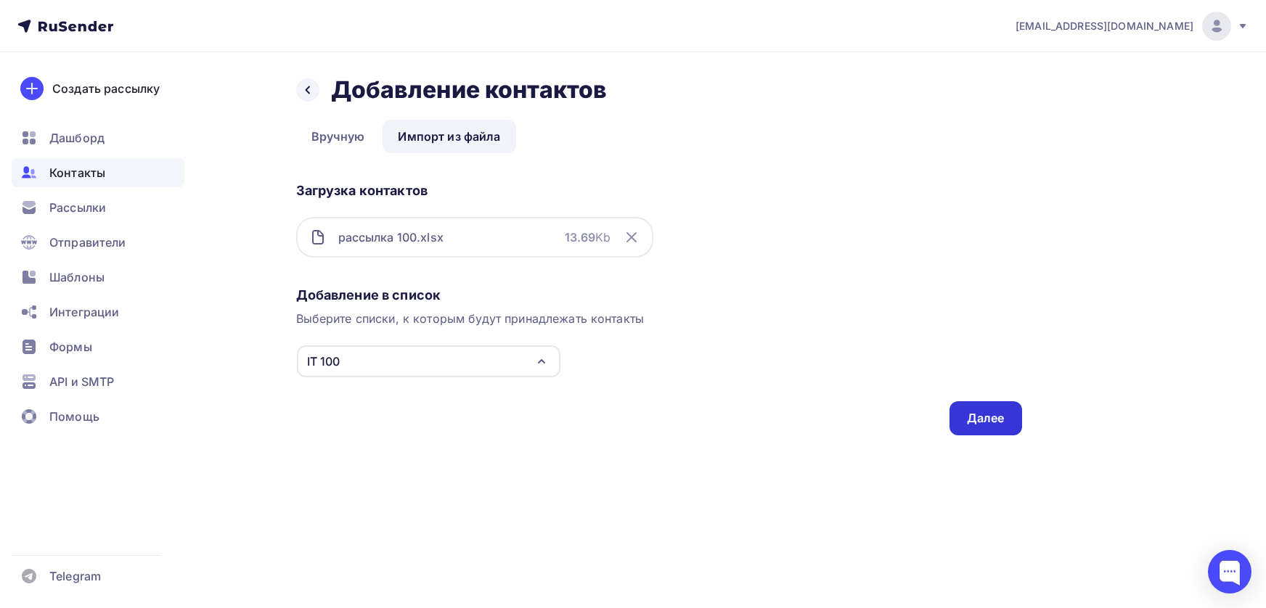
click at [962, 420] on div "Далее" at bounding box center [985, 418] width 73 height 34
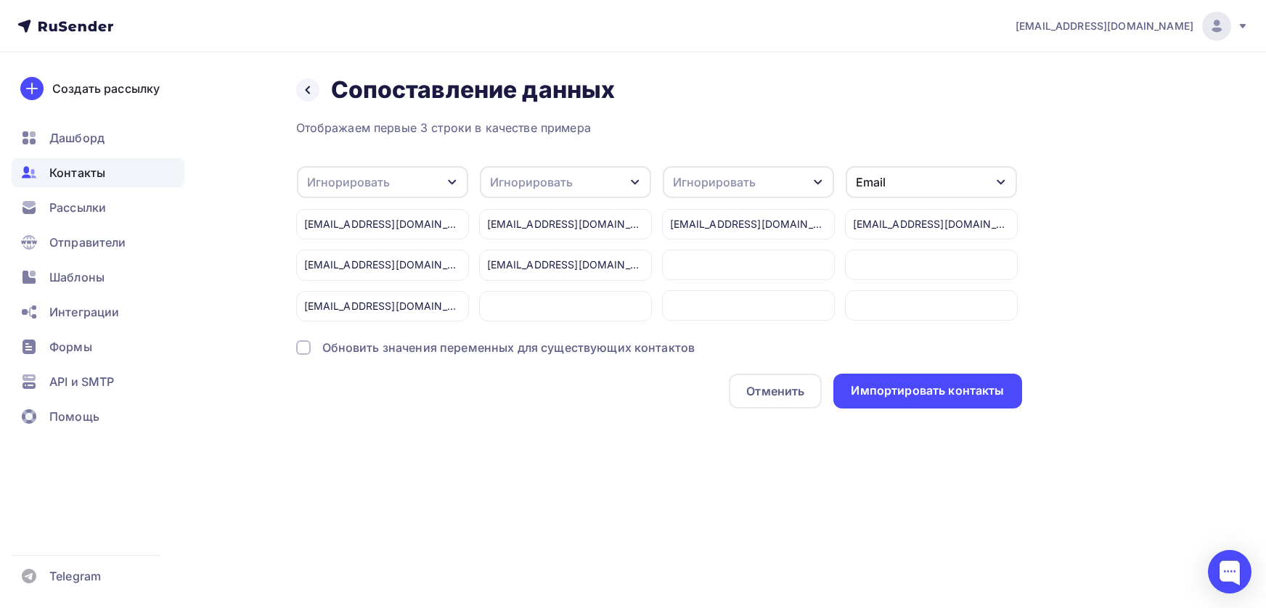
click at [870, 185] on div "Email" at bounding box center [871, 181] width 30 height 17
click at [867, 258] on div "Имя" at bounding box center [904, 258] width 84 height 17
click at [752, 176] on div "Игнорировать" at bounding box center [714, 181] width 83 height 17
click at [723, 253] on div "Email" at bounding box center [721, 258] width 84 height 17
click at [411, 190] on div "Игнорировать" at bounding box center [382, 182] width 171 height 32
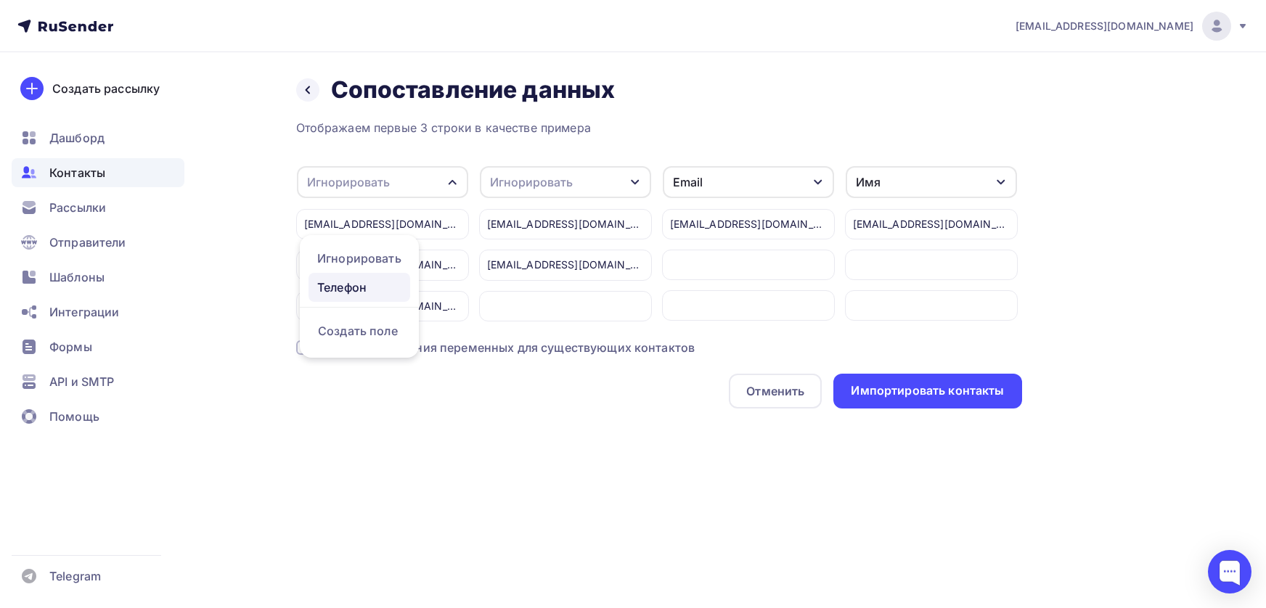
click at [388, 291] on div "Телефон" at bounding box center [359, 287] width 84 height 17
click at [546, 187] on div "Игнорировать" at bounding box center [531, 181] width 83 height 17
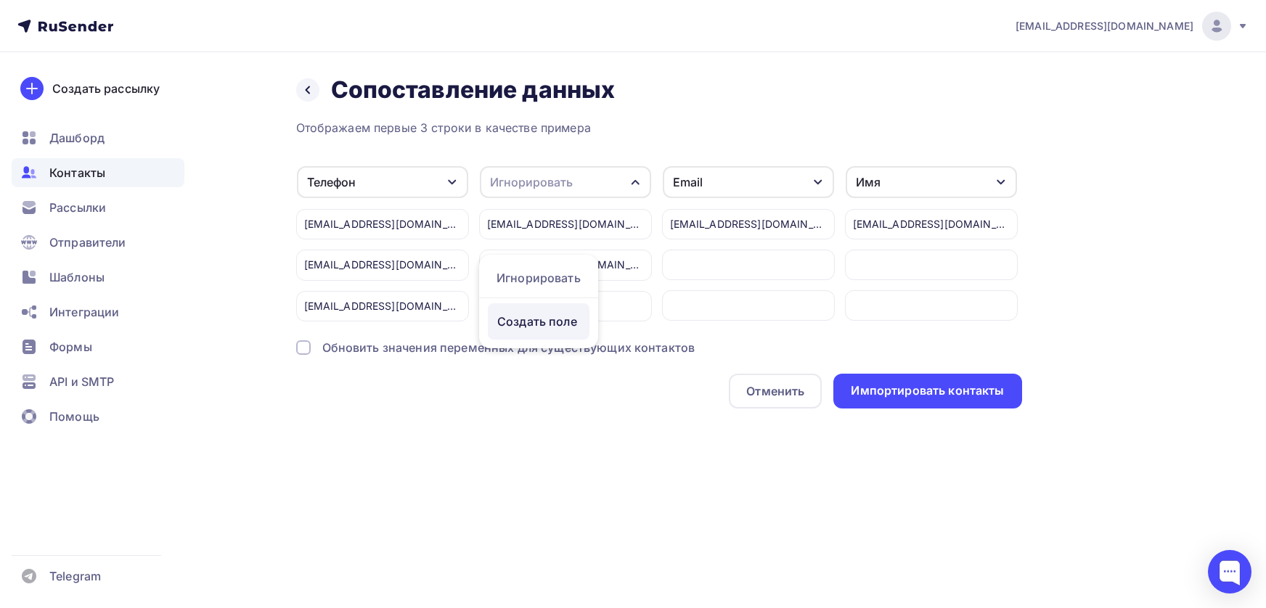
click at [550, 332] on div "Создать поле" at bounding box center [539, 321] width 102 height 36
type input "2 email"
click at [559, 356] on ul "Игнорировать 2 email Создать поле" at bounding box center [577, 317] width 196 height 124
click at [543, 419] on div "Назад Сопоставление данных Сопоставление данных Отображаем первые 3 строки в ка…" at bounding box center [633, 259] width 1190 height 414
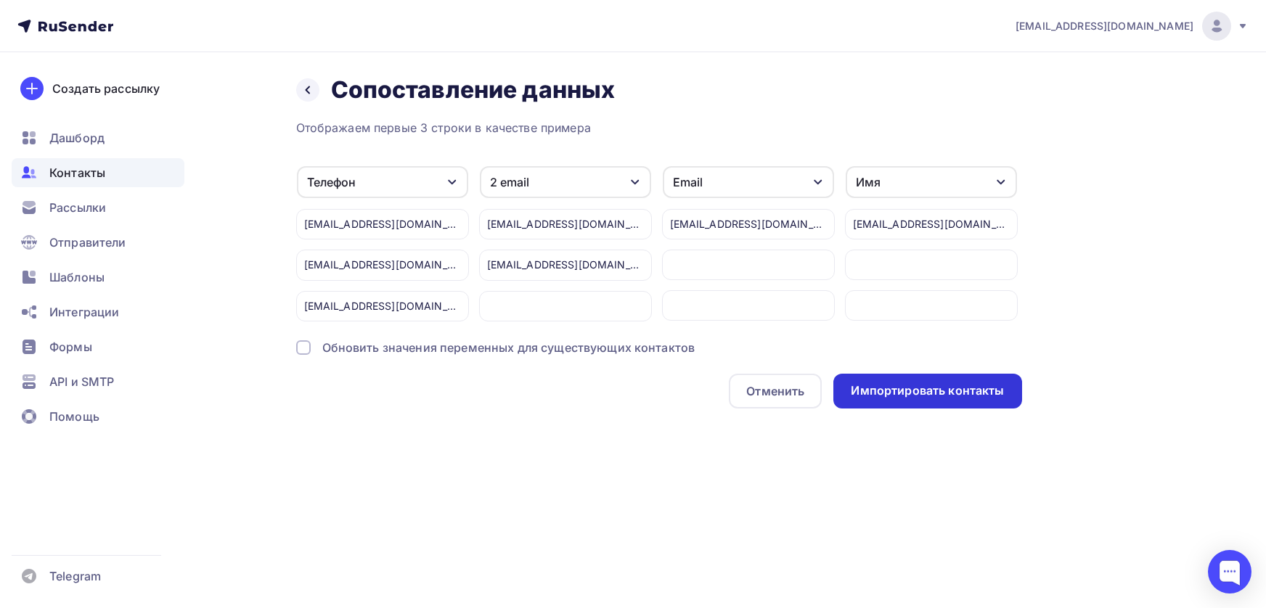
click at [907, 391] on div "Импортировать контакты" at bounding box center [927, 391] width 153 height 17
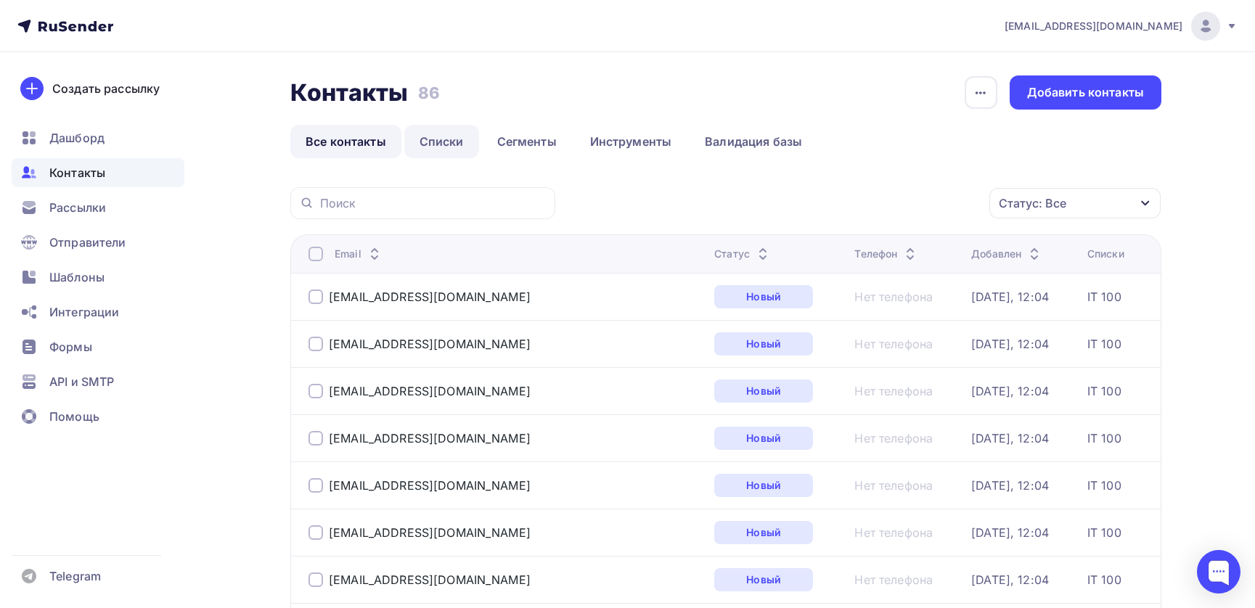
click at [449, 147] on link "Списки" at bounding box center [441, 141] width 75 height 33
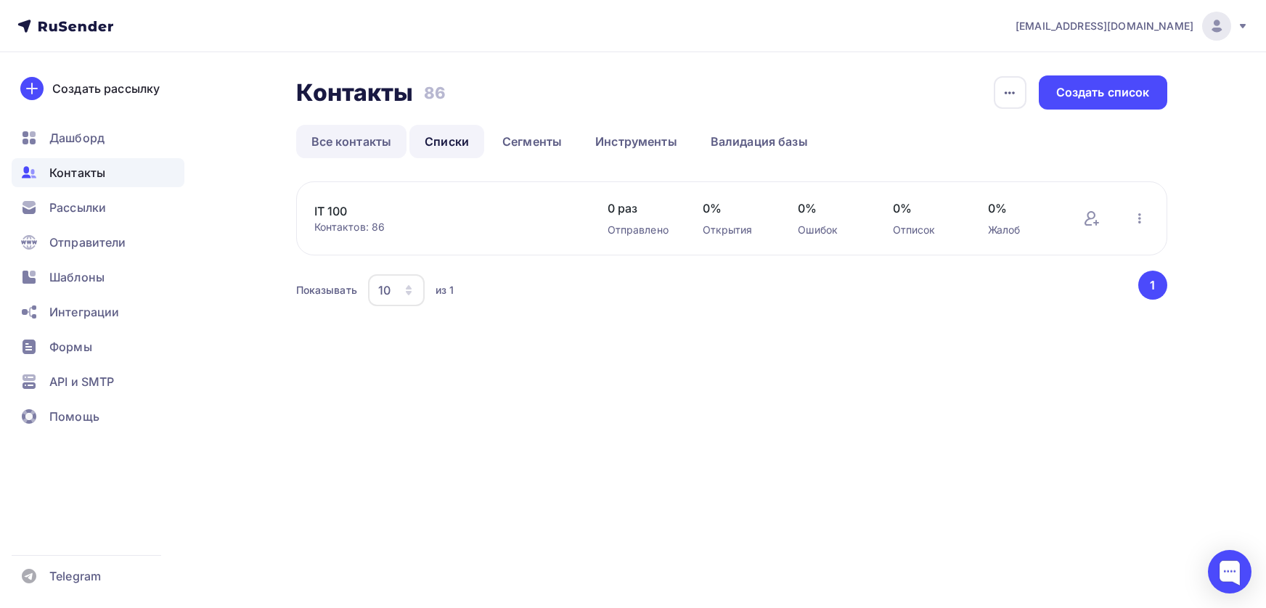
click at [361, 139] on link "Все контакты" at bounding box center [351, 141] width 111 height 33
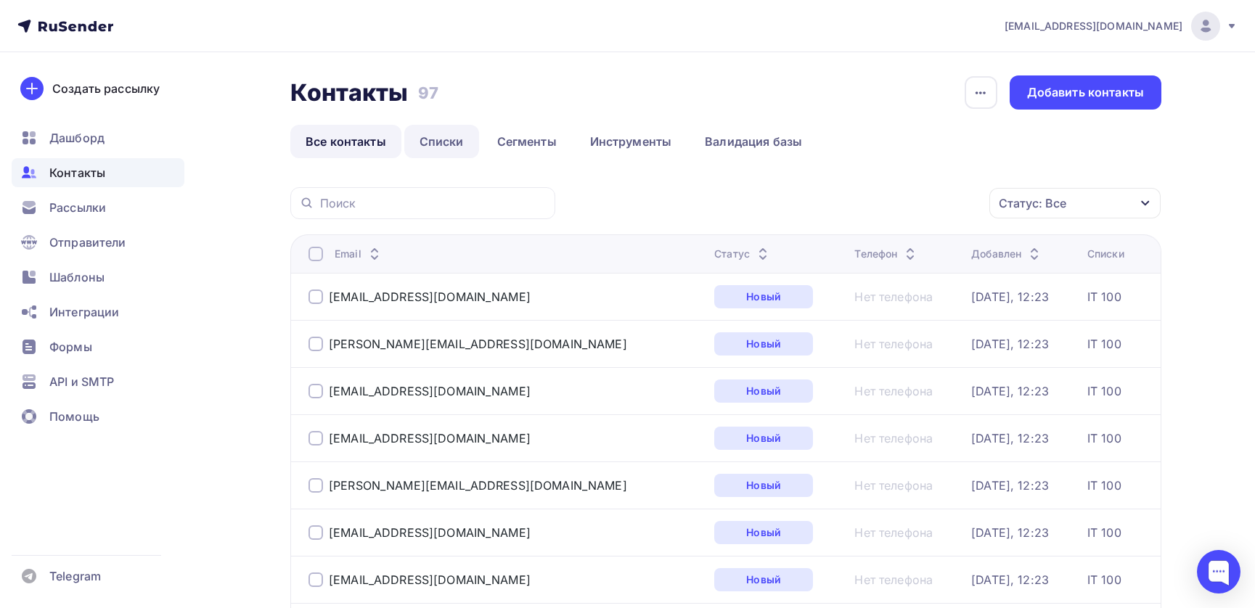
click at [443, 132] on link "Списки" at bounding box center [441, 141] width 75 height 33
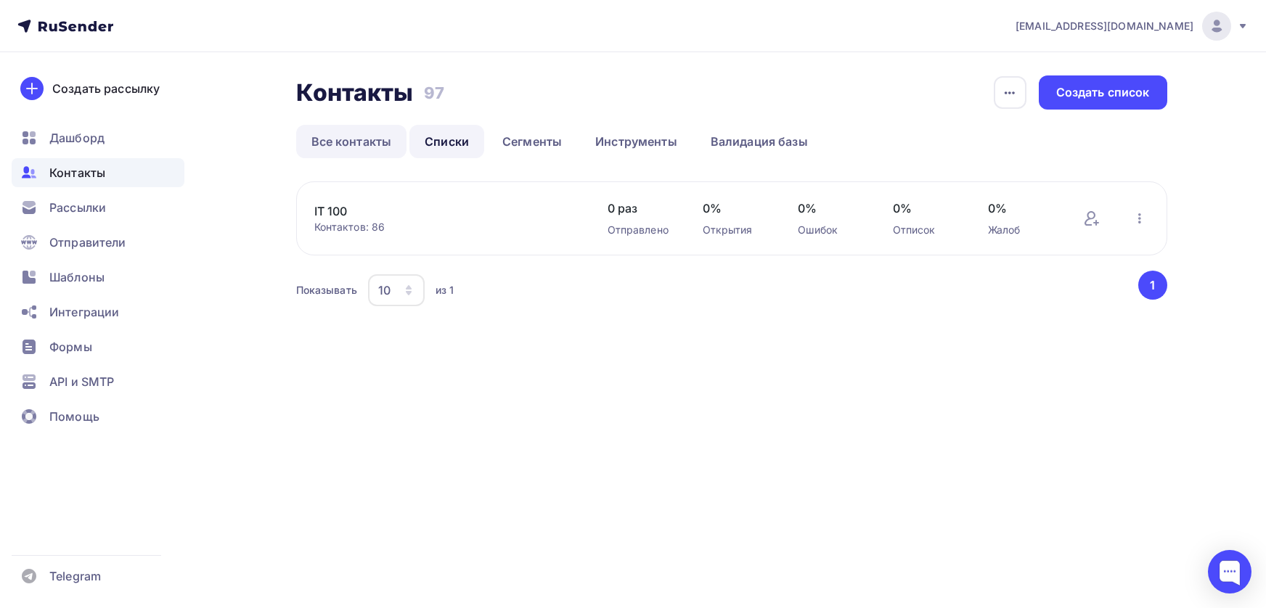
click at [344, 144] on link "Все контакты" at bounding box center [351, 141] width 111 height 33
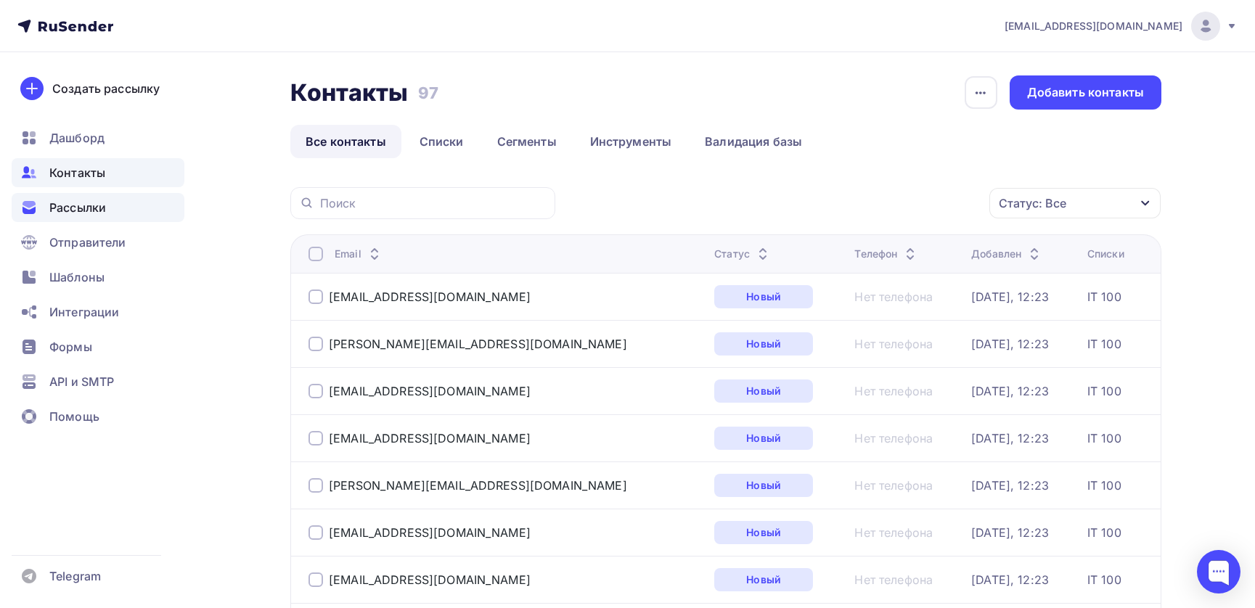
click at [85, 208] on span "Рассылки" at bounding box center [77, 207] width 57 height 17
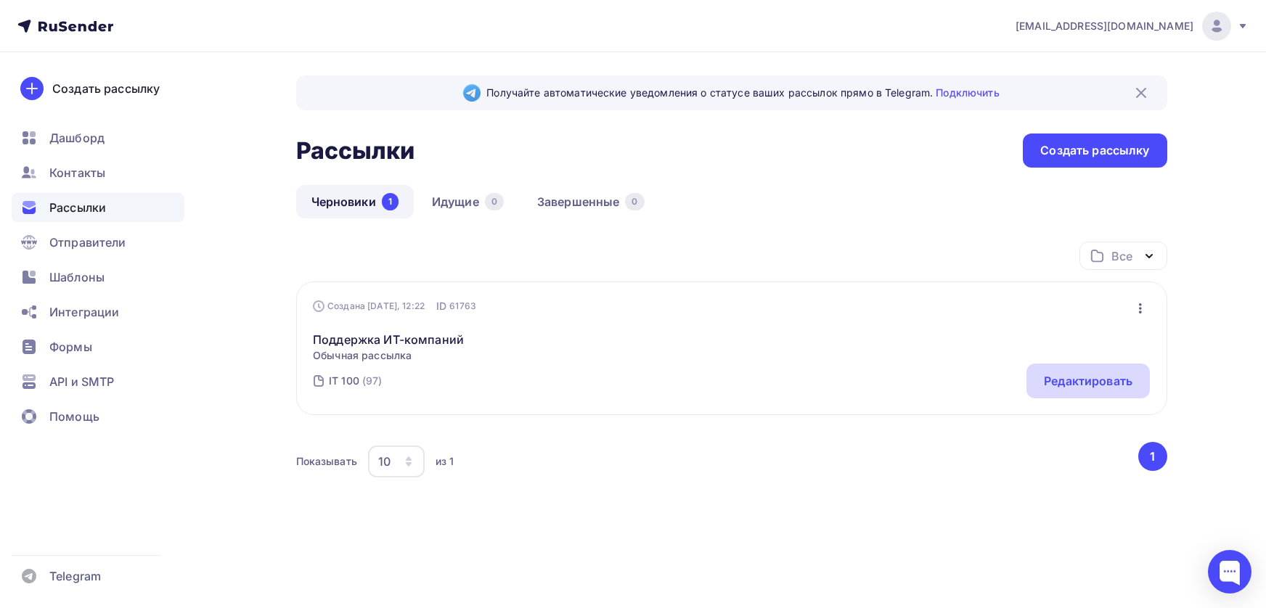
click at [1060, 379] on div "Редактировать" at bounding box center [1088, 380] width 89 height 17
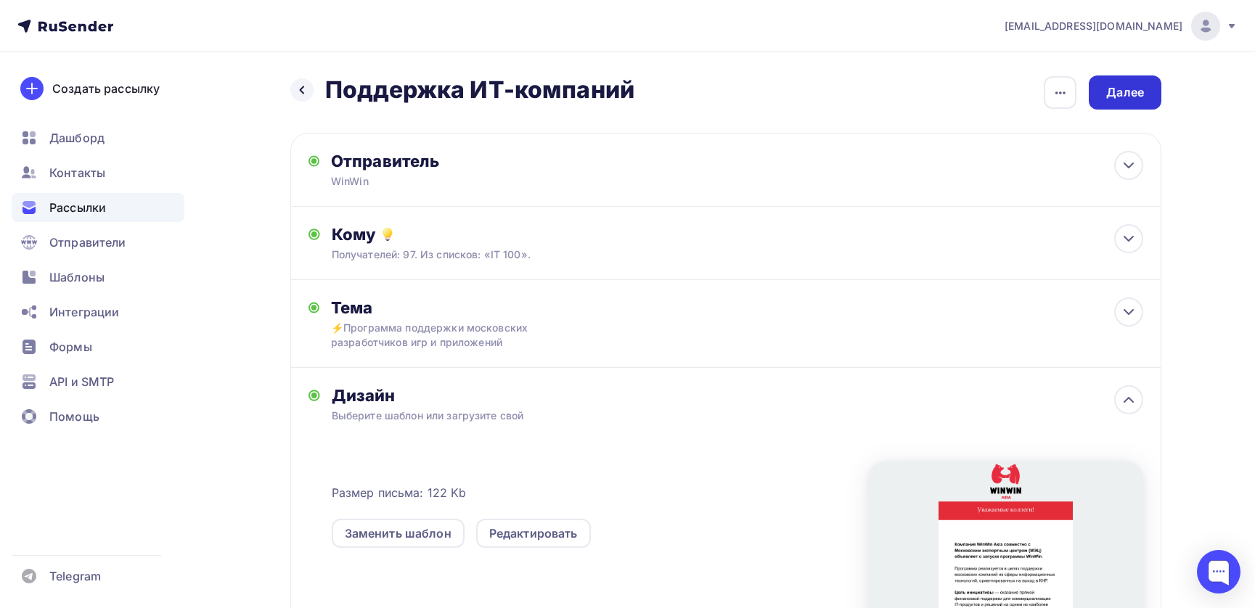
click at [1118, 91] on div "Далее" at bounding box center [1125, 92] width 38 height 17
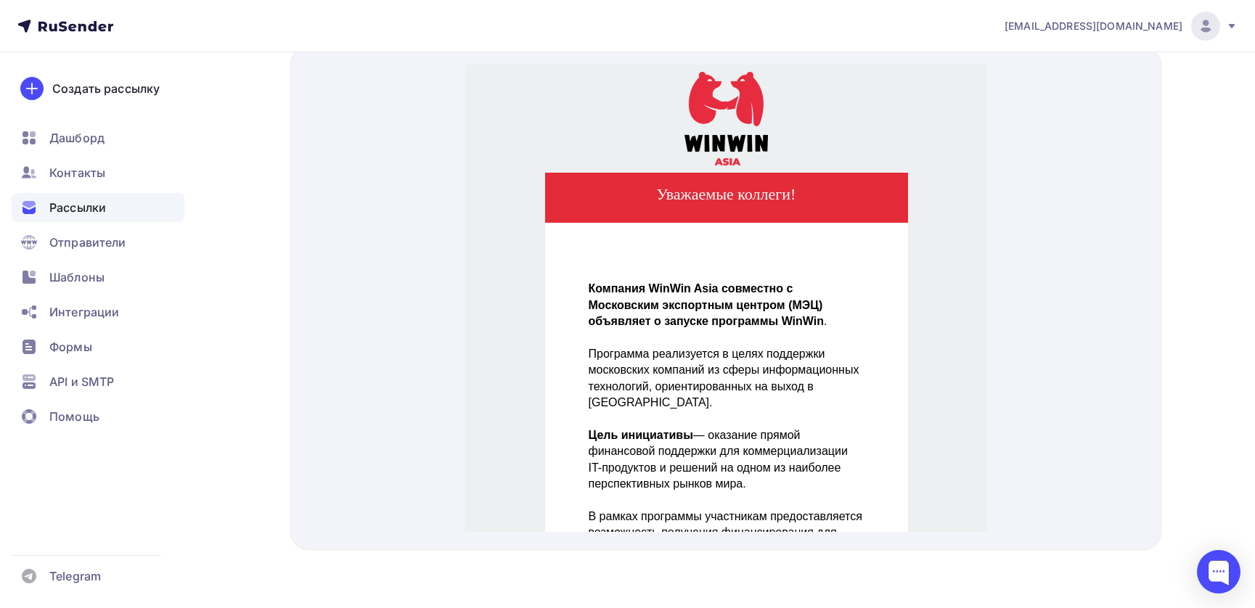
click at [103, 208] on span "Рассылки" at bounding box center [77, 207] width 57 height 17
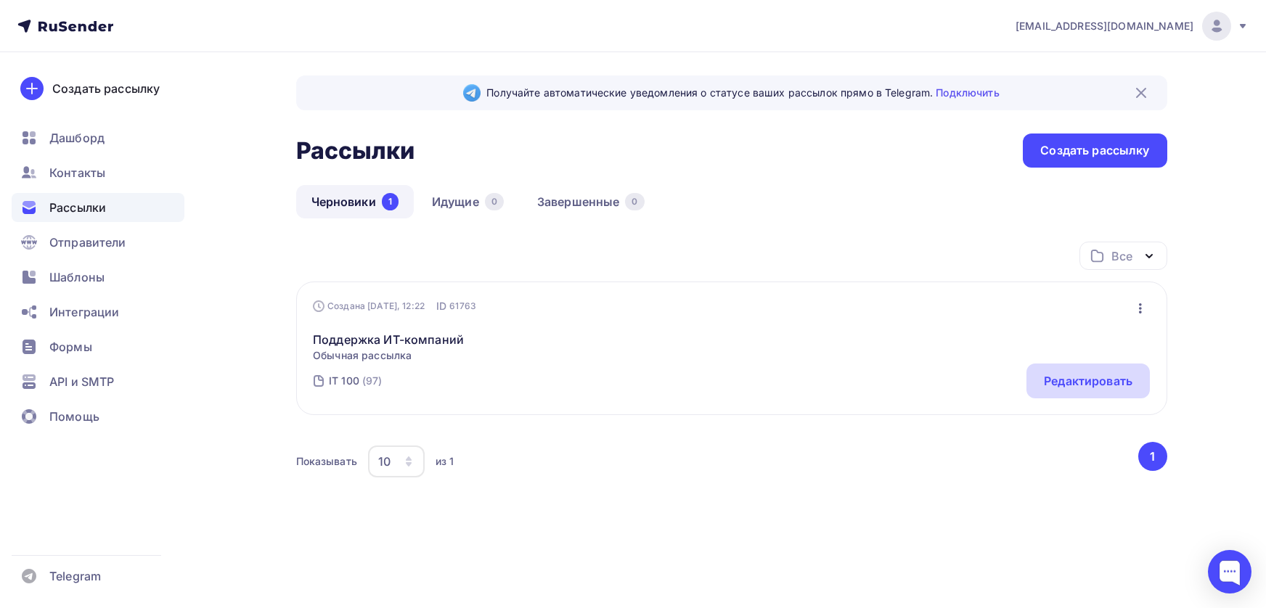
click at [1058, 385] on div "Редактировать" at bounding box center [1088, 380] width 89 height 17
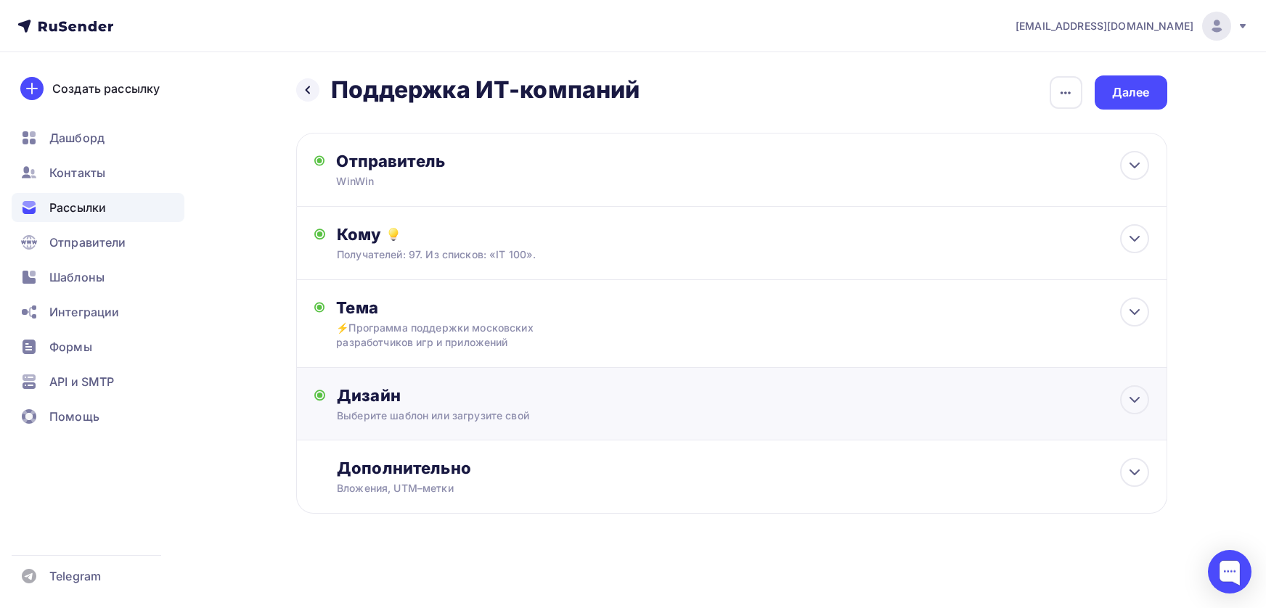
click at [377, 398] on div "Дизайн" at bounding box center [742, 395] width 811 height 20
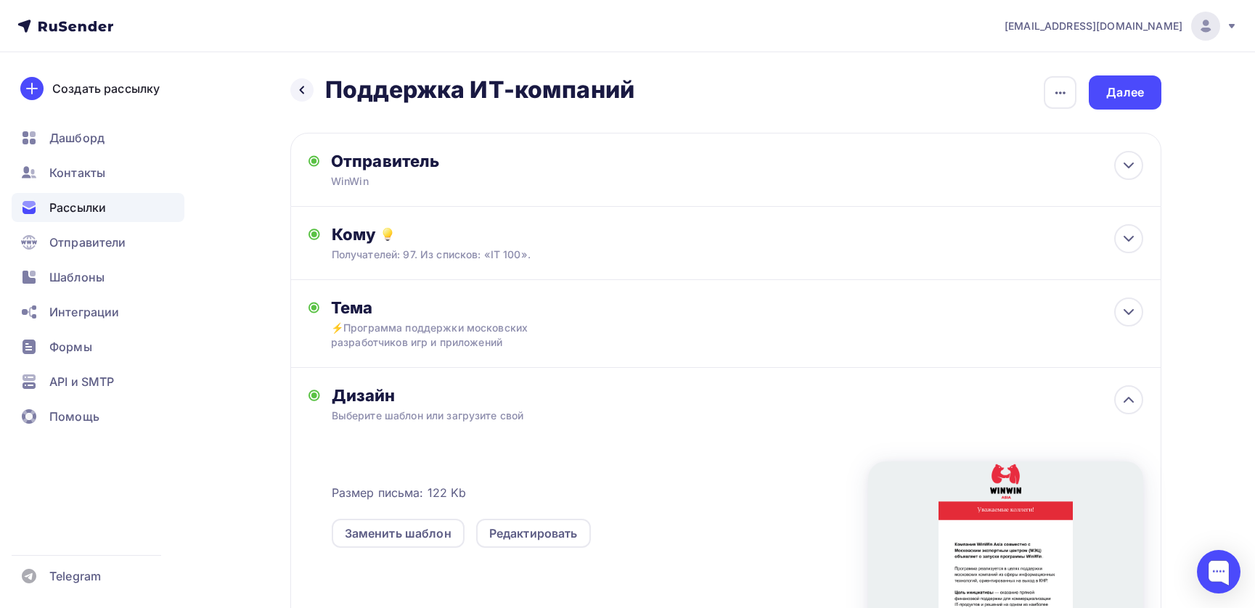
scroll to position [128, 0]
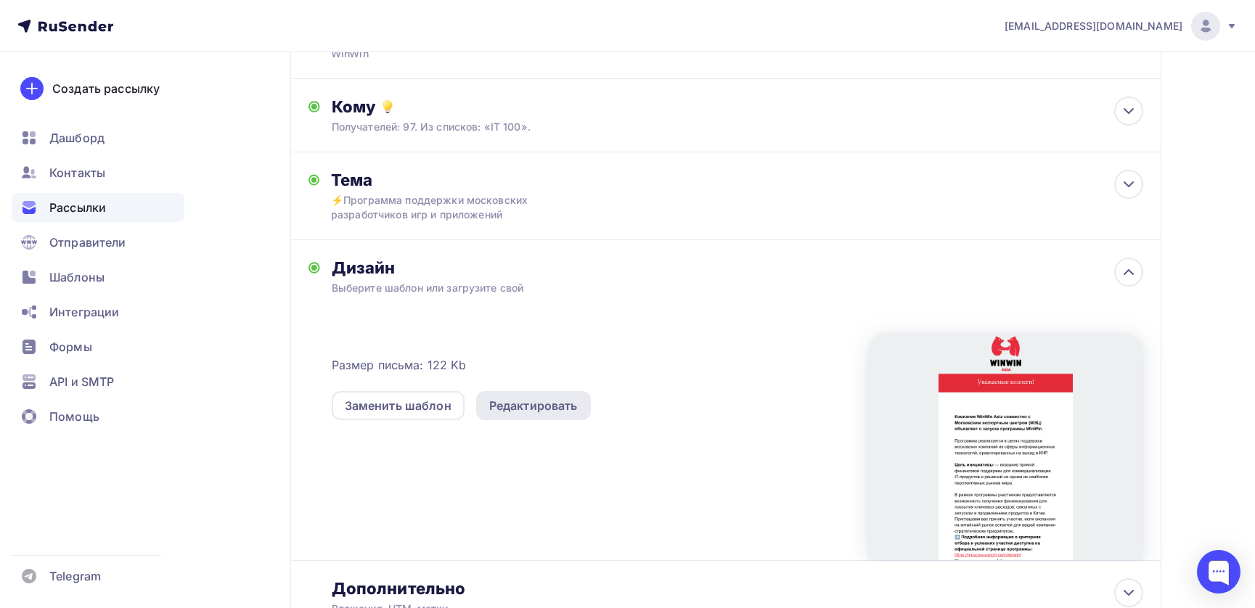
click at [539, 406] on div "Редактировать" at bounding box center [533, 405] width 89 height 17
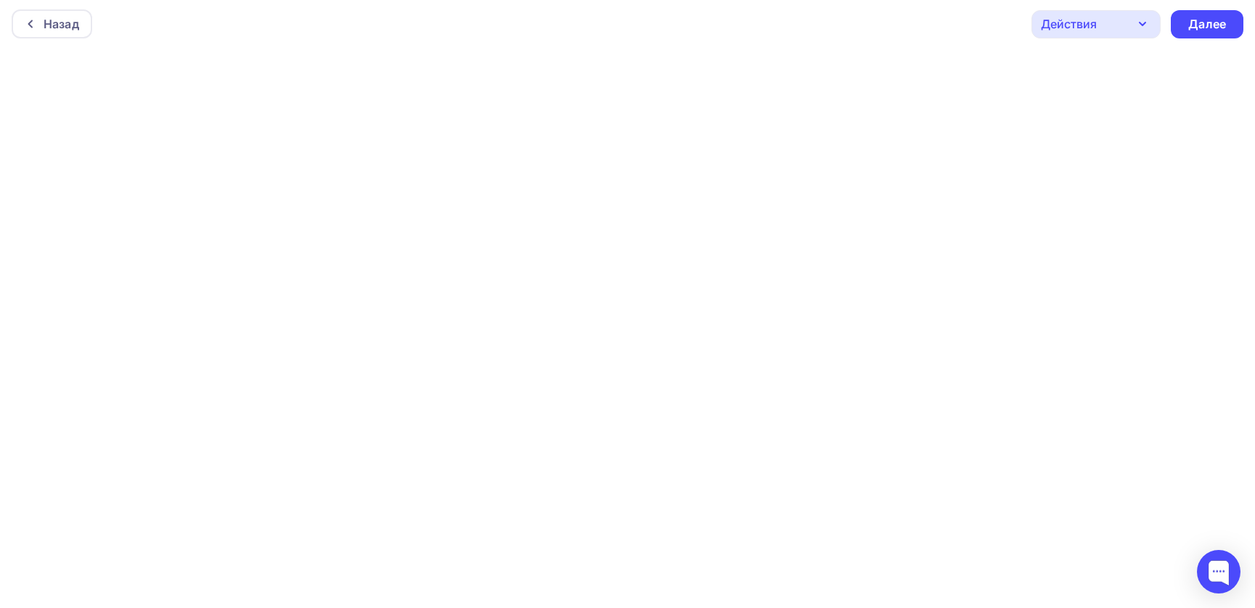
scroll to position [4, 0]
click at [1132, 24] on div "Действия" at bounding box center [1095, 23] width 129 height 28
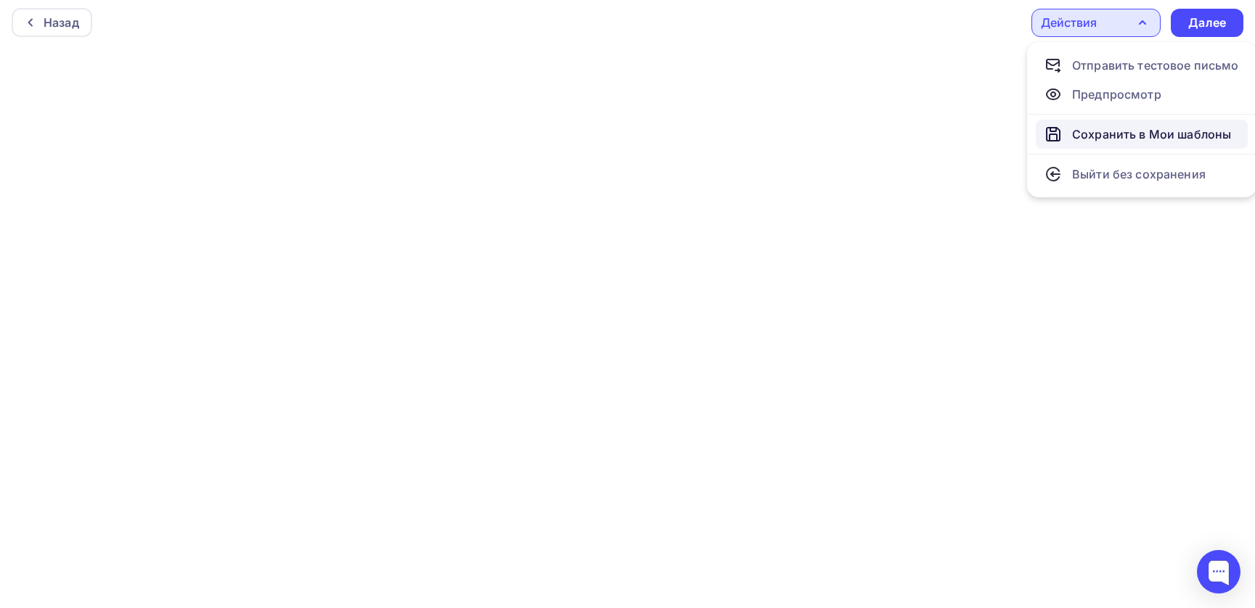
click at [1110, 134] on div "Сохранить в Мои шаблоны" at bounding box center [1151, 134] width 159 height 17
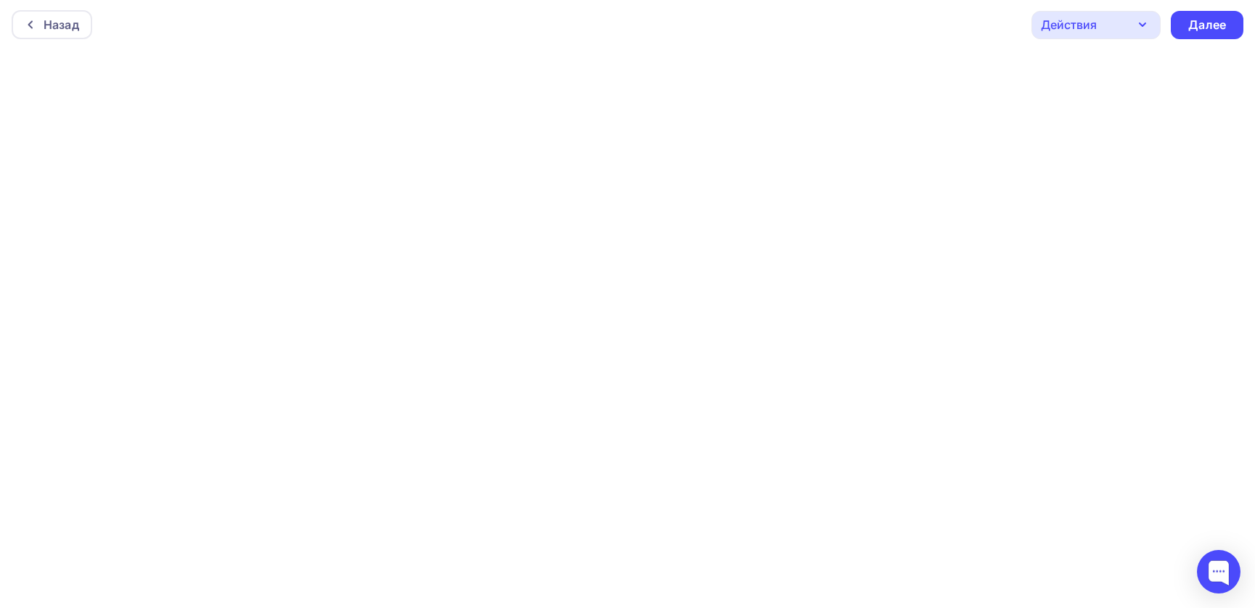
scroll to position [0, 0]
click at [1119, 24] on div "Действия" at bounding box center [1095, 26] width 129 height 28
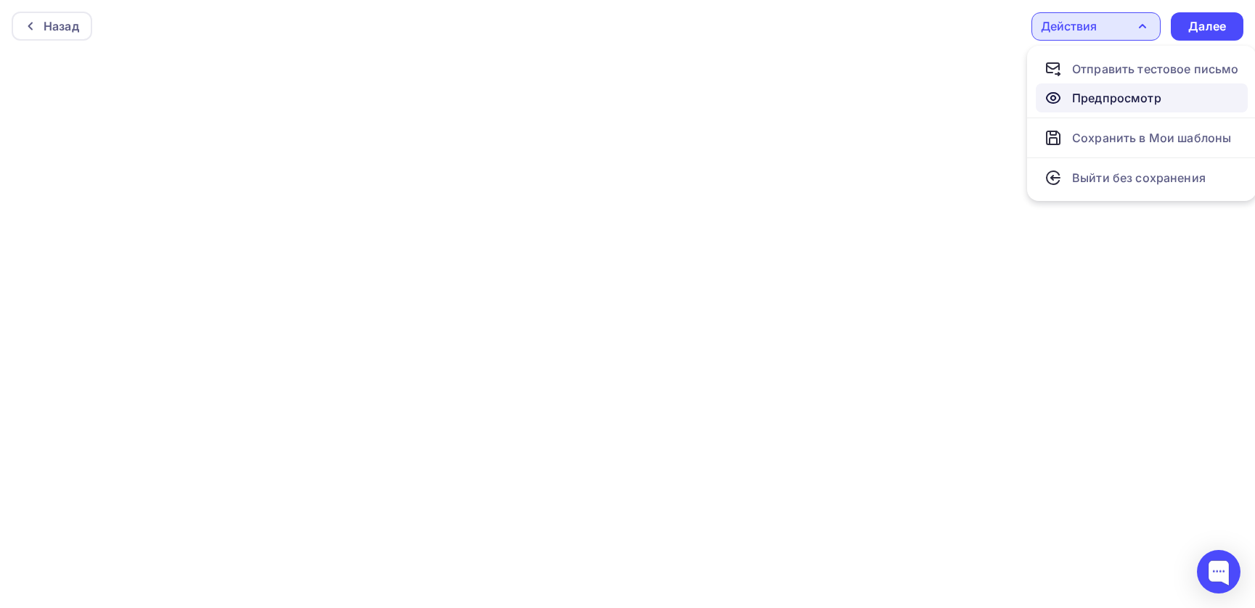
click at [1098, 100] on div "Предпросмотр" at bounding box center [1116, 97] width 89 height 17
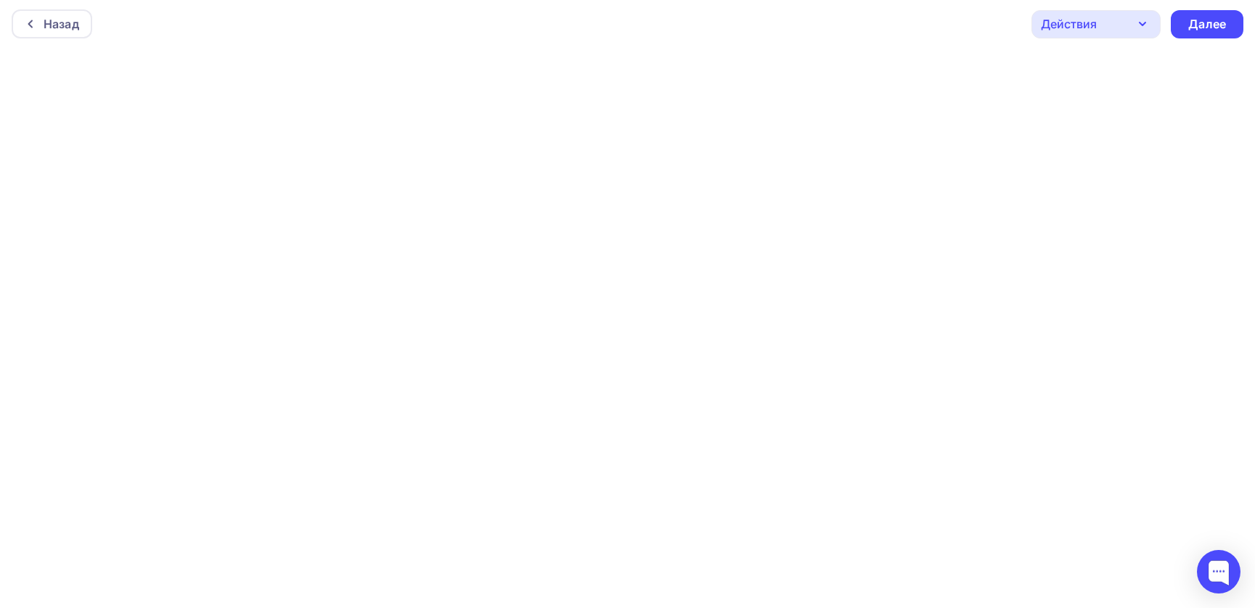
scroll to position [4, 0]
click at [1124, 28] on div "Действия" at bounding box center [1095, 23] width 129 height 28
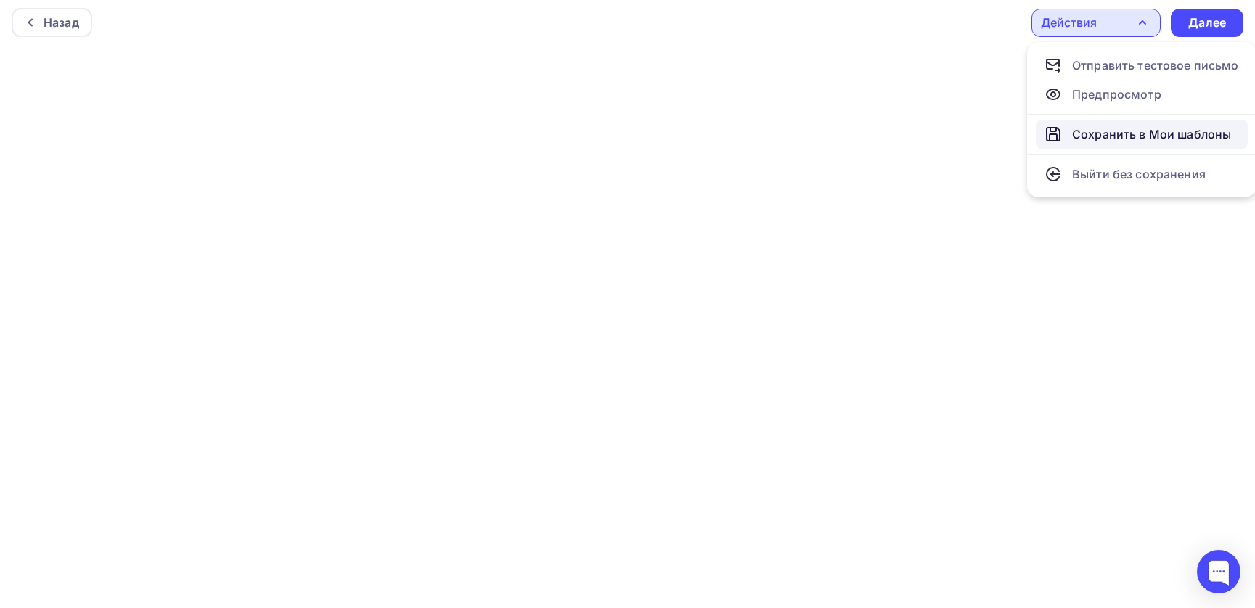
click at [1111, 133] on div "Сохранить в Мои шаблоны" at bounding box center [1151, 134] width 159 height 17
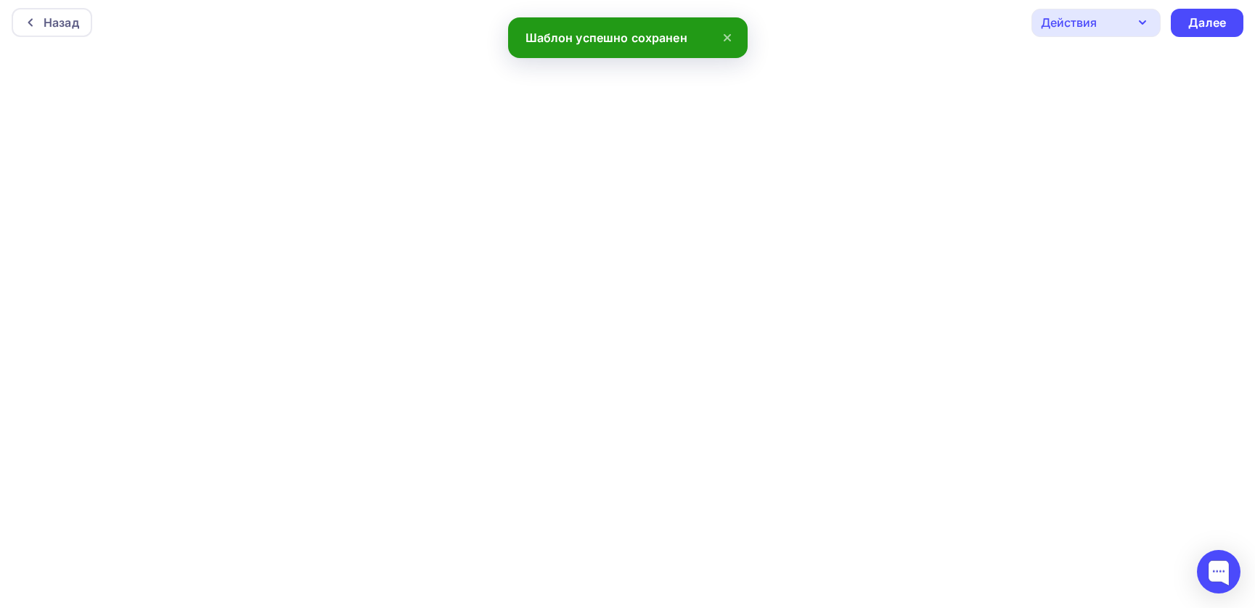
click at [1079, 11] on div "Действия" at bounding box center [1095, 23] width 129 height 28
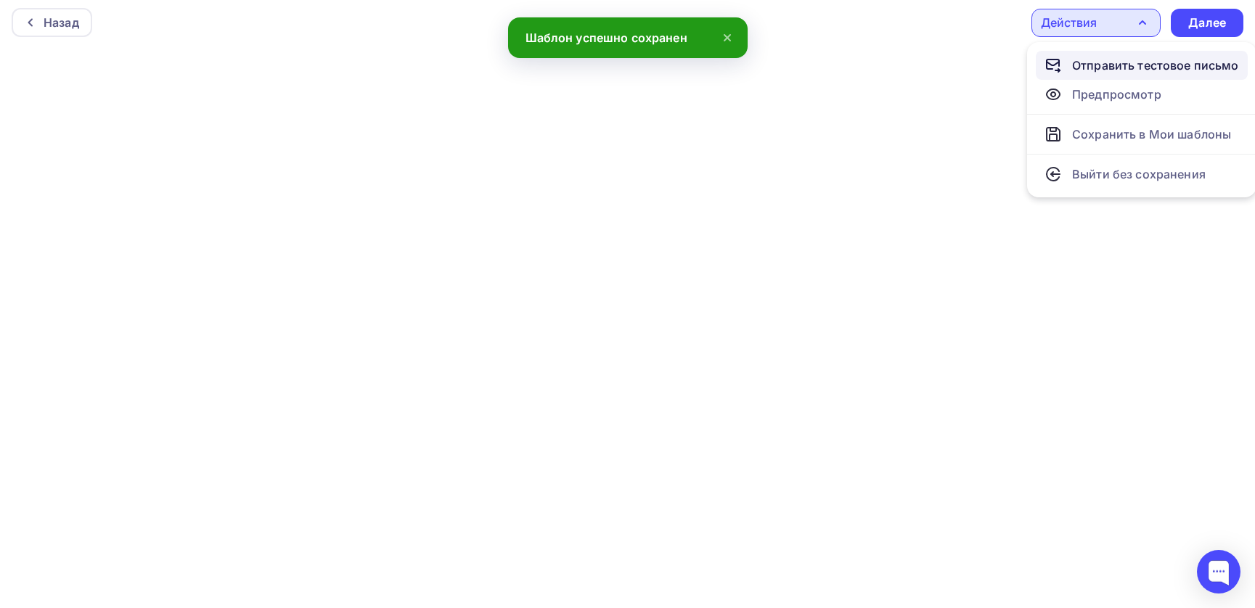
click at [1087, 65] on div "Отправить тестовое письмо" at bounding box center [1155, 65] width 167 height 17
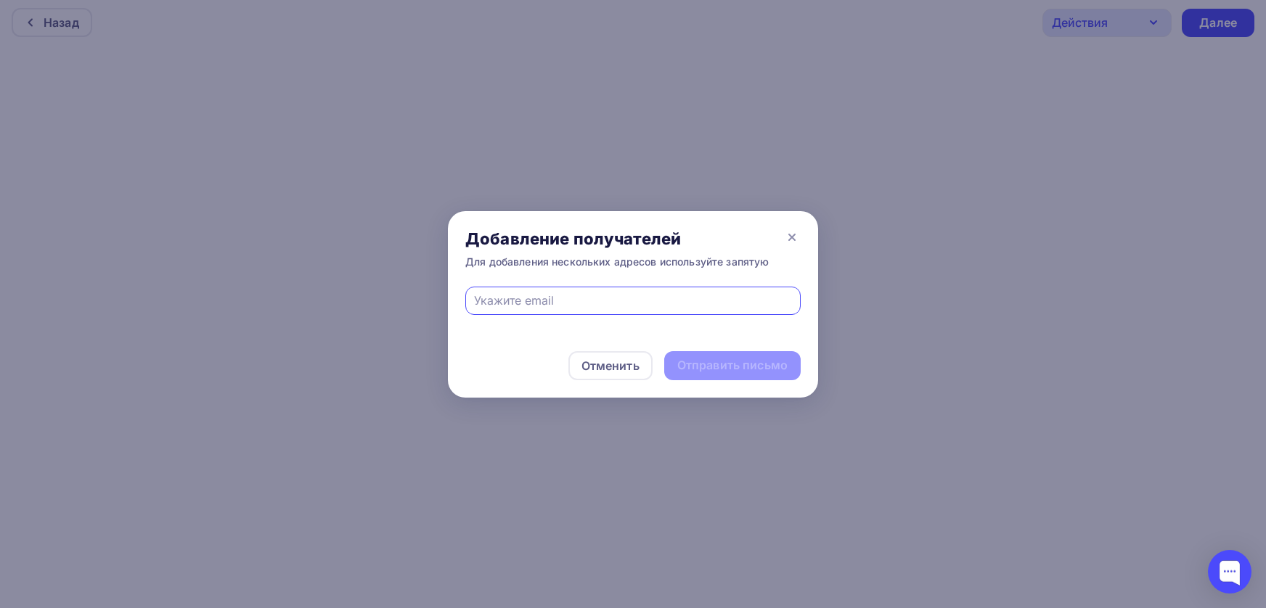
type input "oofedorova@gmail.com"
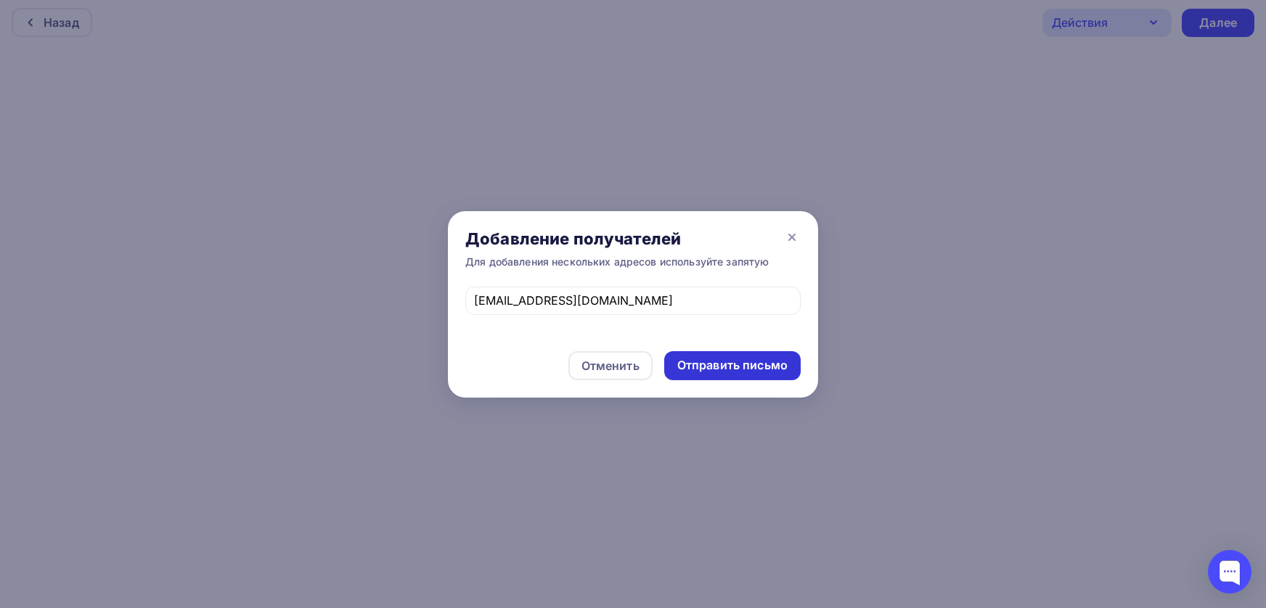
click at [716, 361] on div "Отправить письмо" at bounding box center [732, 365] width 110 height 17
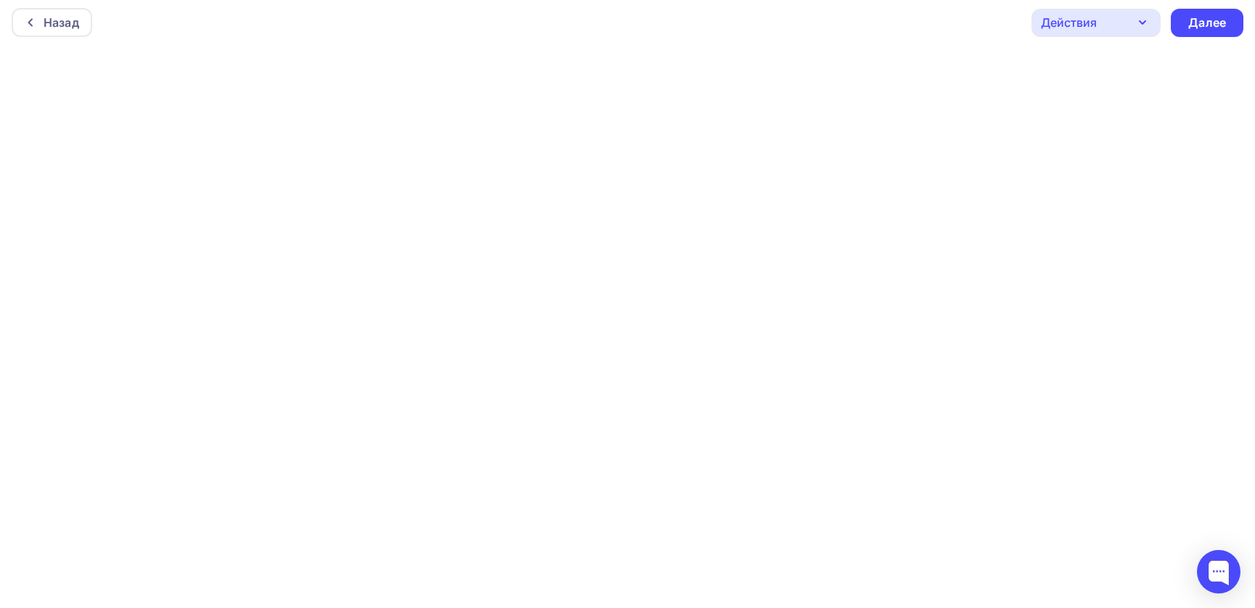
click at [1108, 23] on div "Действия" at bounding box center [1095, 23] width 129 height 28
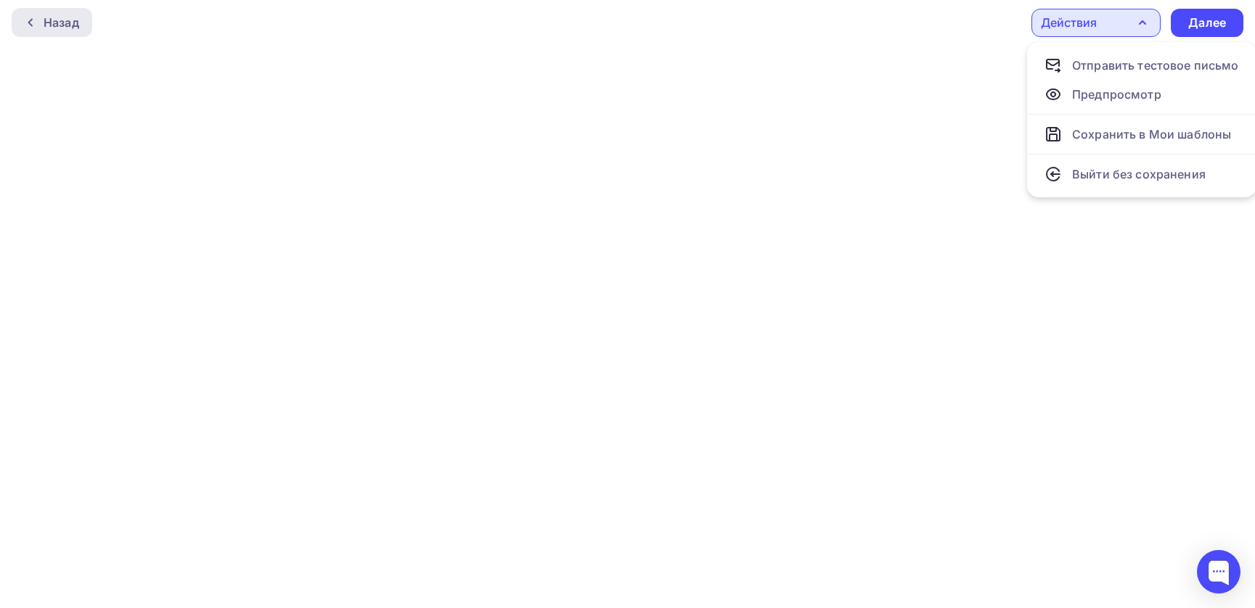
click at [64, 23] on div "Назад" at bounding box center [62, 22] width 36 height 17
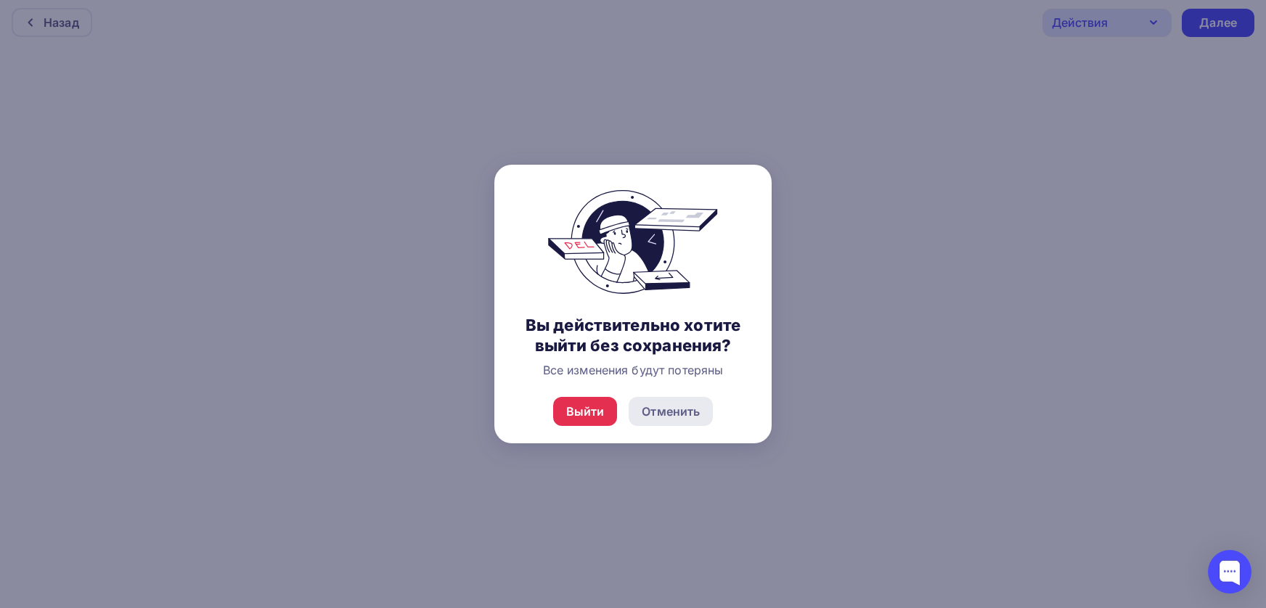
click at [665, 414] on div "Отменить" at bounding box center [671, 411] width 58 height 17
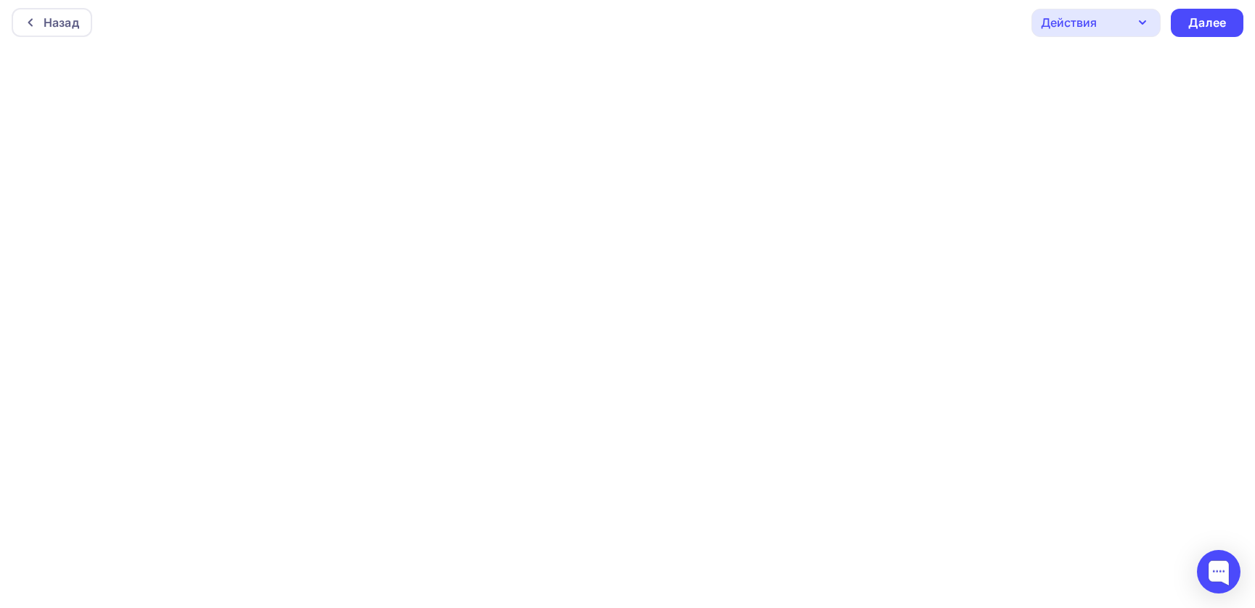
click at [1111, 31] on div "Действия" at bounding box center [1095, 23] width 129 height 28
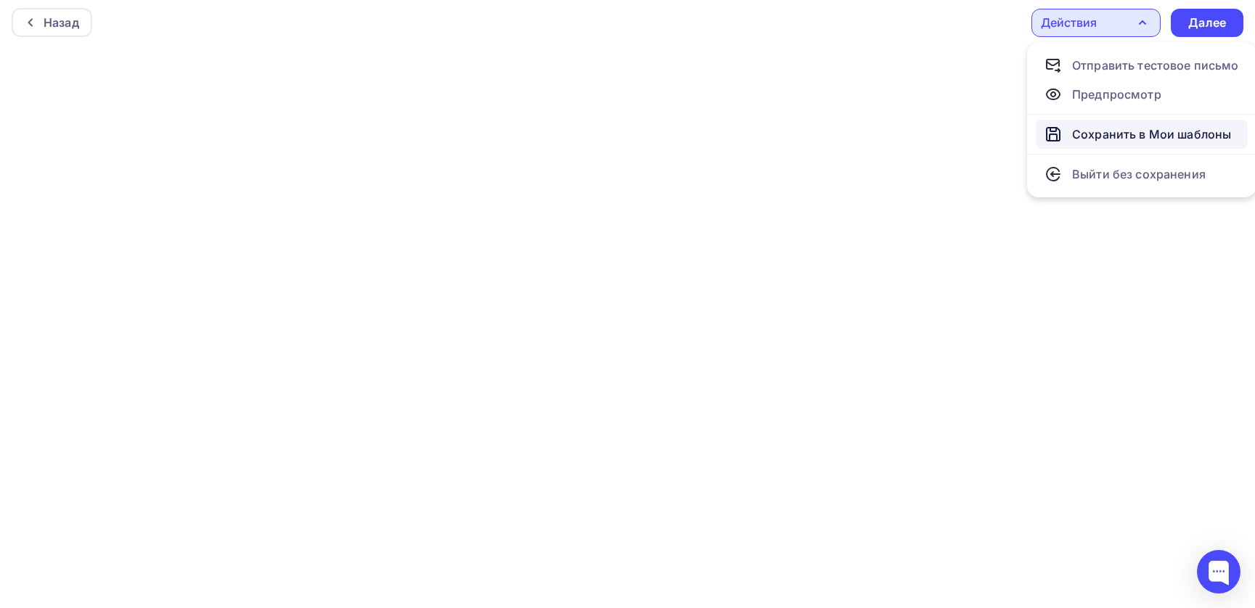
click at [1100, 136] on div "Сохранить в Мои шаблоны" at bounding box center [1151, 134] width 159 height 17
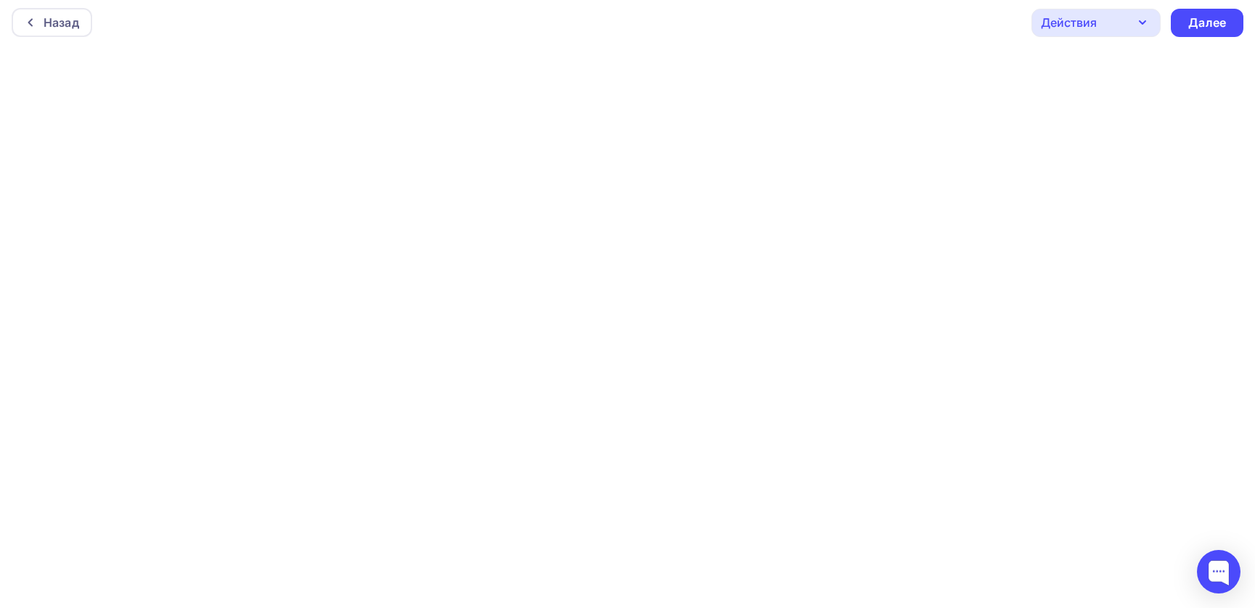
click at [1110, 17] on div "Действия" at bounding box center [1095, 23] width 129 height 28
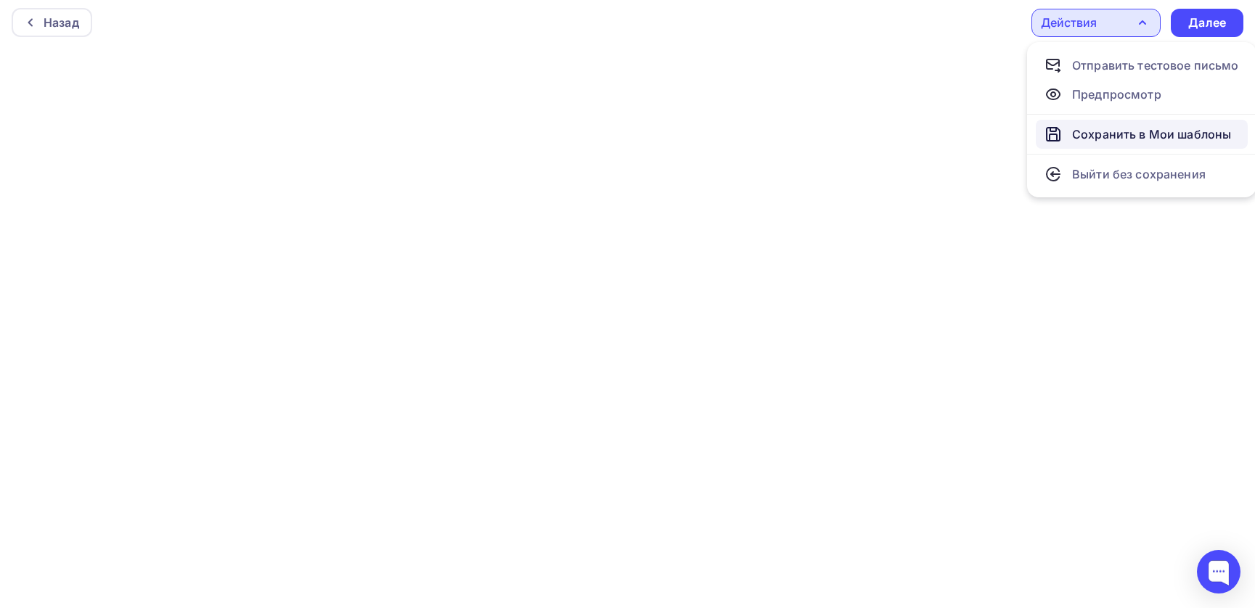
click at [1081, 139] on div "Сохранить в Мои шаблоны" at bounding box center [1151, 134] width 159 height 17
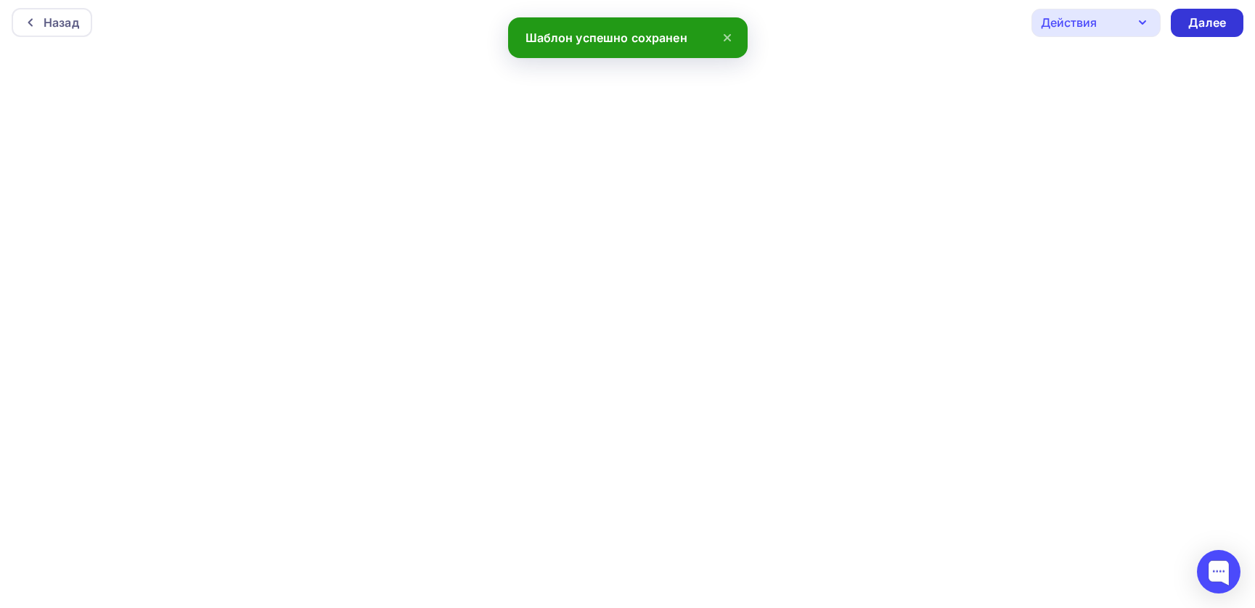
click at [1203, 21] on div "Далее" at bounding box center [1207, 23] width 38 height 17
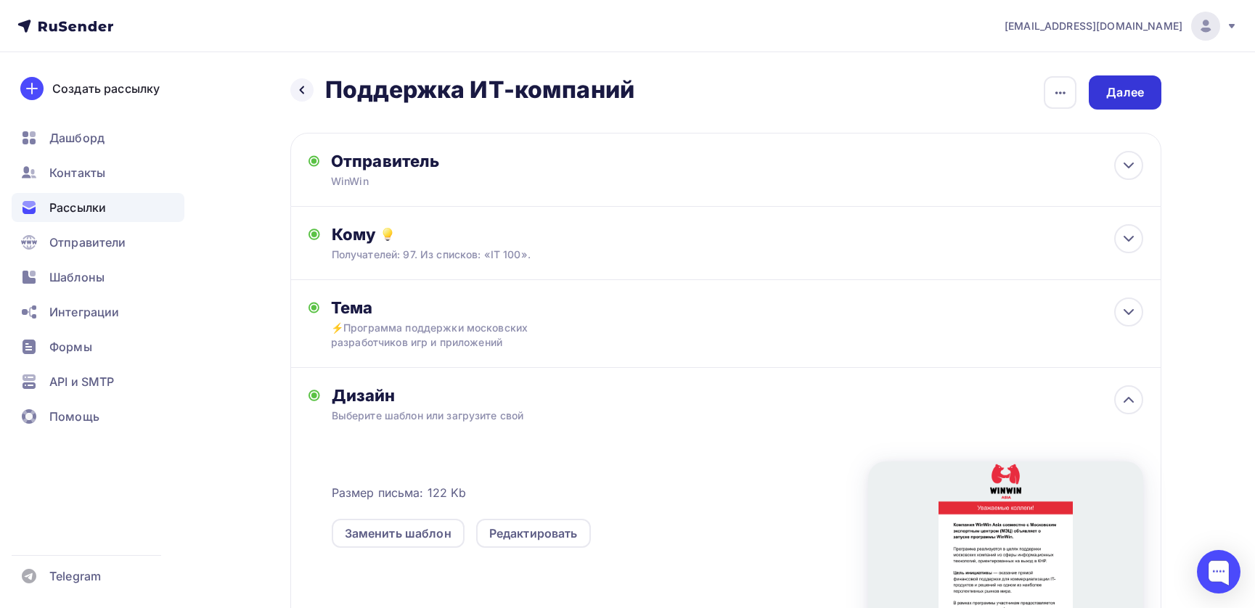
click at [1134, 91] on div "Далее" at bounding box center [1125, 92] width 38 height 17
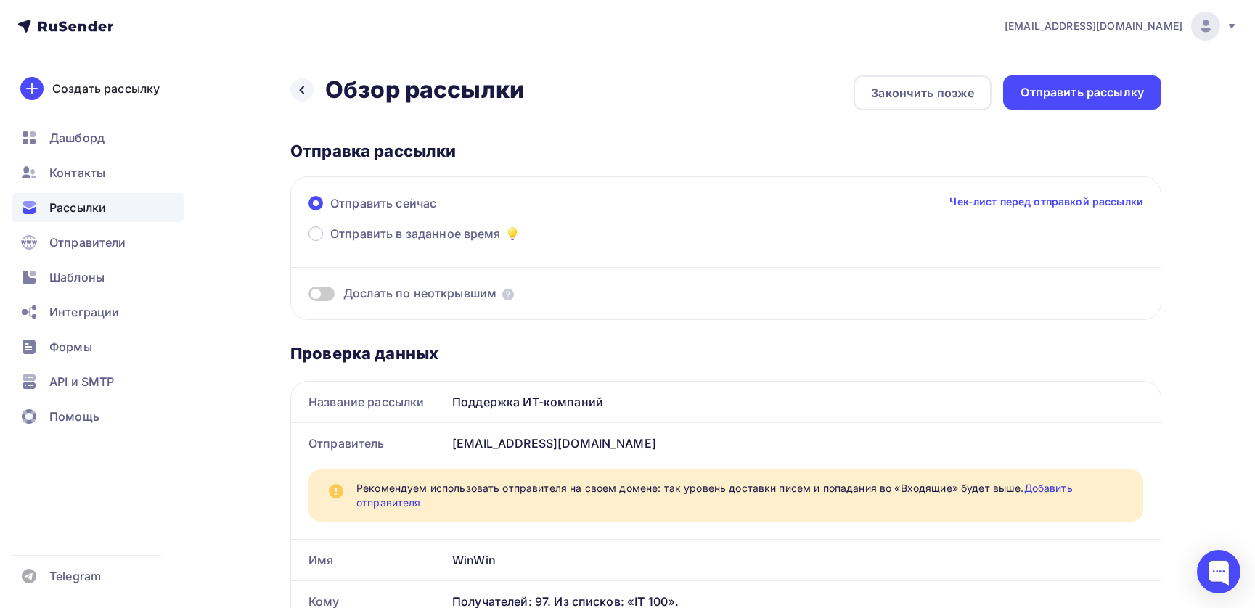
click at [331, 296] on span at bounding box center [321, 294] width 26 height 15
click at [308, 296] on input "checkbox" at bounding box center [308, 296] width 0 height 0
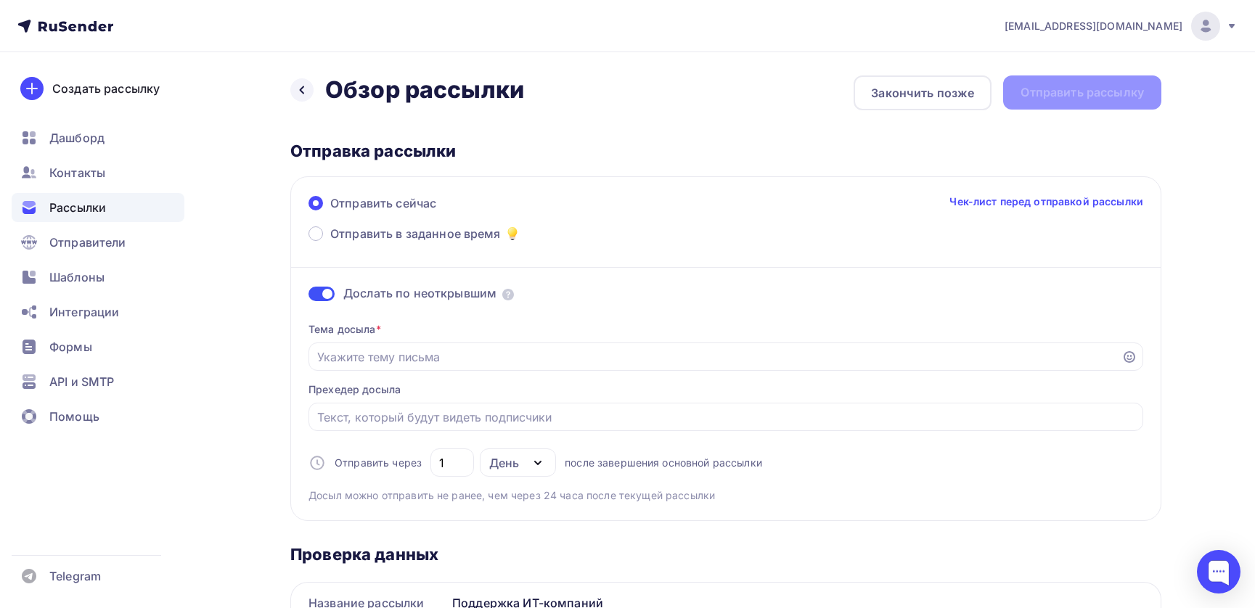
click at [322, 294] on span at bounding box center [321, 294] width 26 height 15
click at [308, 296] on input "checkbox" at bounding box center [308, 296] width 0 height 0
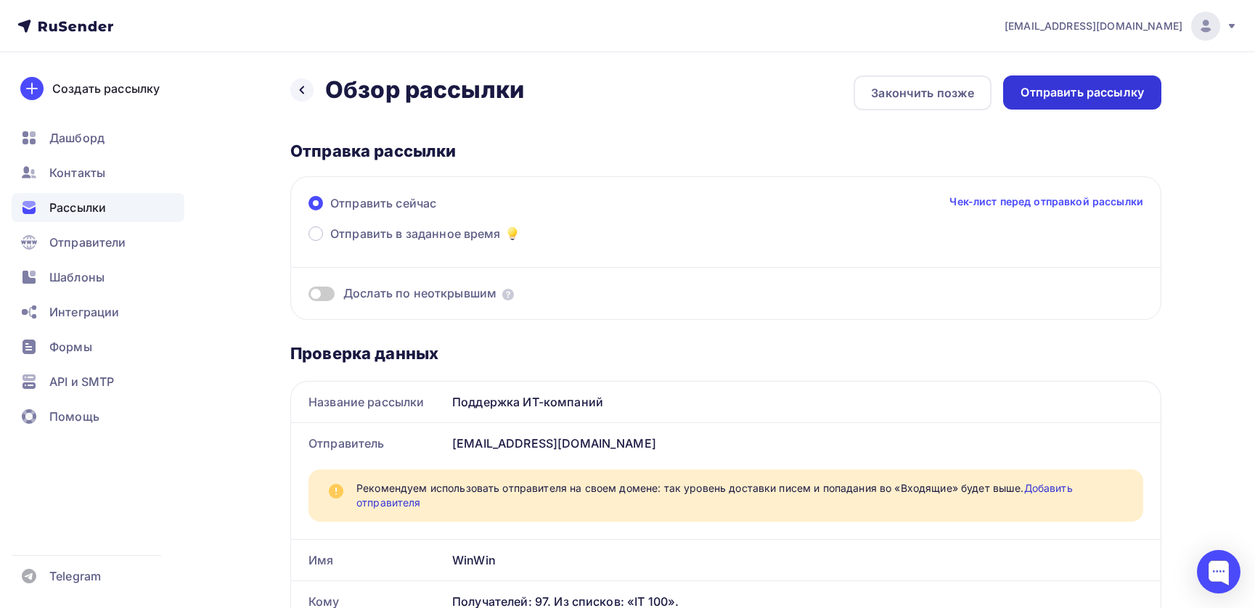
click at [1076, 93] on div "Отправить рассылку" at bounding box center [1082, 92] width 123 height 17
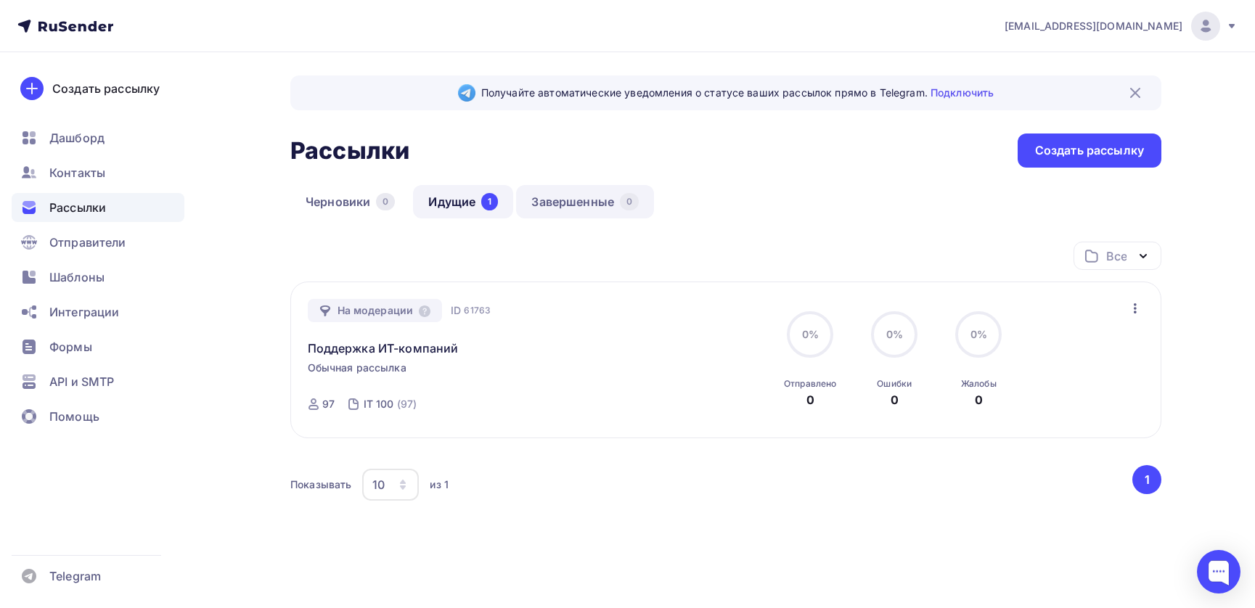
click at [573, 204] on link "Завершенные 0" at bounding box center [585, 201] width 138 height 33
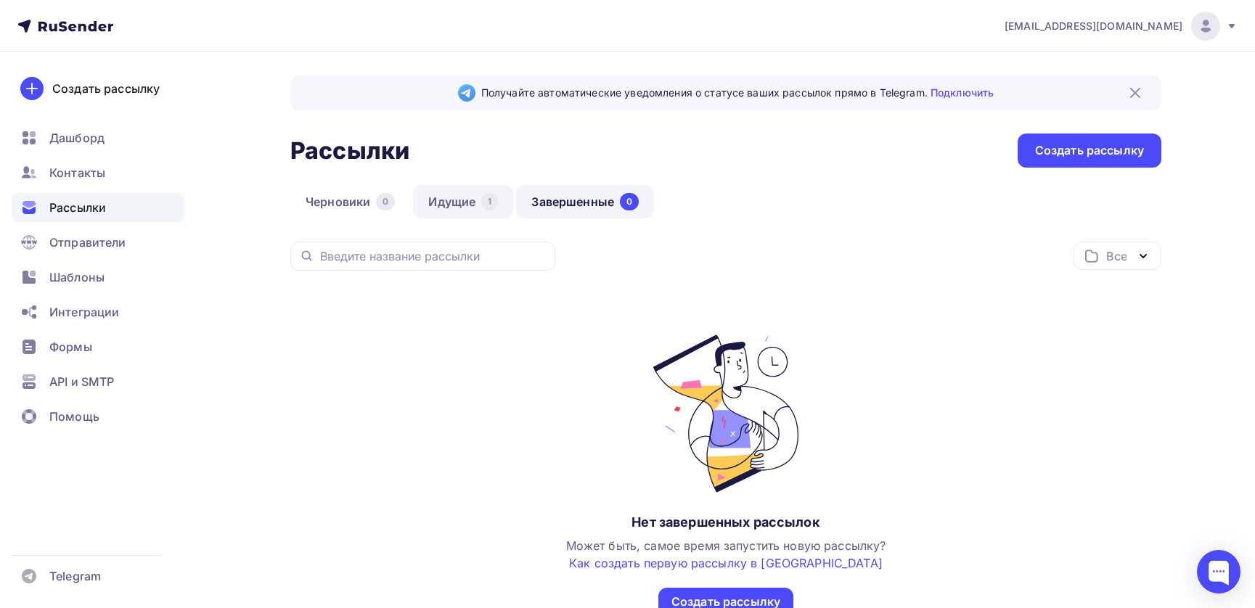
click at [460, 200] on link "Идущие 1" at bounding box center [463, 201] width 100 height 33
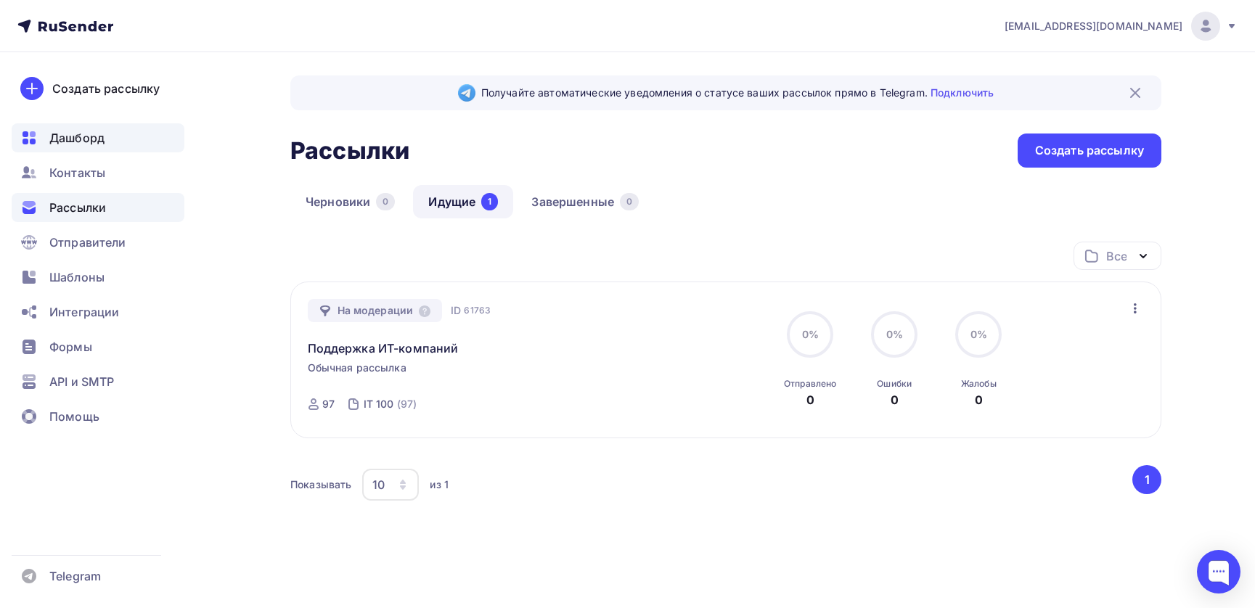
click at [87, 133] on span "Дашборд" at bounding box center [76, 137] width 55 height 17
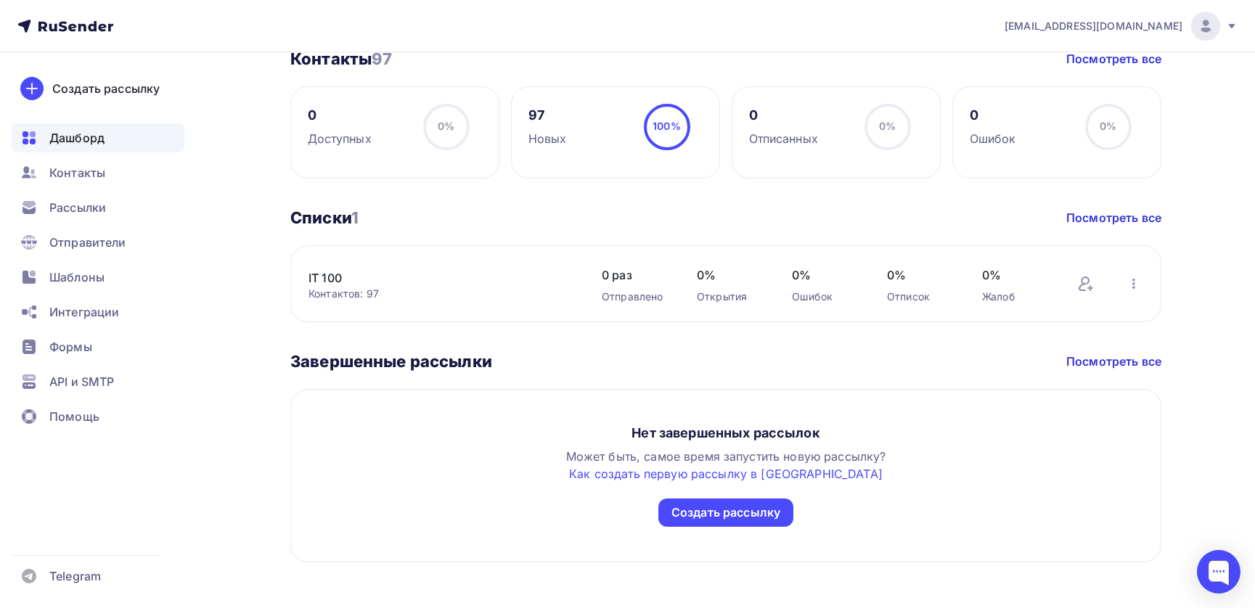
scroll to position [679, 0]
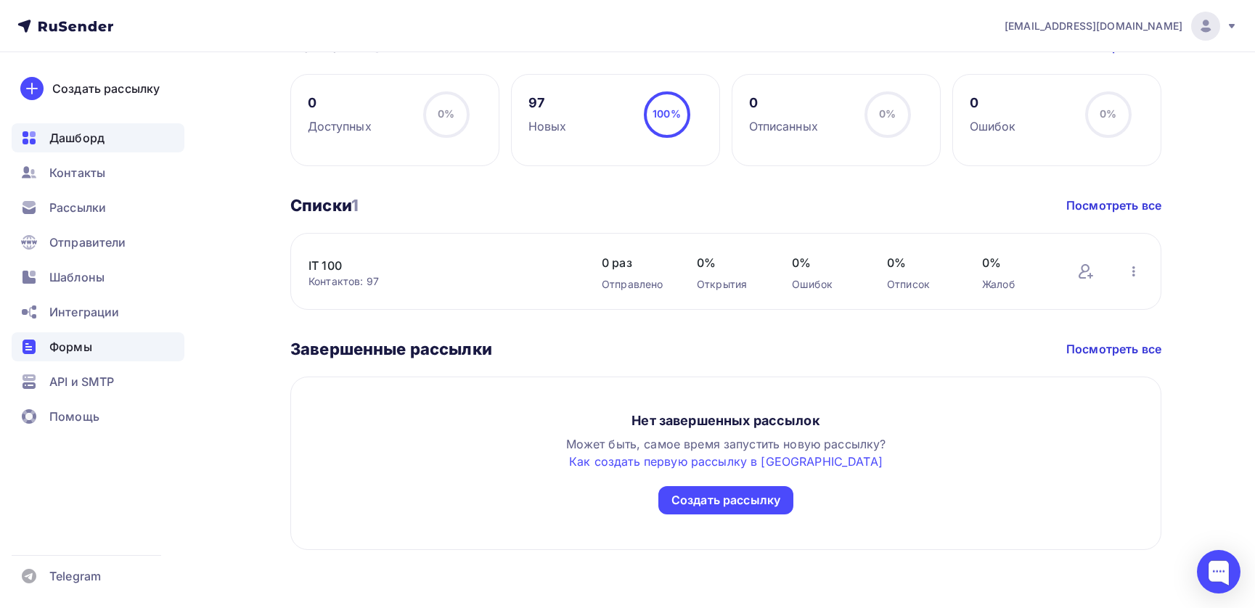
click at [65, 352] on span "Формы" at bounding box center [70, 346] width 43 height 17
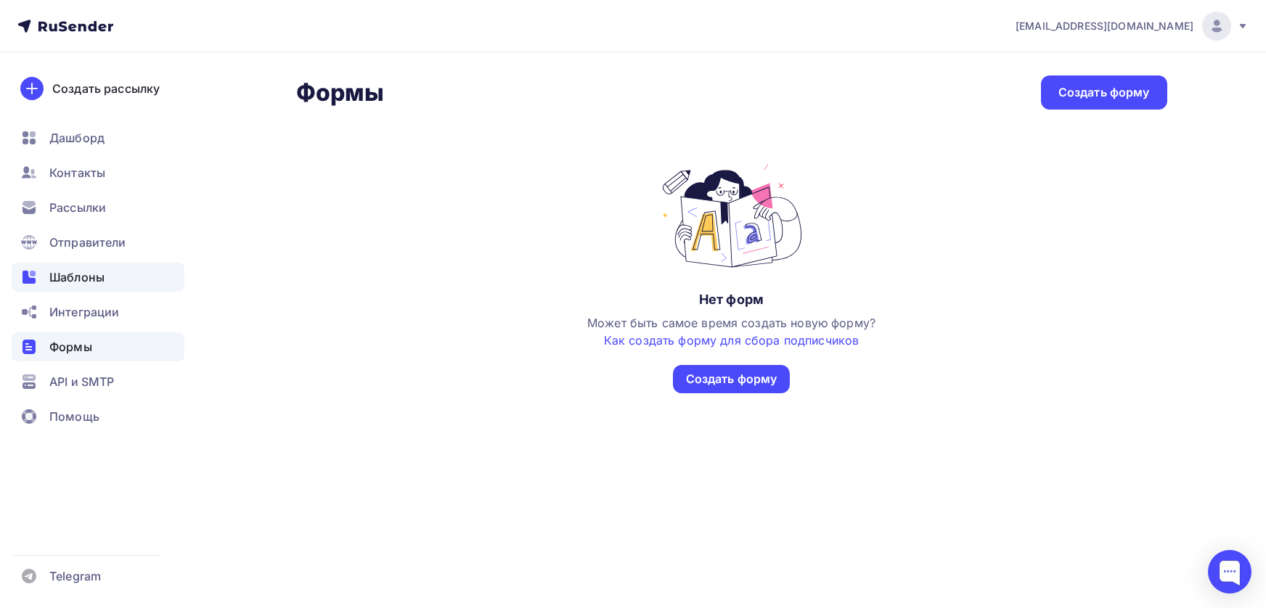
click at [70, 274] on span "Шаблоны" at bounding box center [76, 277] width 55 height 17
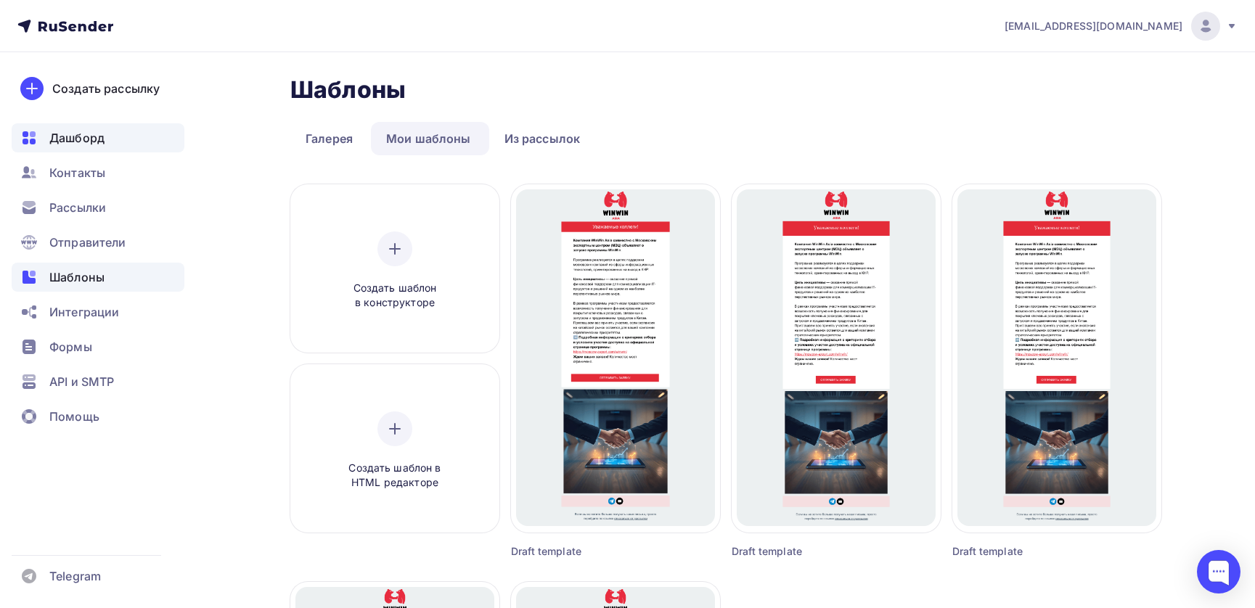
click at [112, 139] on div "Дашборд" at bounding box center [98, 137] width 173 height 29
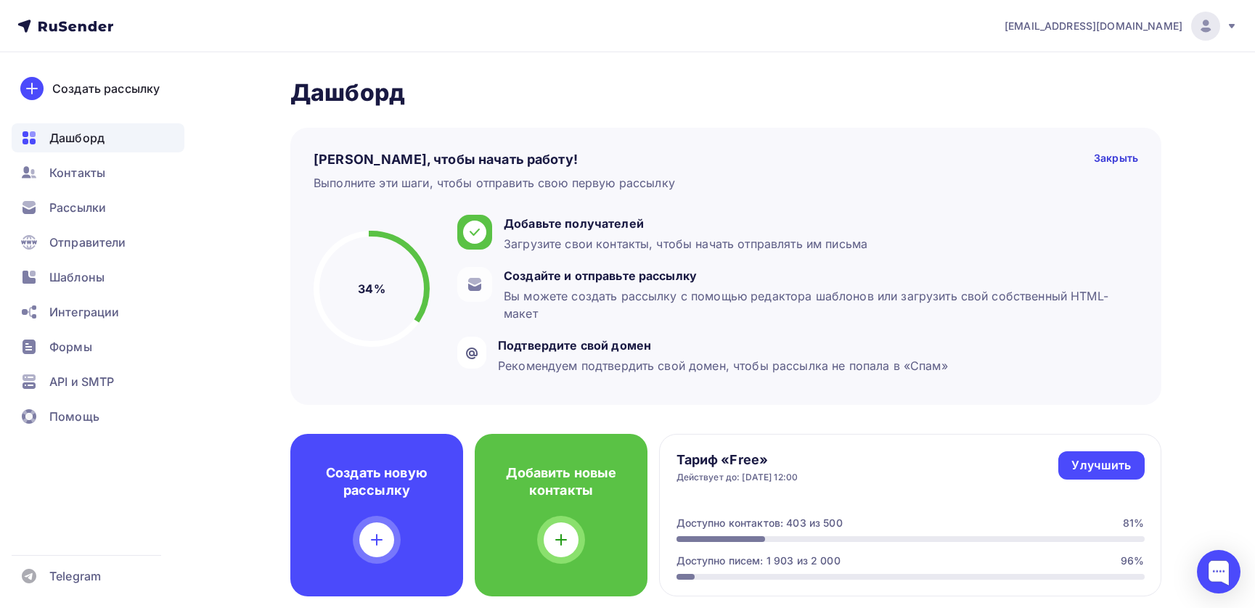
click at [1230, 25] on icon at bounding box center [1232, 26] width 6 height 4
click at [1037, 91] on span "[DEMOGRAPHIC_DATA]" at bounding box center [1086, 92] width 133 height 17
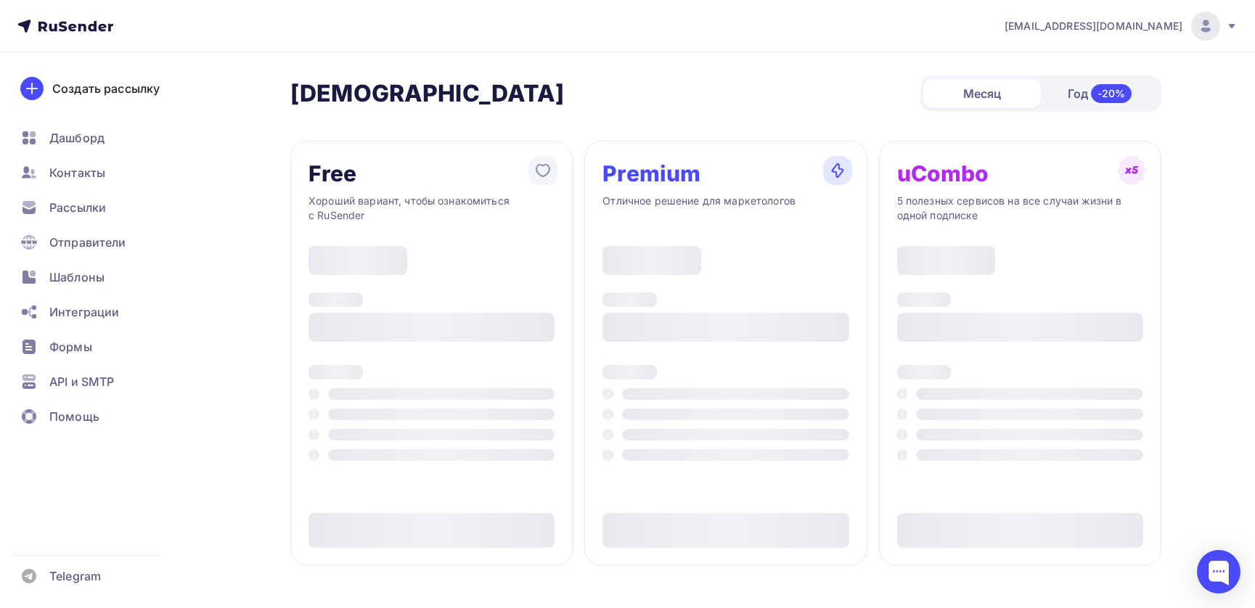
type input "500"
type input "100"
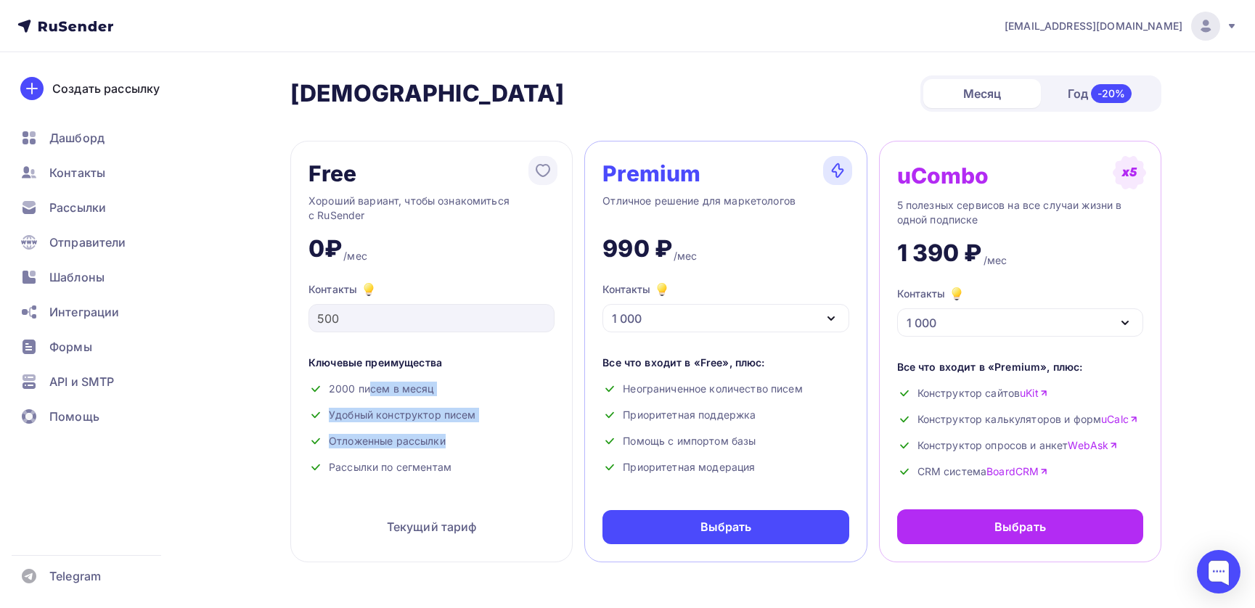
drag, startPoint x: 330, startPoint y: 389, endPoint x: 464, endPoint y: 468, distance: 155.9
click at [464, 468] on div "Ключевые преимущества 2000 писем в месяц Удобный конструктор писем Отложенные р…" at bounding box center [431, 421] width 246 height 131
click at [82, 213] on span "Рассылки" at bounding box center [77, 207] width 57 height 17
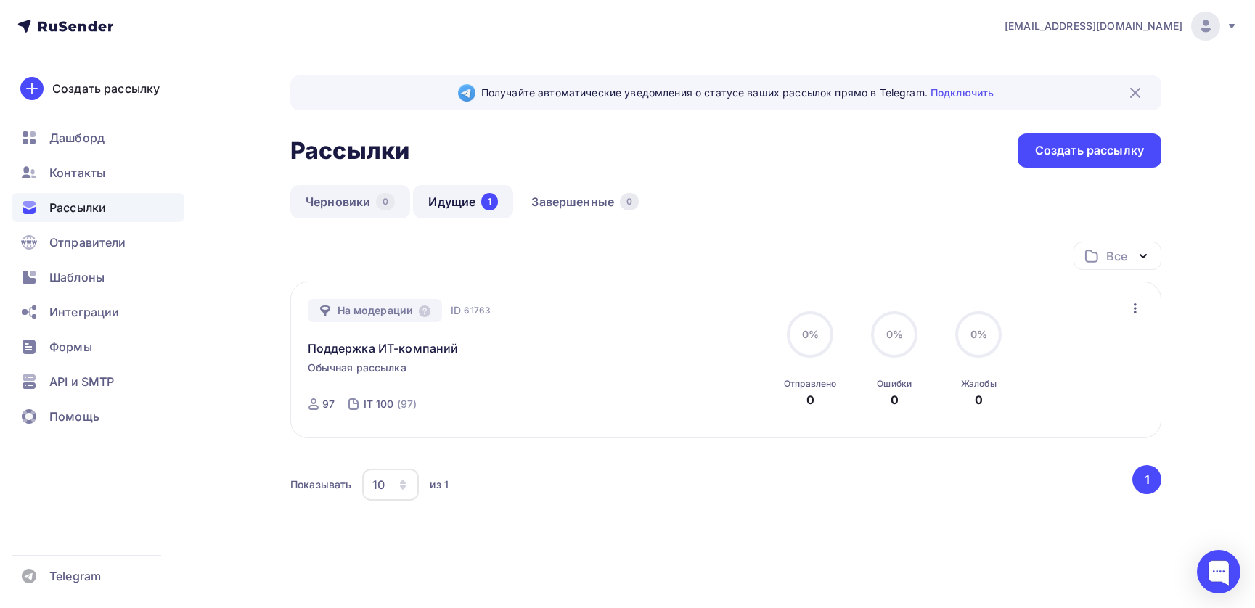
click at [362, 203] on link "Черновики 0" at bounding box center [350, 201] width 120 height 33
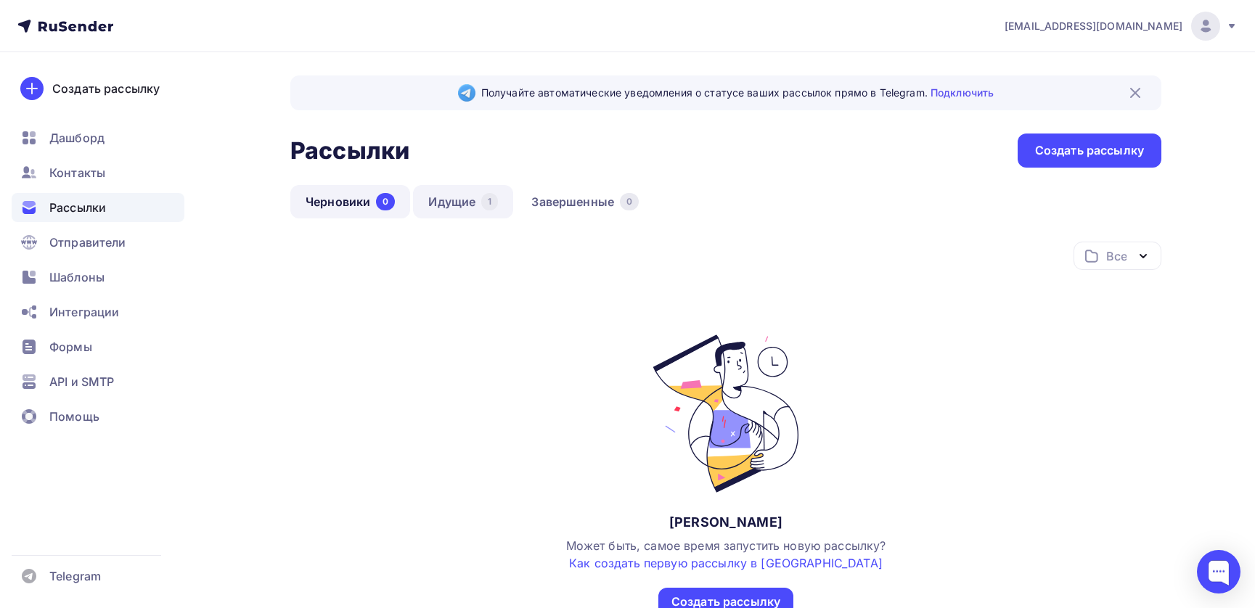
click at [454, 203] on link "Идущие 1" at bounding box center [463, 201] width 100 height 33
